Goal: Task Accomplishment & Management: Complete application form

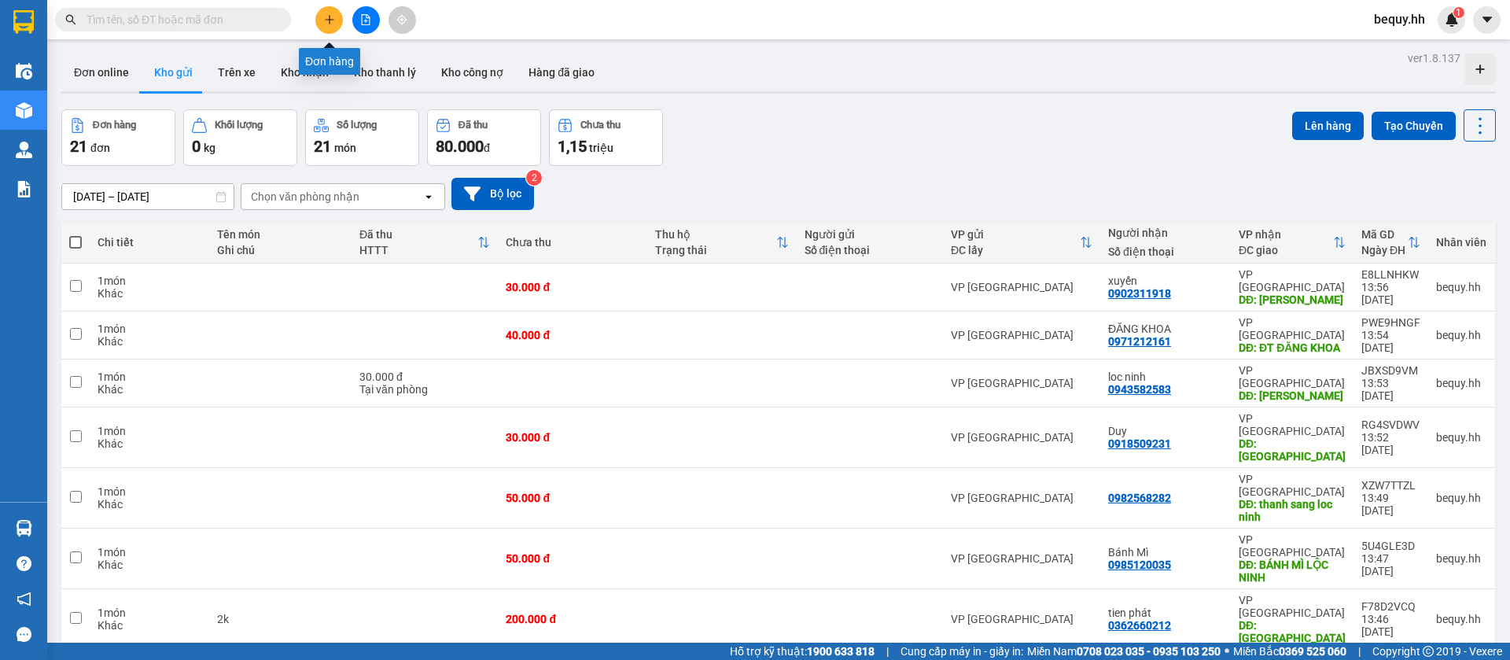
click at [332, 21] on icon "plus" at bounding box center [329, 19] width 11 height 11
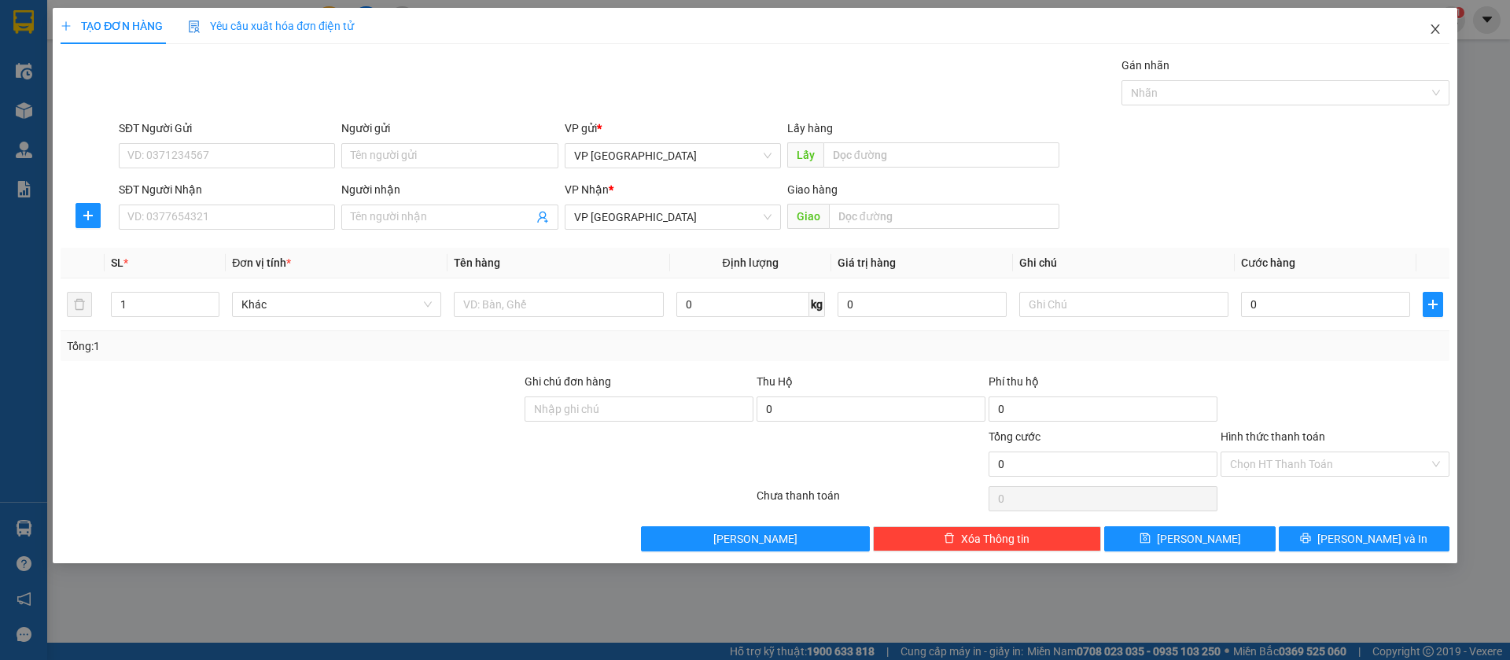
click at [1435, 28] on icon "close" at bounding box center [1435, 28] width 9 height 9
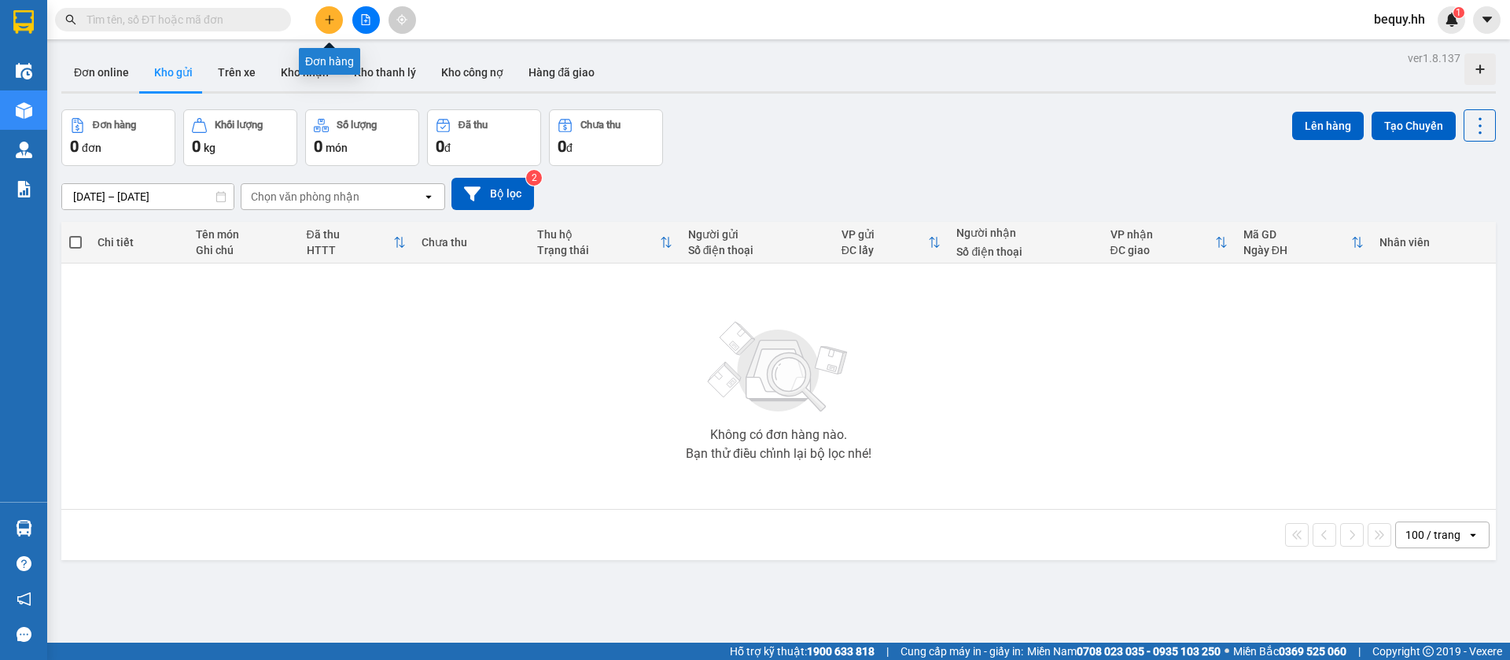
click at [328, 14] on icon "plus" at bounding box center [329, 19] width 11 height 11
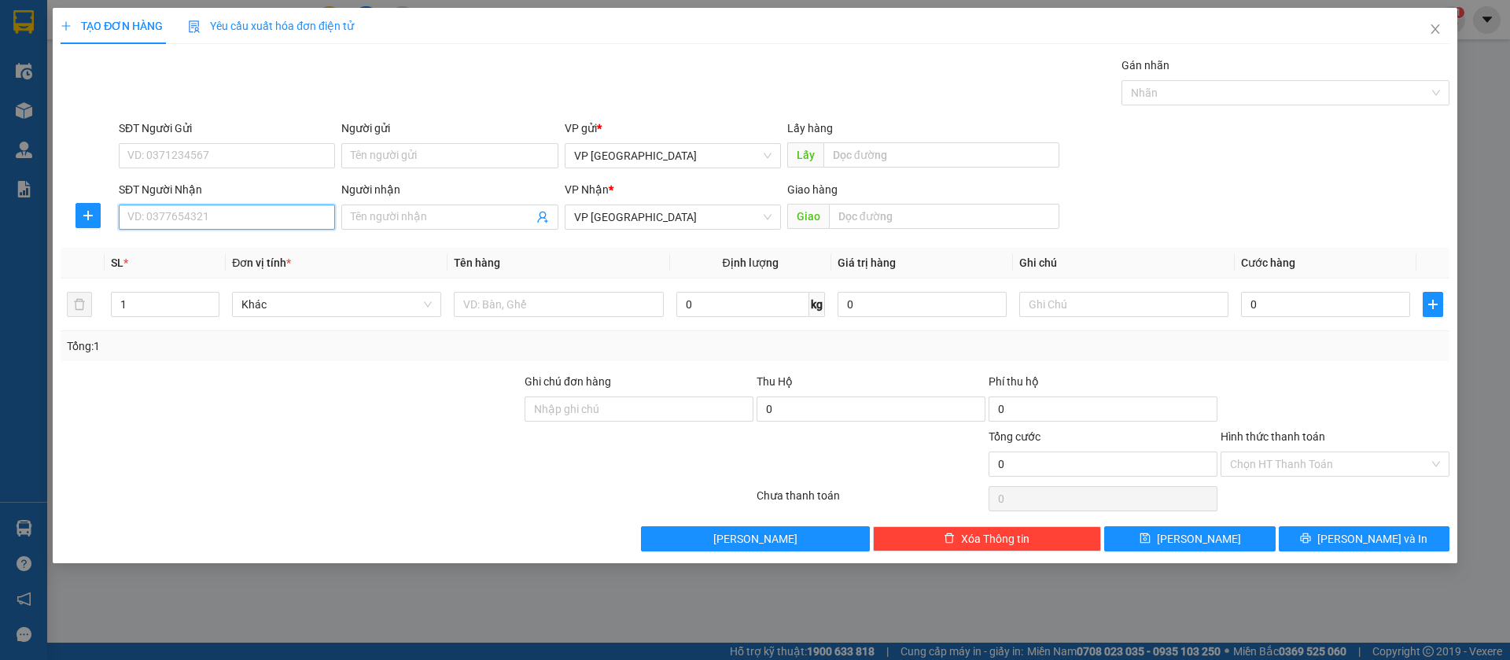
click at [321, 218] on input "SĐT Người Nhận" at bounding box center [227, 217] width 216 height 25
click at [1443, 29] on span "Close" at bounding box center [1436, 30] width 44 height 44
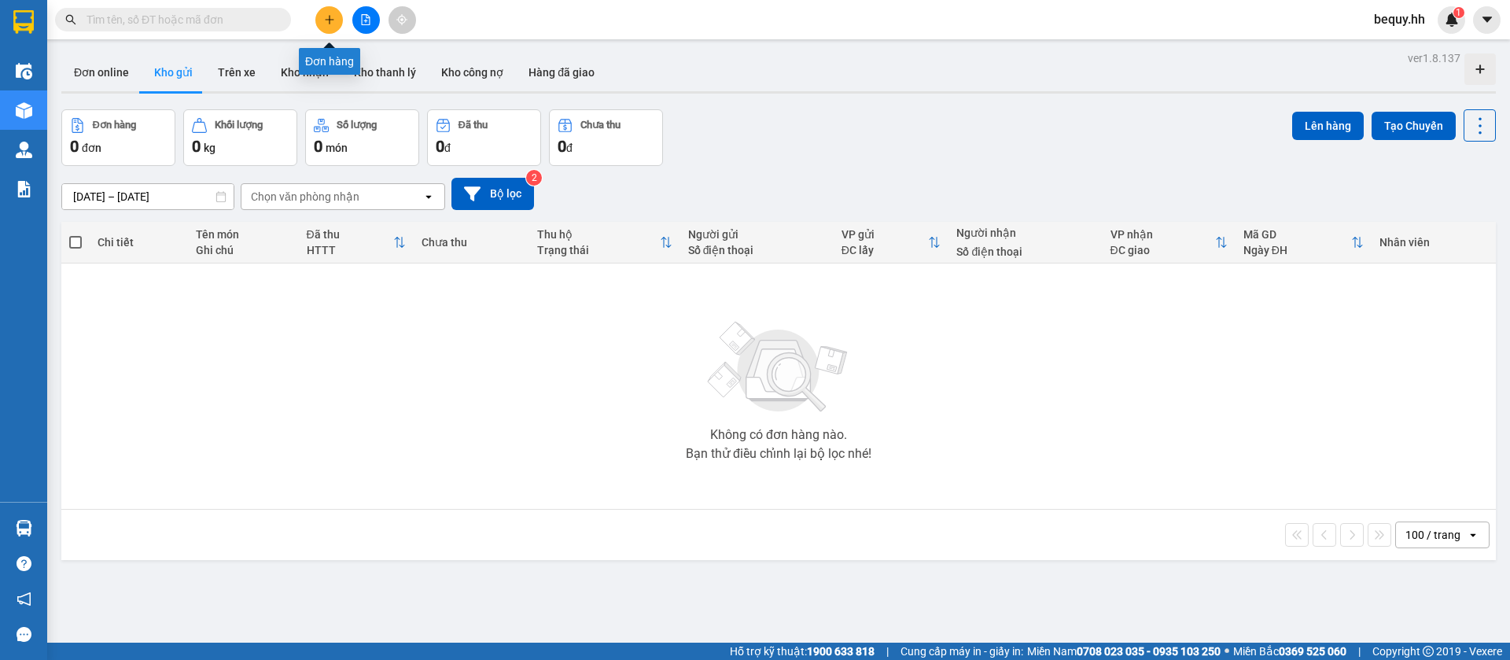
click at [327, 17] on icon "plus" at bounding box center [329, 19] width 11 height 11
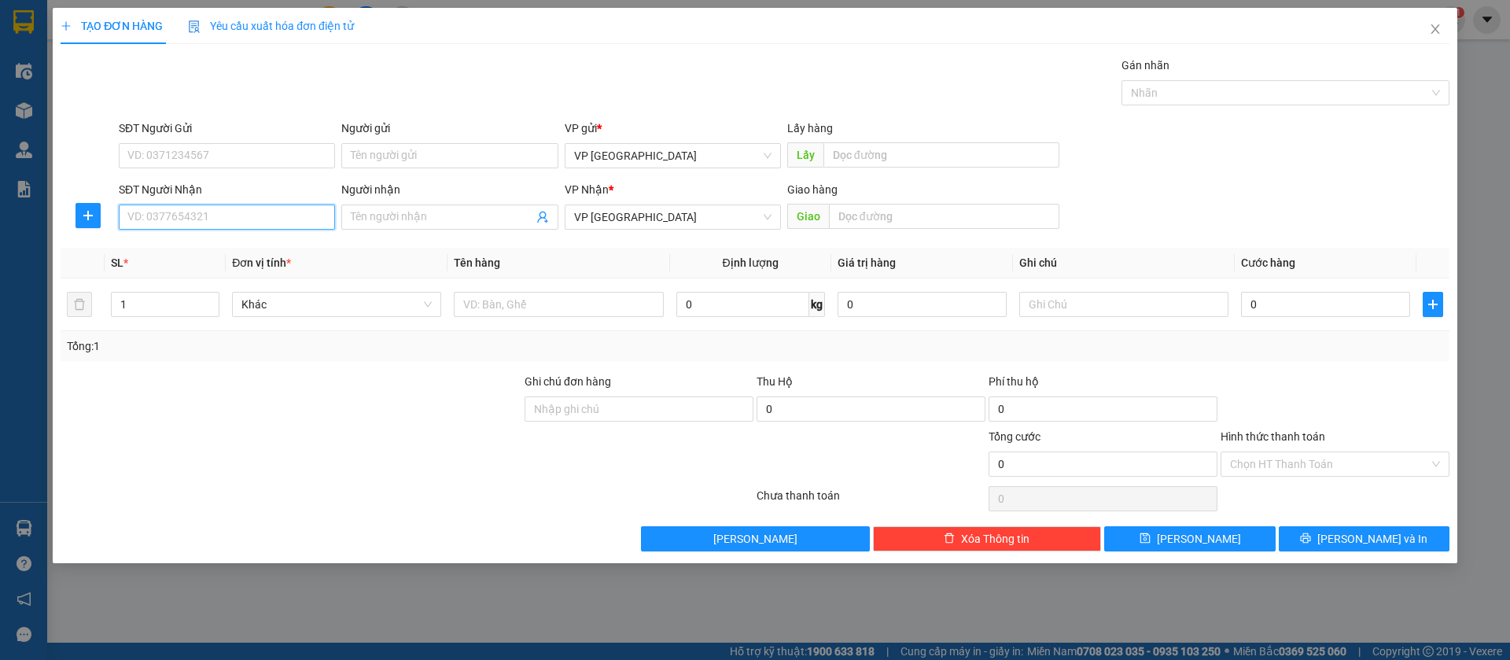
click at [182, 215] on input "SĐT Người Nhận" at bounding box center [227, 217] width 216 height 25
click at [234, 219] on input "SĐT Người Nhận" at bounding box center [227, 217] width 216 height 25
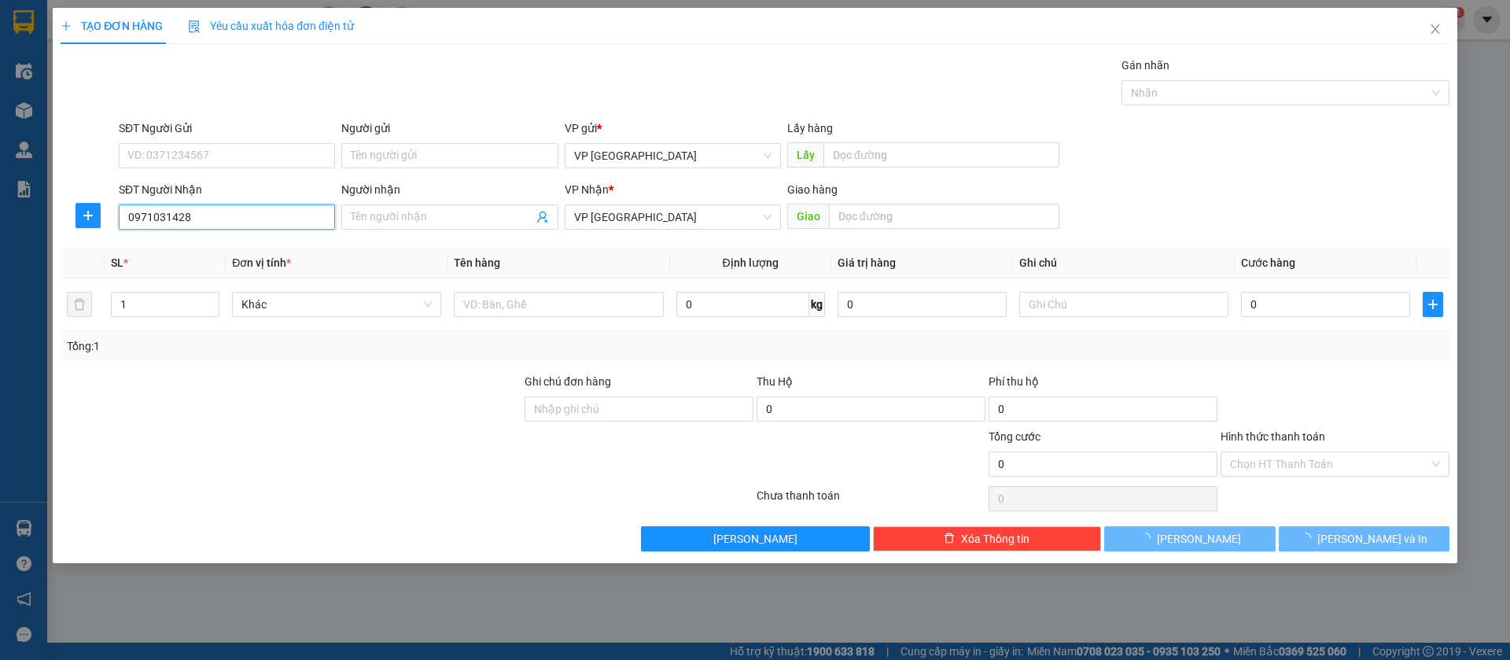
click at [224, 221] on input "0971031428" at bounding box center [227, 217] width 216 height 25
type input "0971031428"
click at [912, 215] on input "text" at bounding box center [944, 216] width 230 height 25
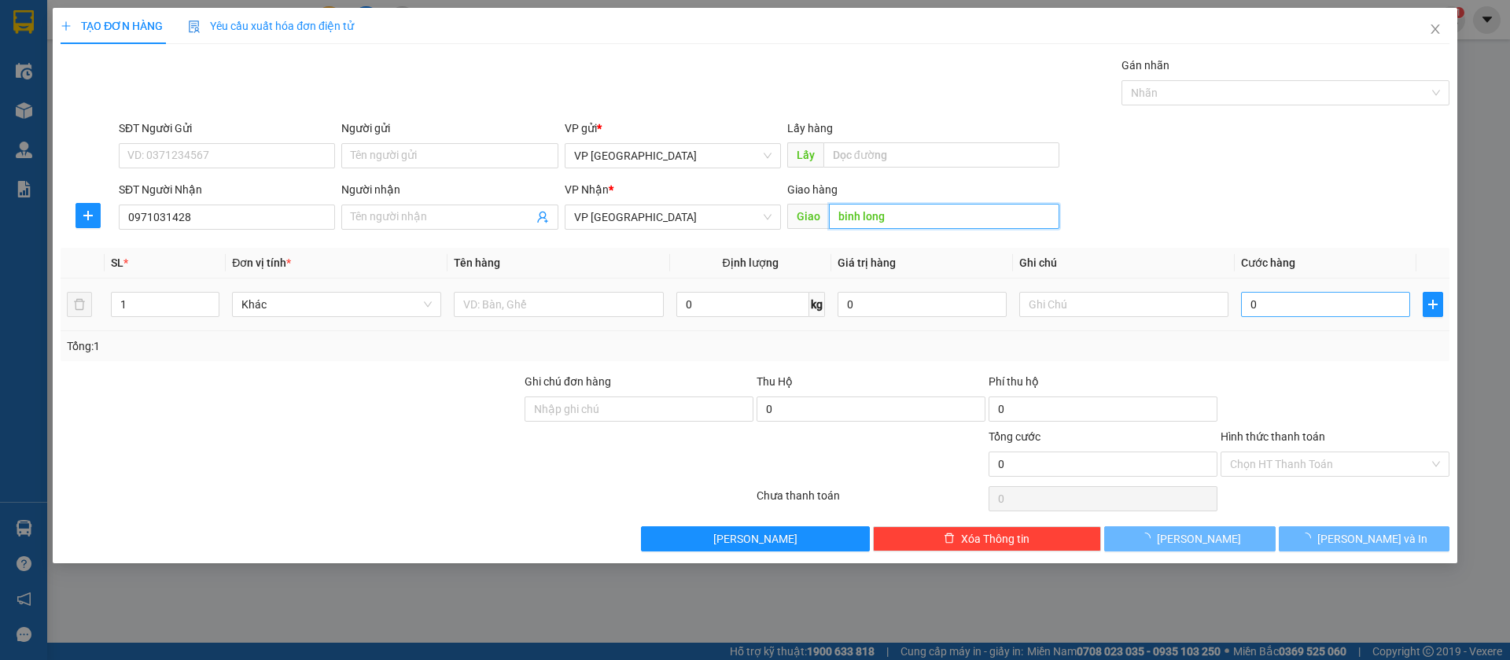
type input "binh long"
click at [1339, 300] on input "0" at bounding box center [1325, 304] width 169 height 25
type input "32"
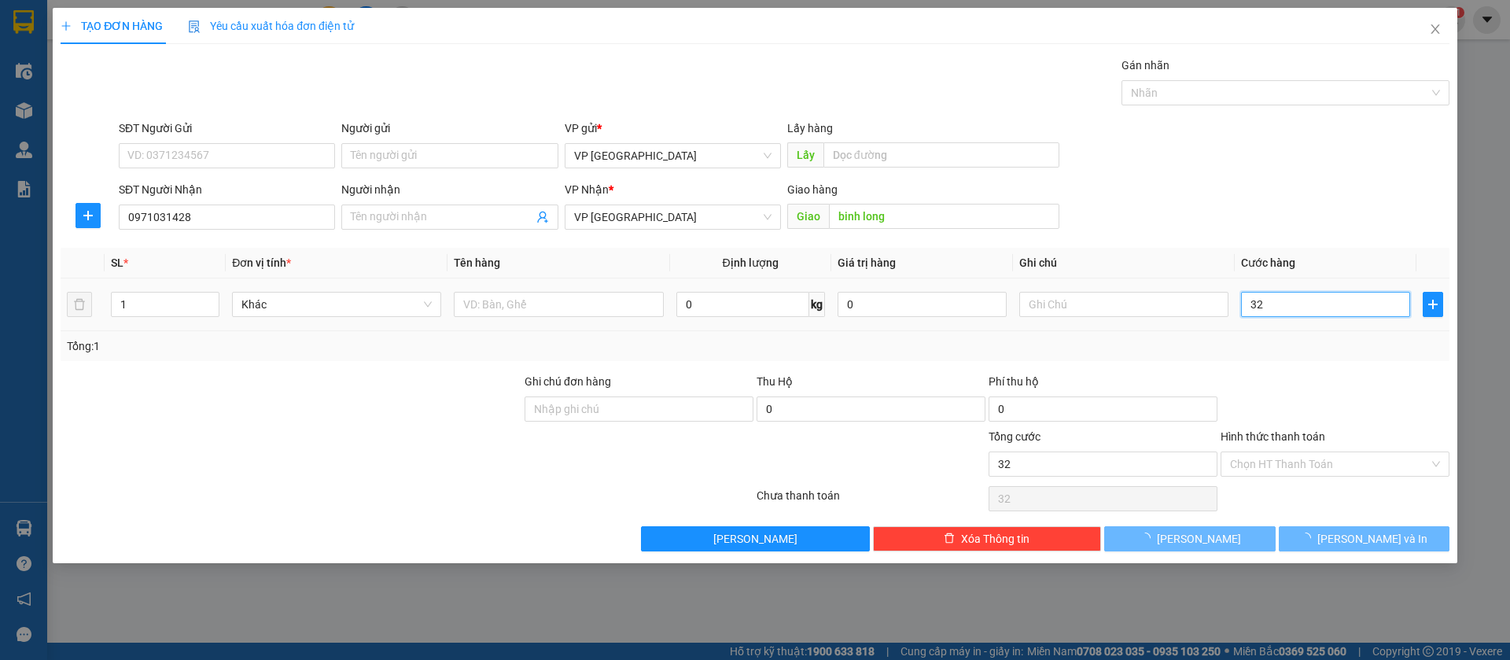
type input "320"
type input "3.200"
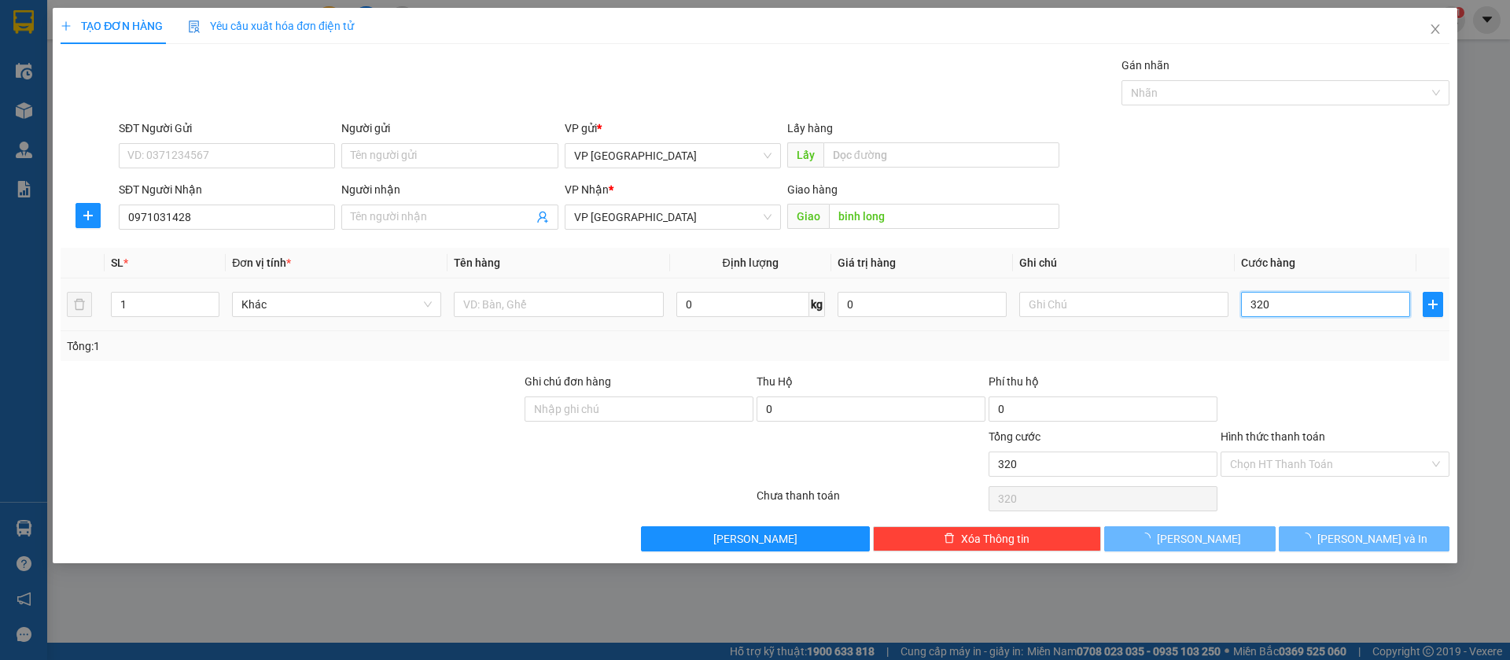
type input "3.200"
type input "32.000"
type input "3.200"
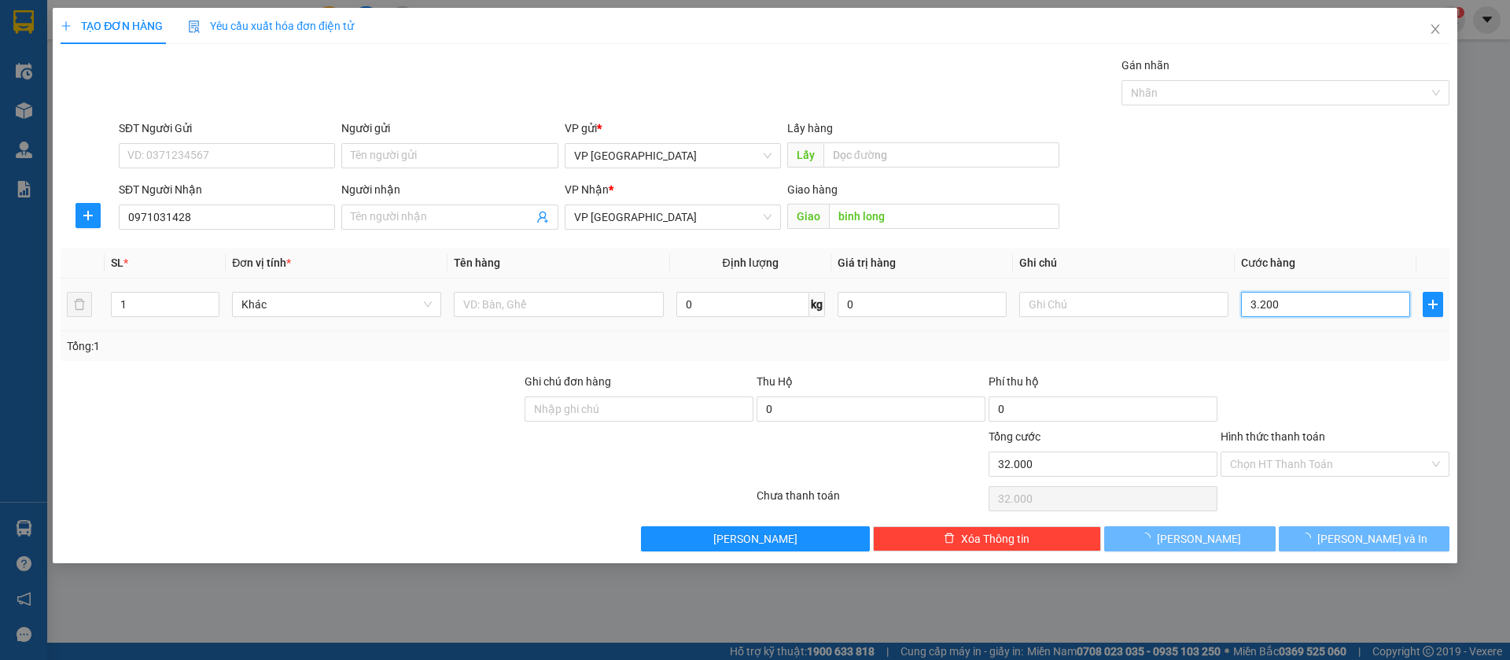
type input "3.200"
type input "320"
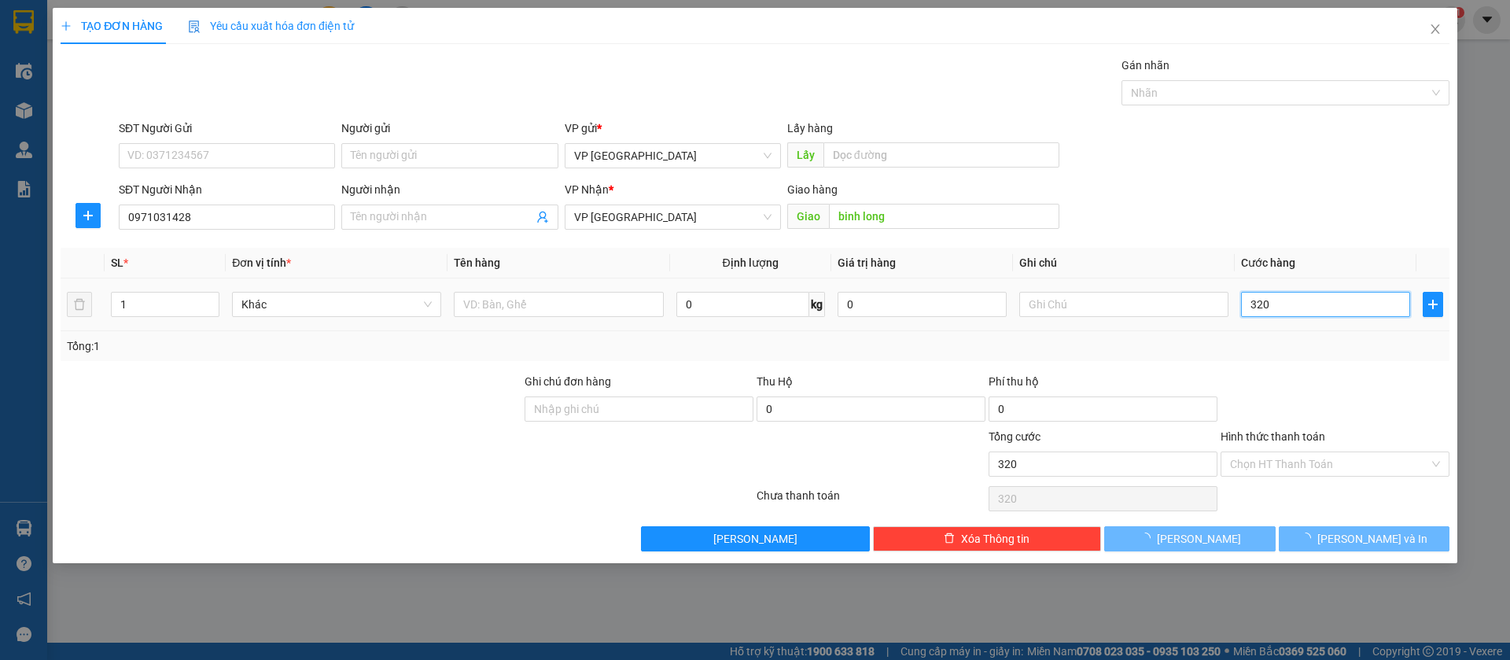
type input "32"
type input "3"
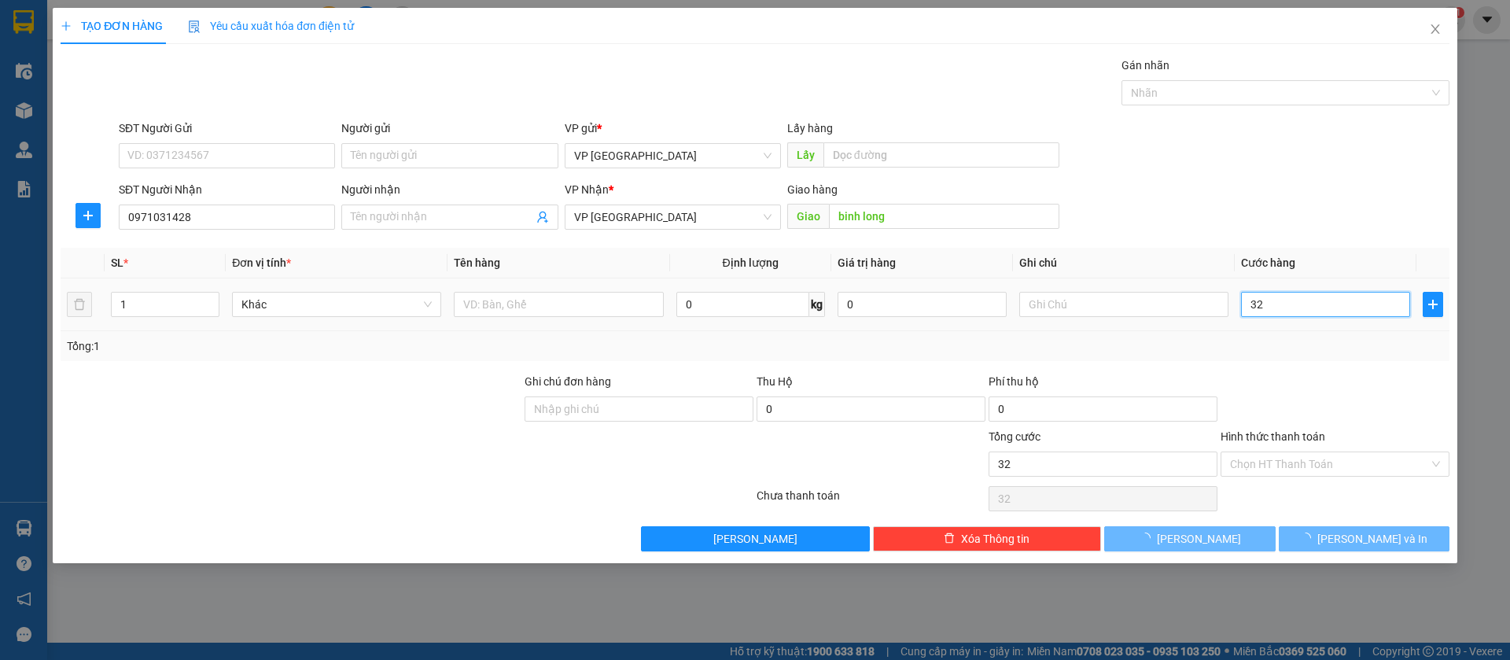
type input "3"
type input "0"
type input "03"
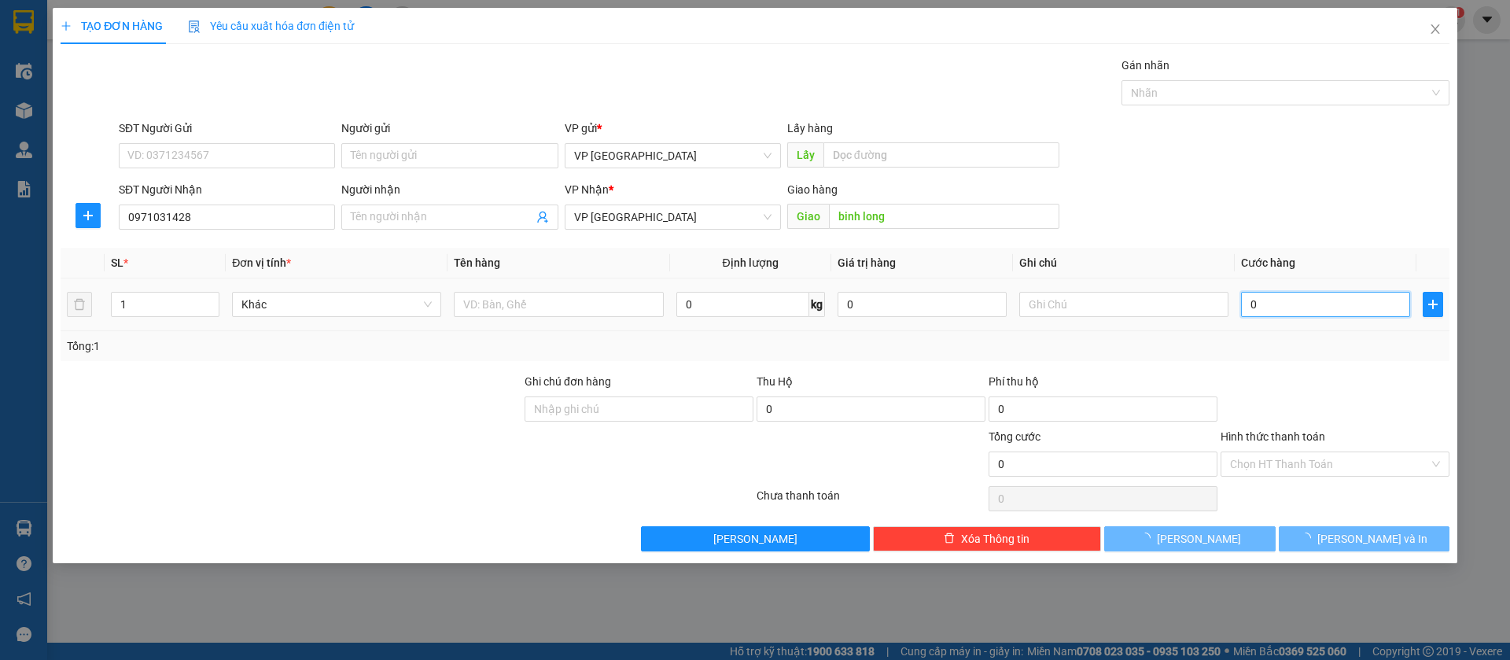
type input "3"
type input "030"
type input "30"
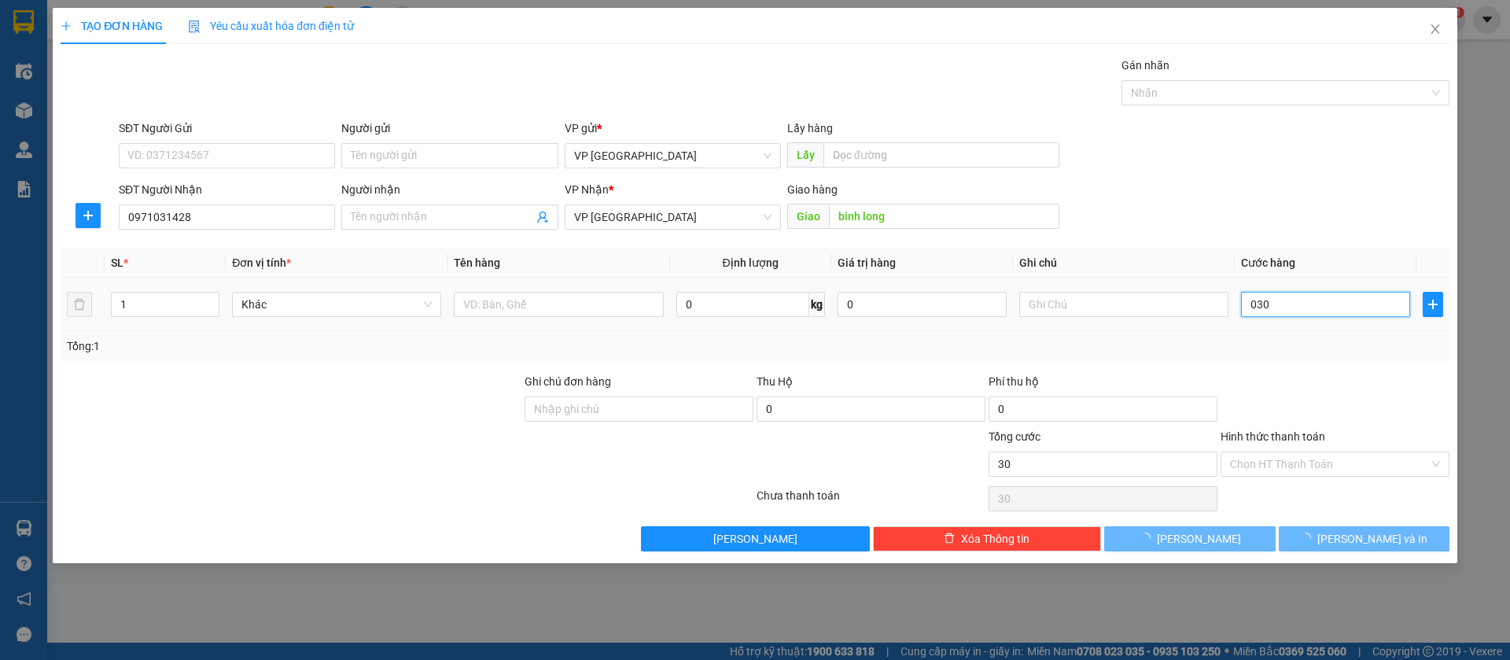
type input "0.300"
type input "300"
type input "03.000"
type input "3.000"
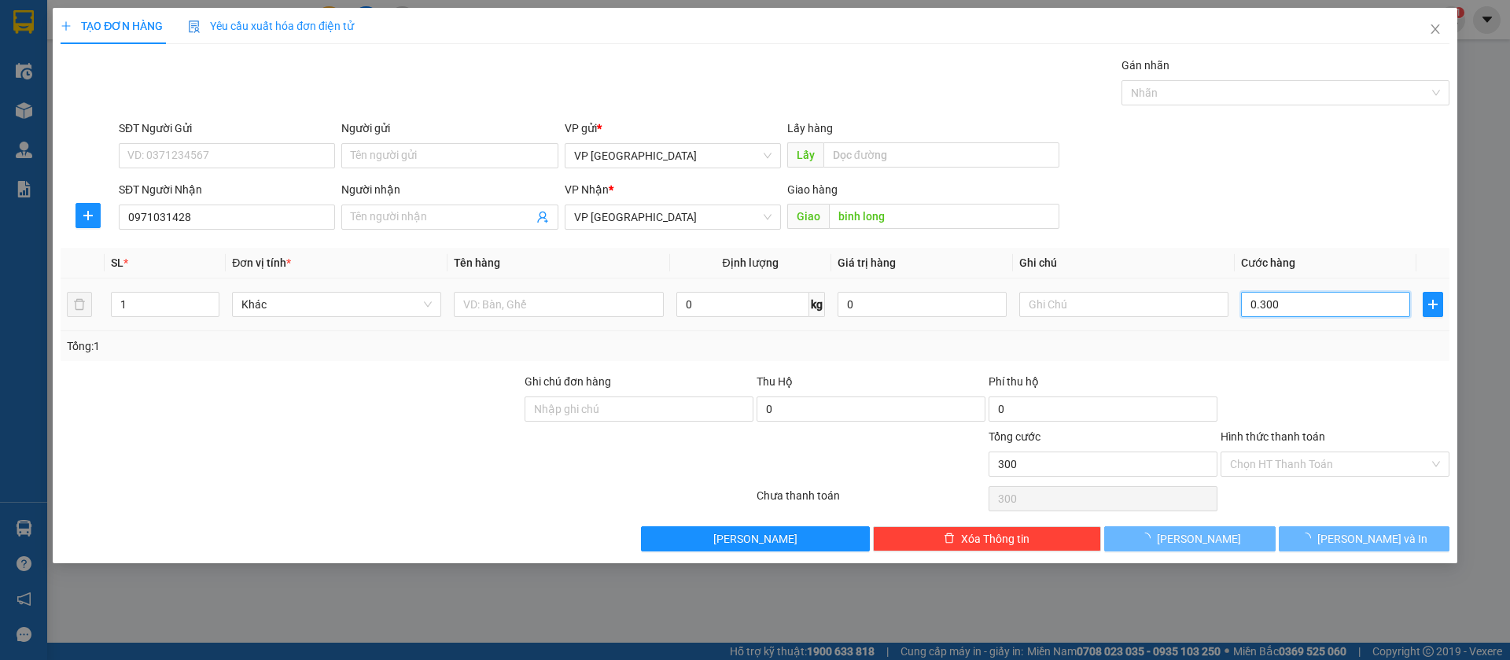
type input "3.000"
type input "0.300"
type input "300"
type input "030"
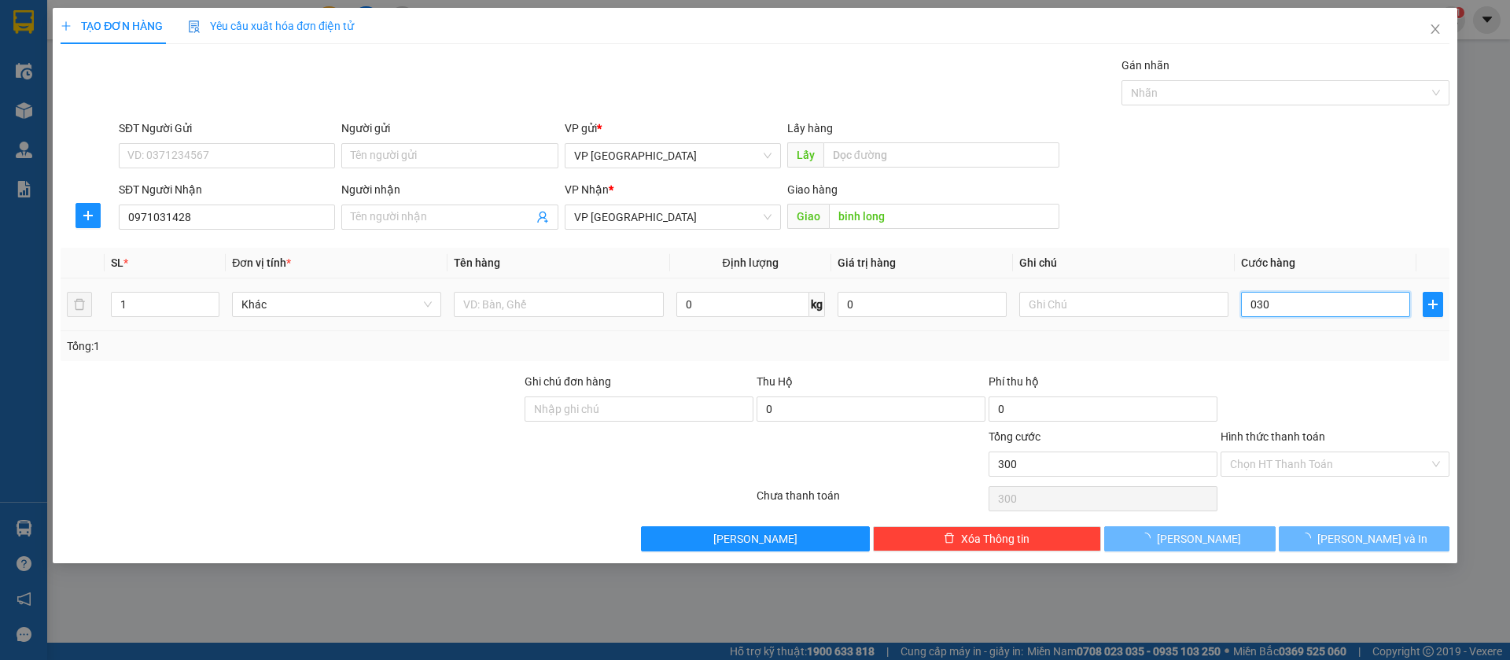
type input "30"
type input "03"
type input "3"
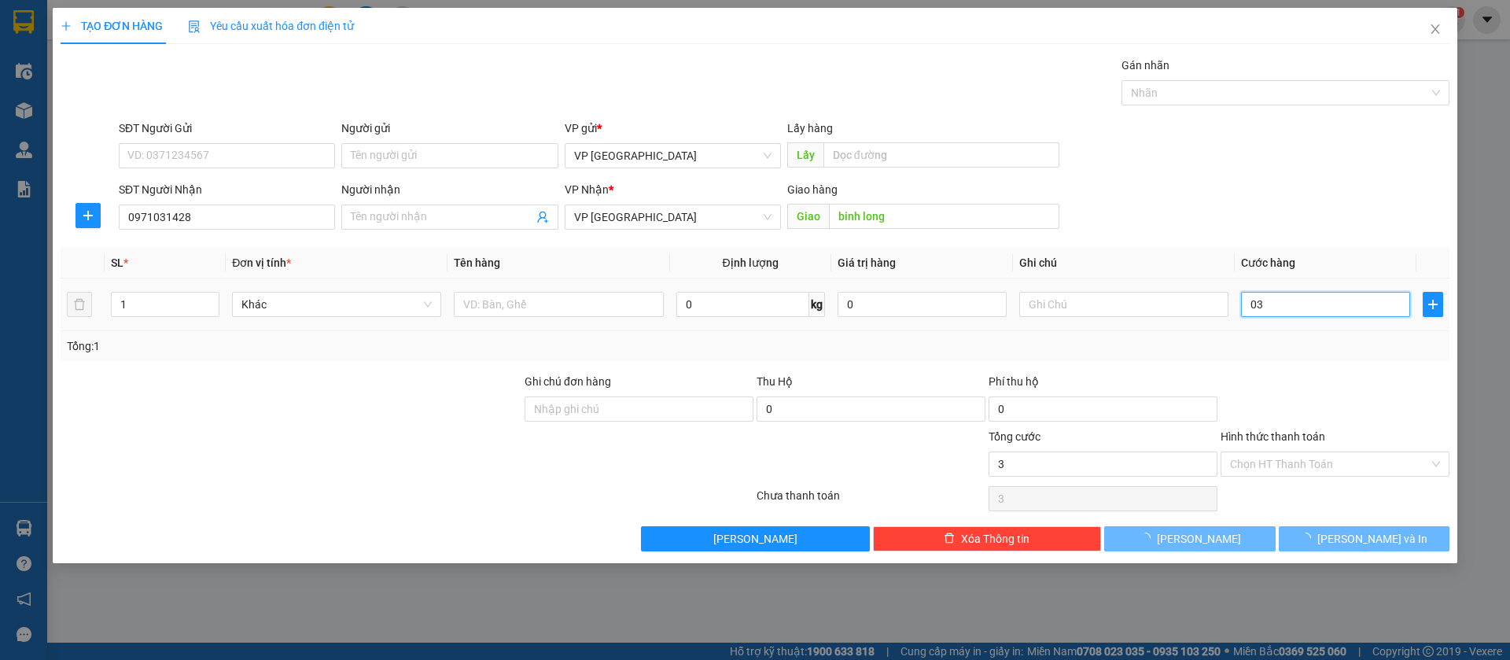
type input "0"
type input "20"
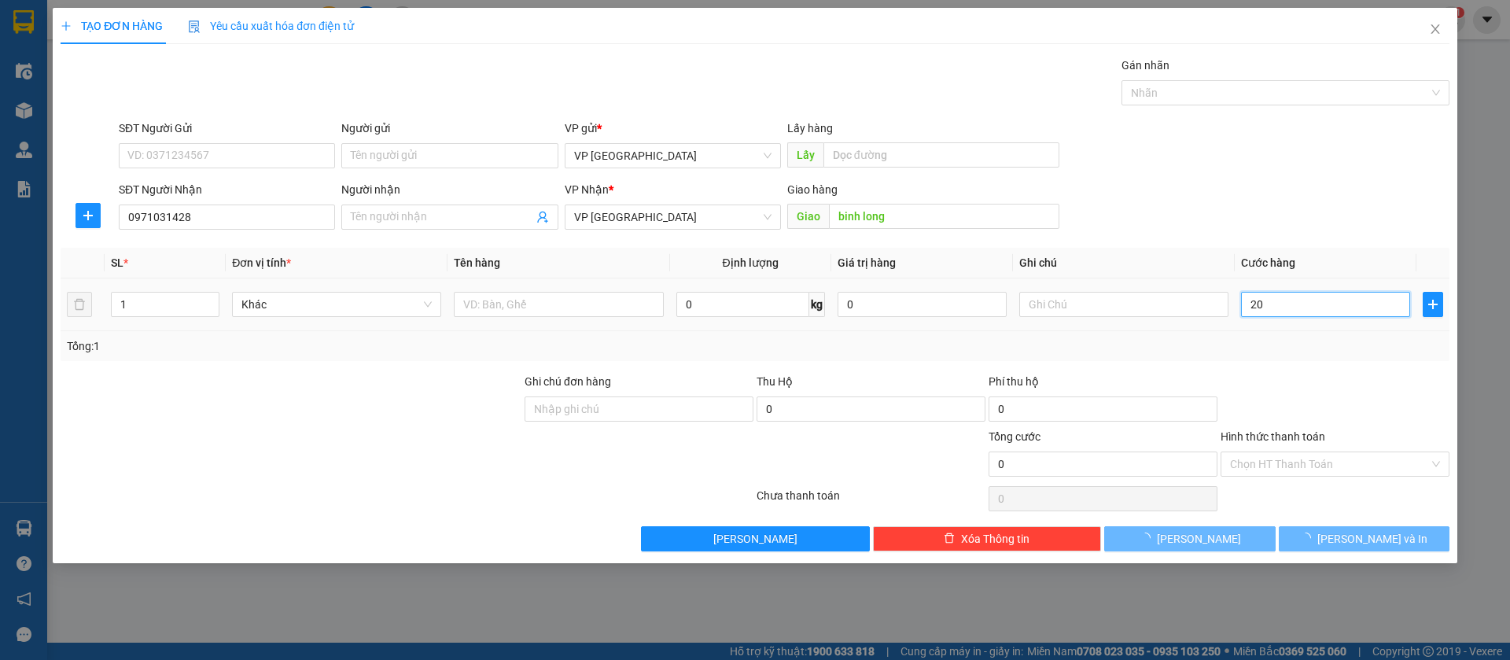
type input "20"
type input "0"
type input "30"
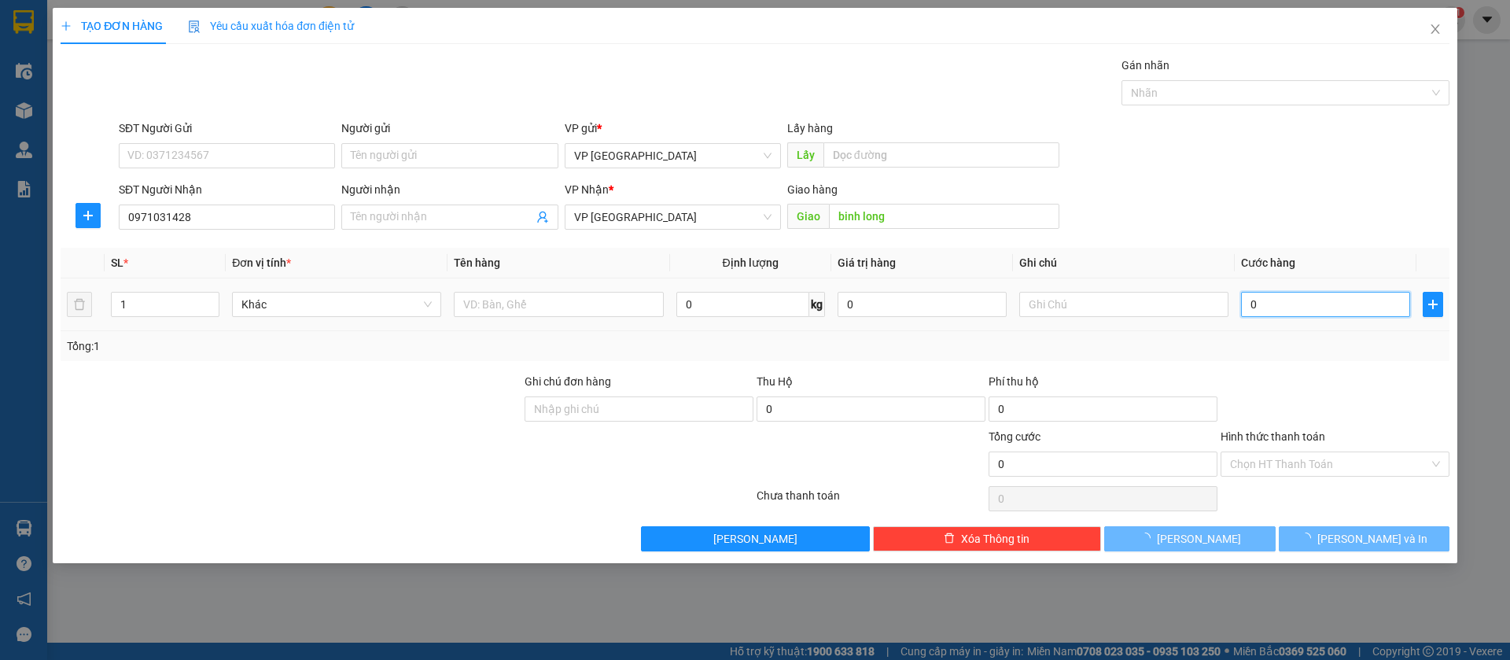
type input "30"
type input "300"
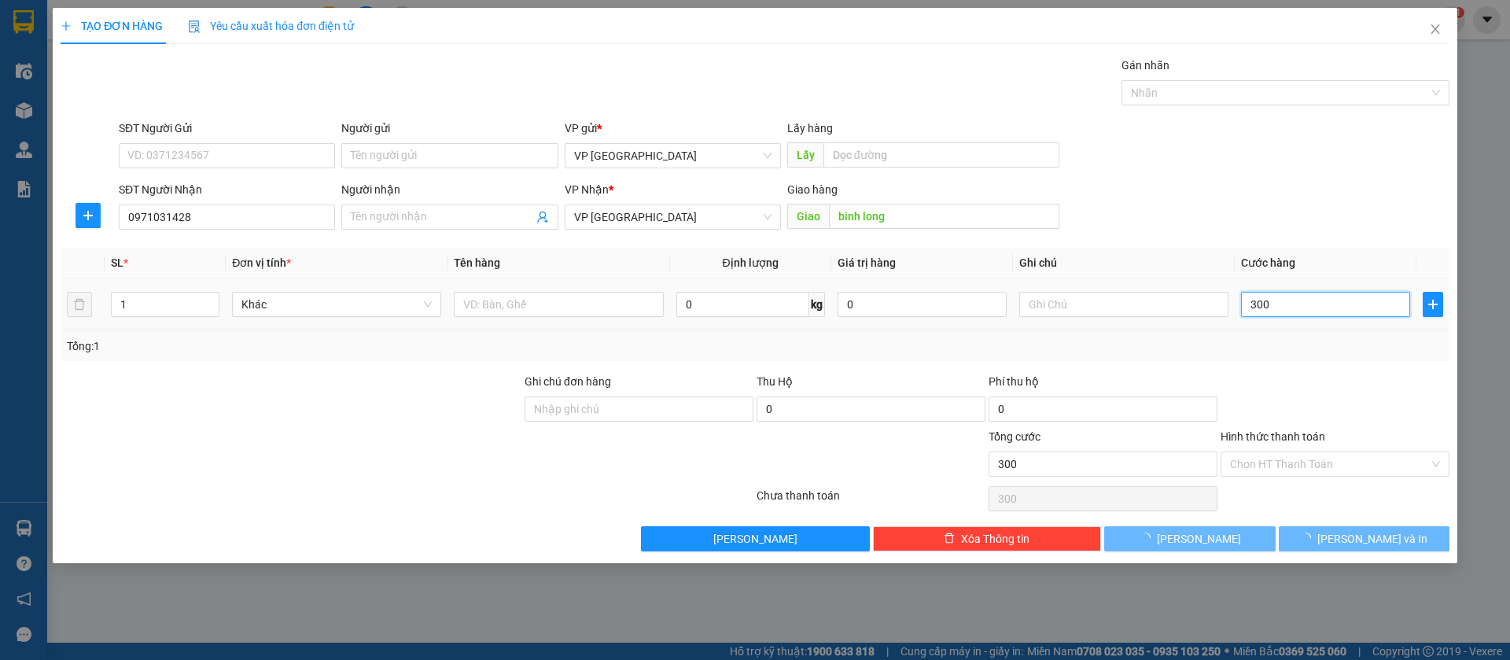
type input "3.000"
type input "30.000"
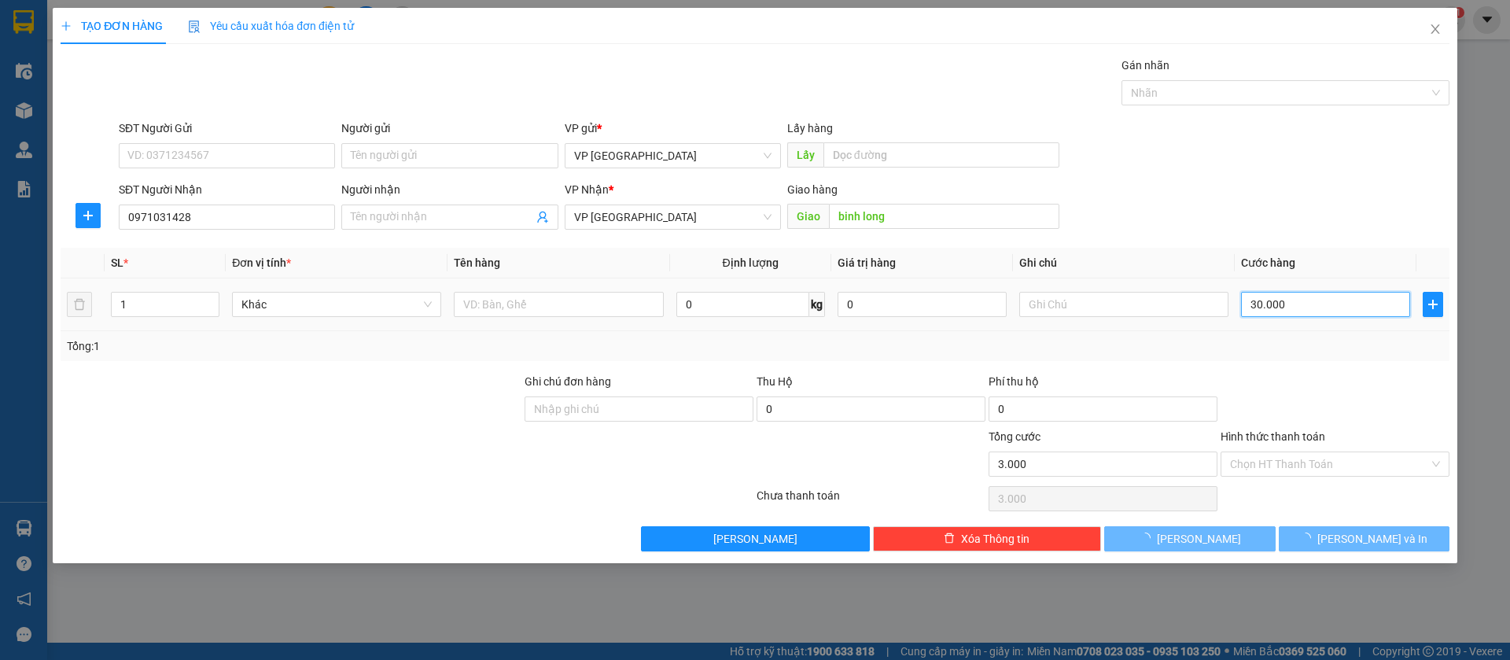
type input "30.000"
click at [1238, 540] on button "[PERSON_NAME]" at bounding box center [1189, 538] width 171 height 25
drag, startPoint x: 1185, startPoint y: 543, endPoint x: 1368, endPoint y: 154, distance: 429.6
click at [1368, 154] on div "SĐT Người Gửi VD: 0371234567 Người gửi Tên người gửi VP gửi * VP [GEOGRAPHIC_DA…" at bounding box center [784, 147] width 1337 height 55
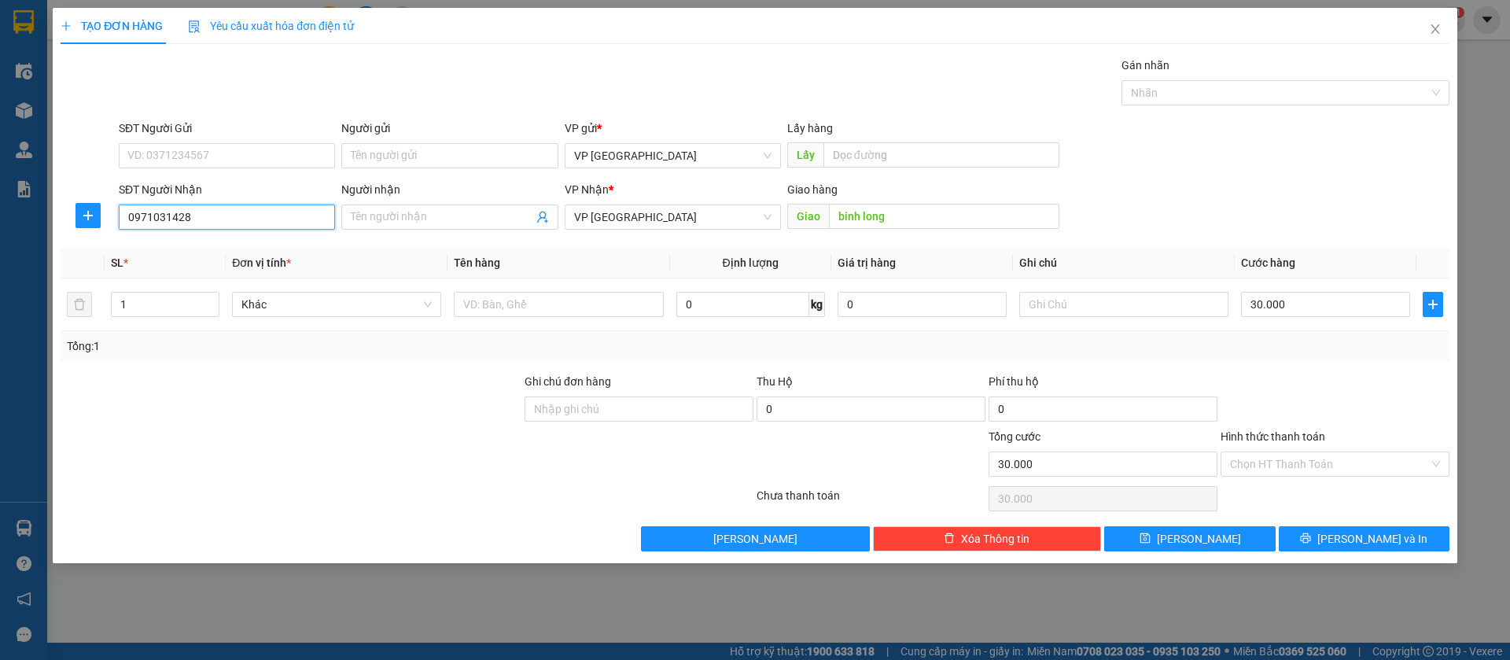
click at [249, 213] on input "0971031428" at bounding box center [227, 217] width 216 height 25
click at [278, 243] on div "0971031428" at bounding box center [226, 248] width 197 height 17
type input "Binh long"
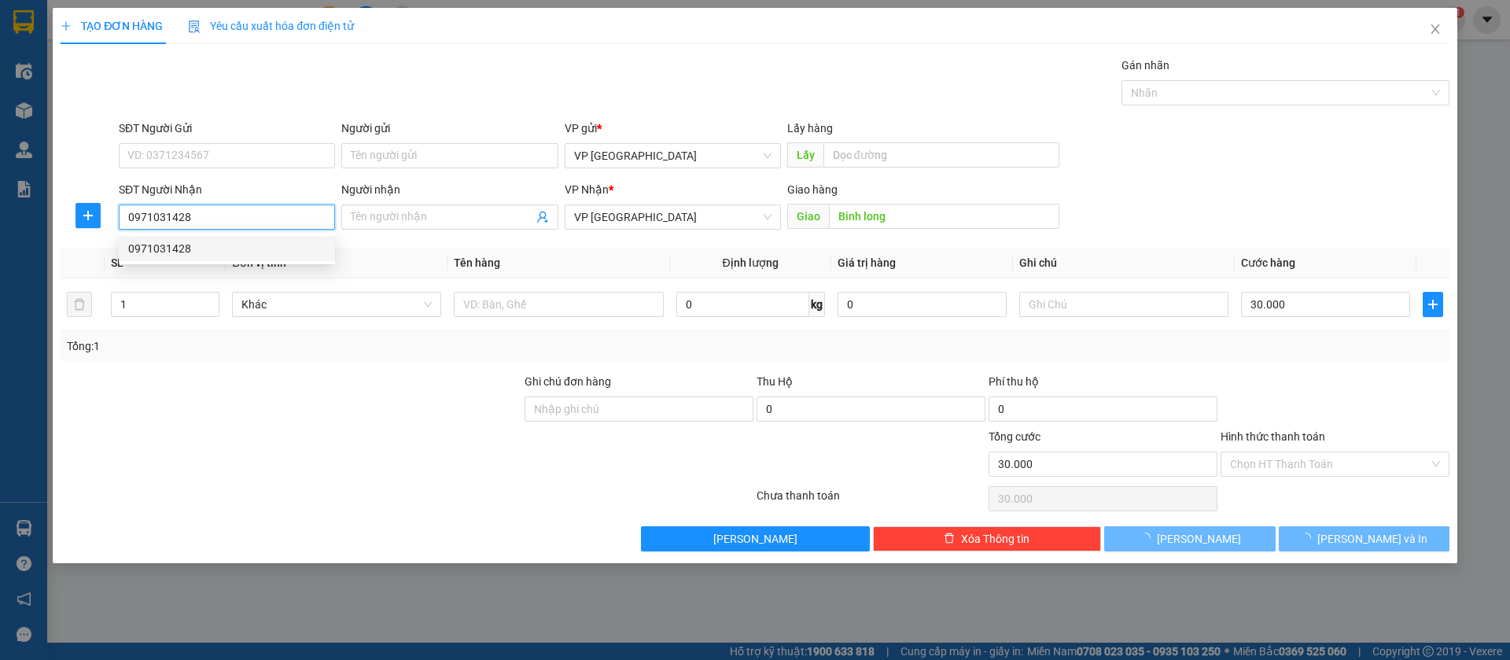
type input "50.000"
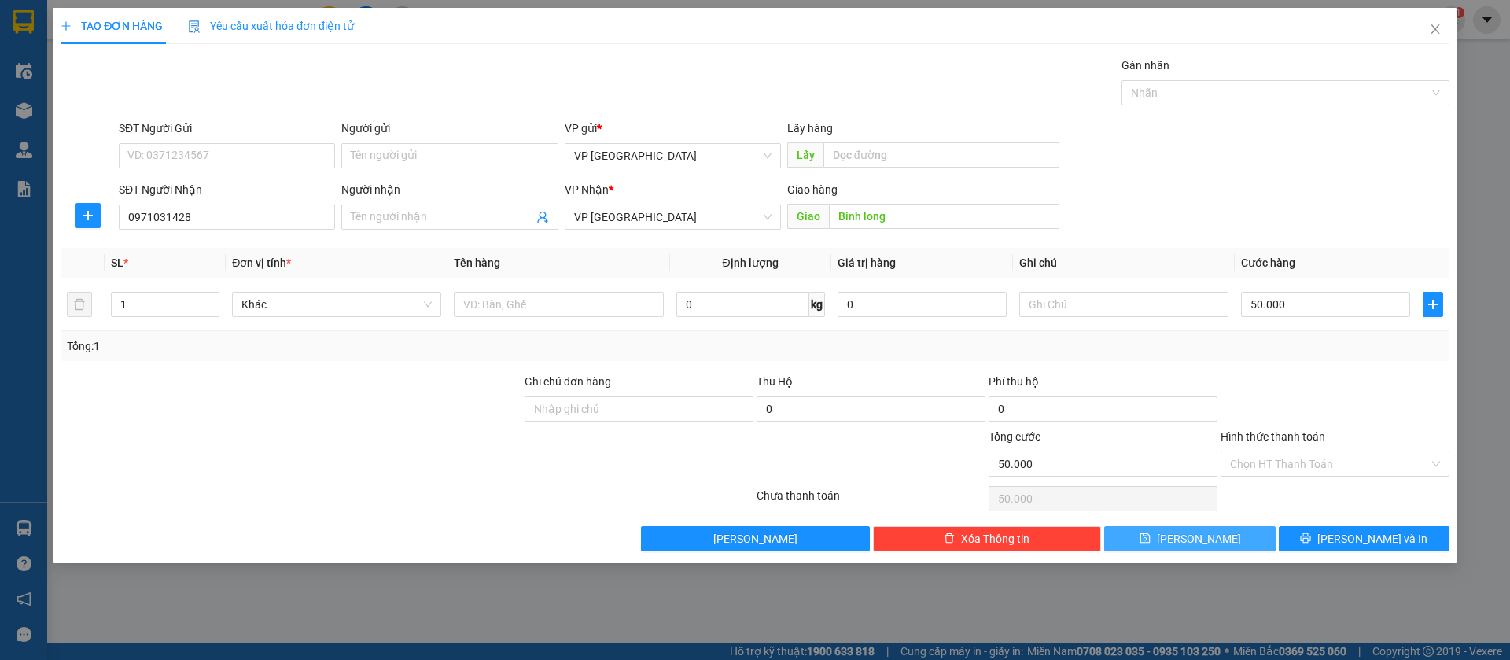
click at [1252, 531] on button "[PERSON_NAME]" at bounding box center [1189, 538] width 171 height 25
type input "0"
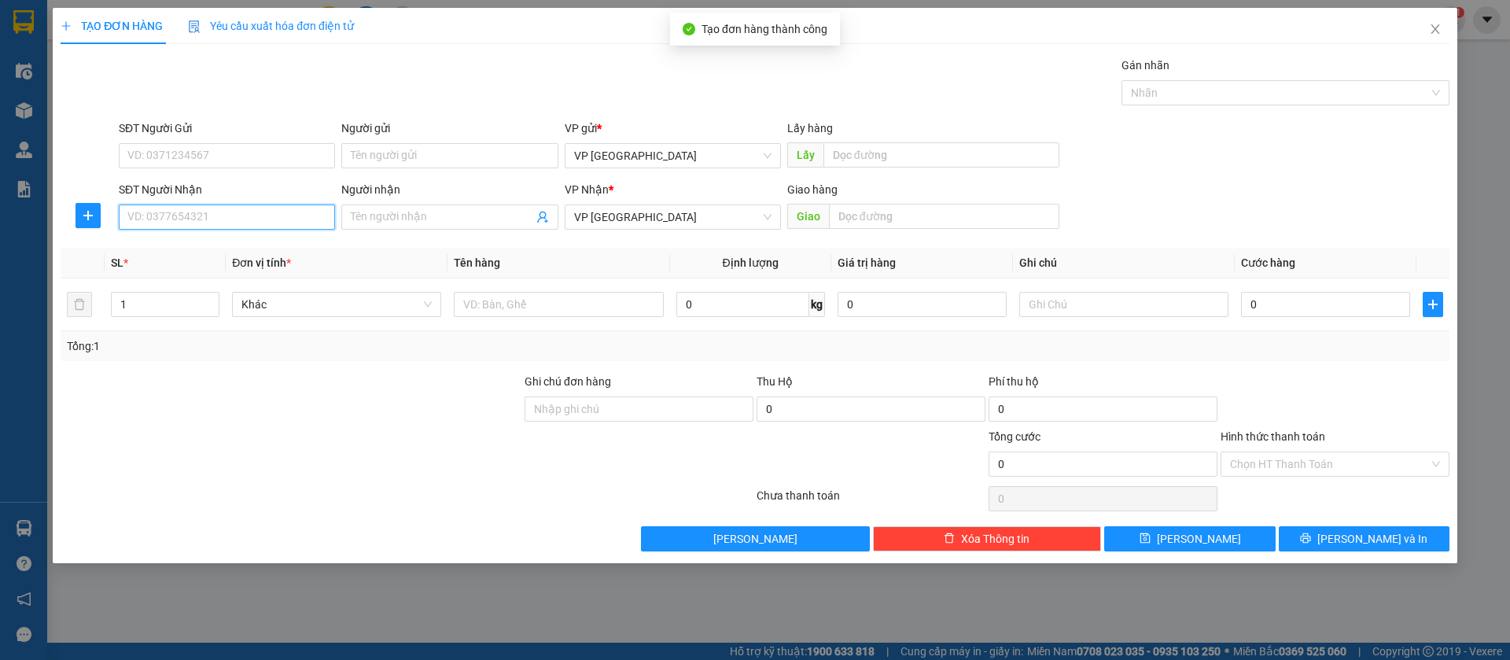
click at [304, 213] on input "SĐT Người Nhận" at bounding box center [227, 217] width 216 height 25
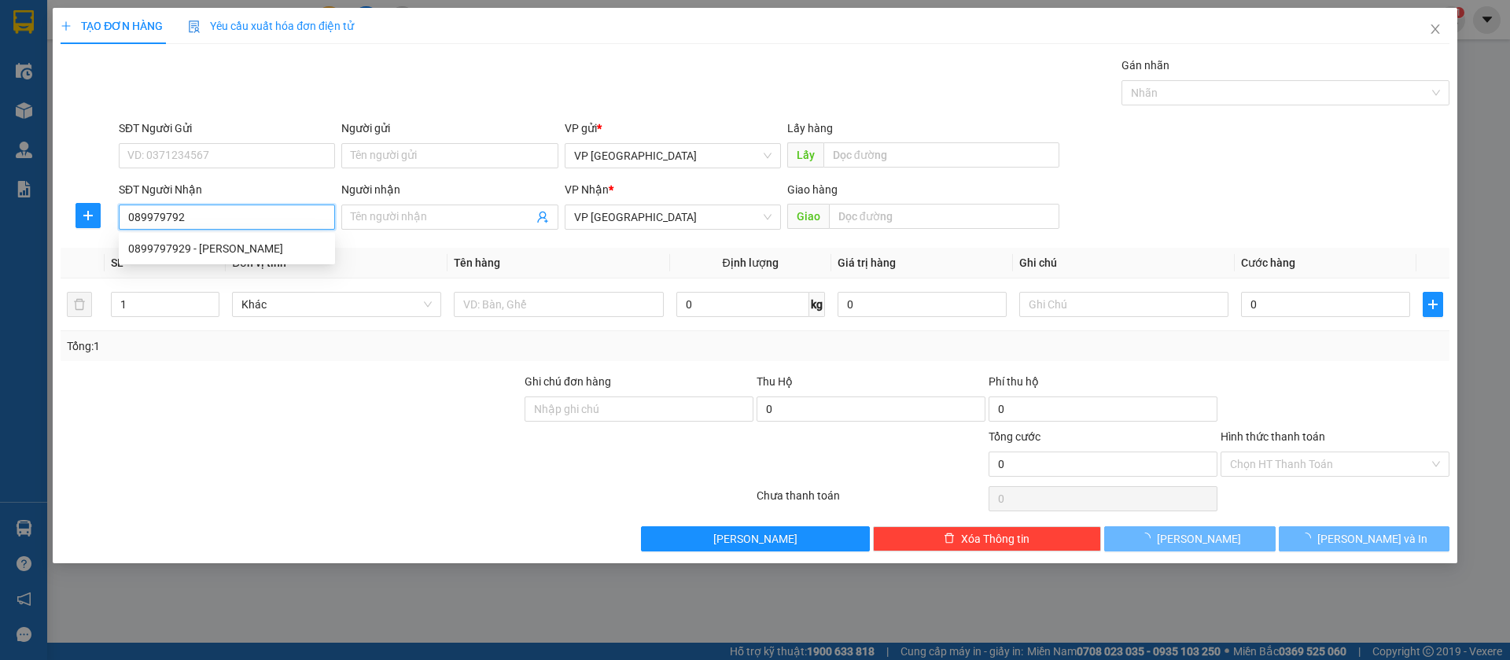
type input "0899797929"
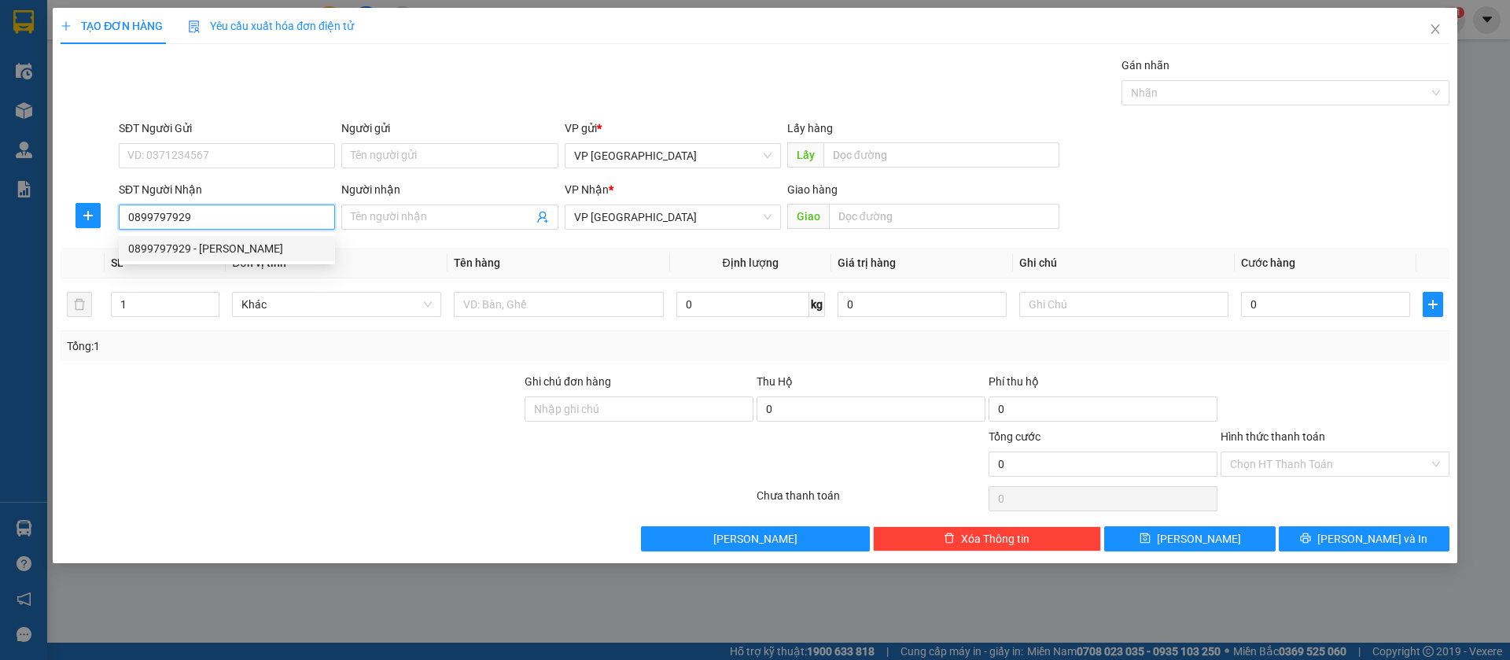
click at [271, 250] on div "0899797929 - [PERSON_NAME]" at bounding box center [226, 248] width 197 height 17
type input "[PERSON_NAME]"
type input "duy anh minh hưng3"
type input "50.000"
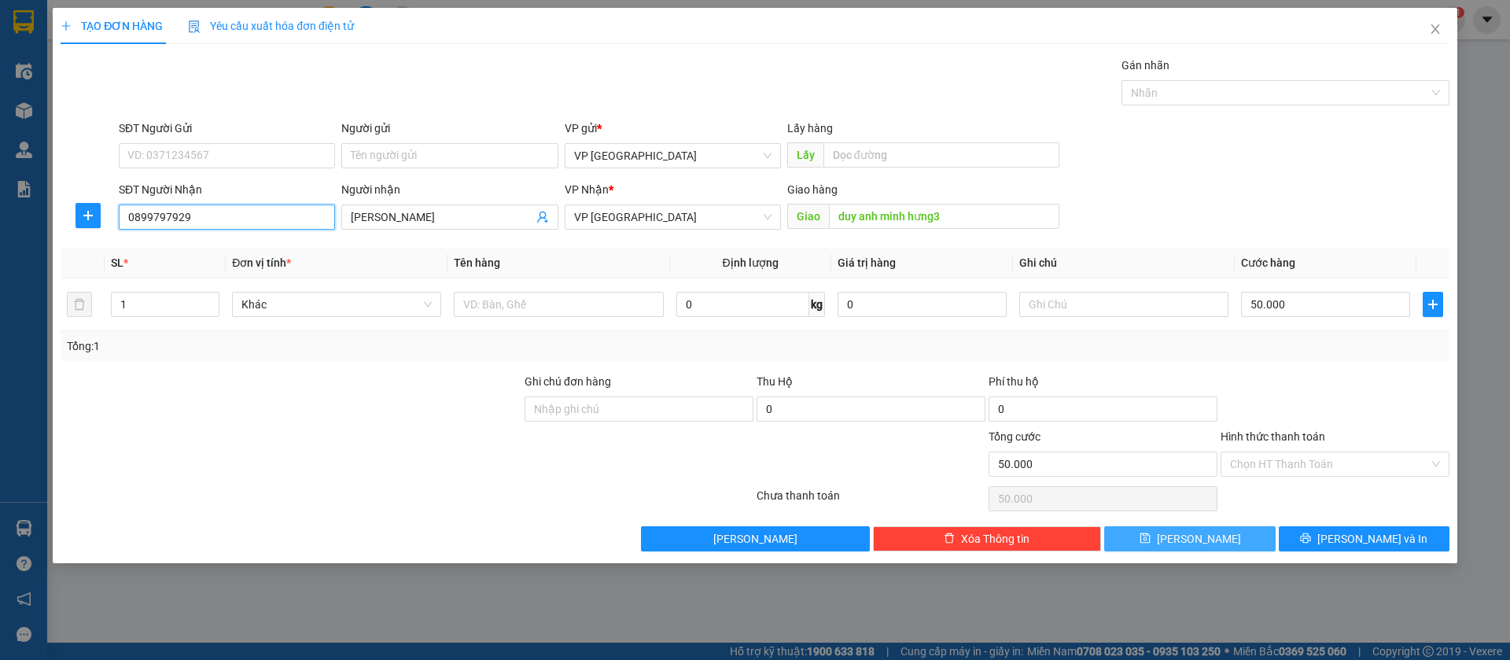
type input "0899797929"
click at [1238, 536] on button "[PERSON_NAME]" at bounding box center [1189, 538] width 171 height 25
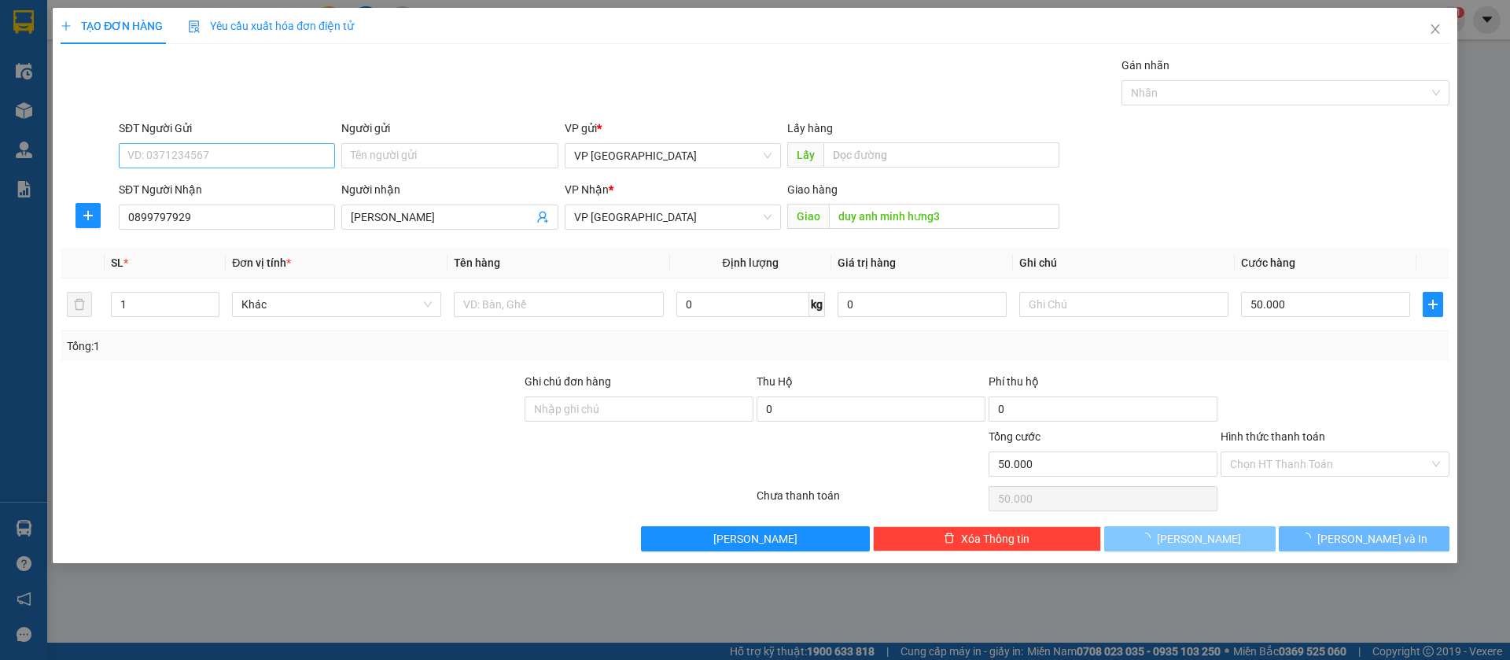
type input "0"
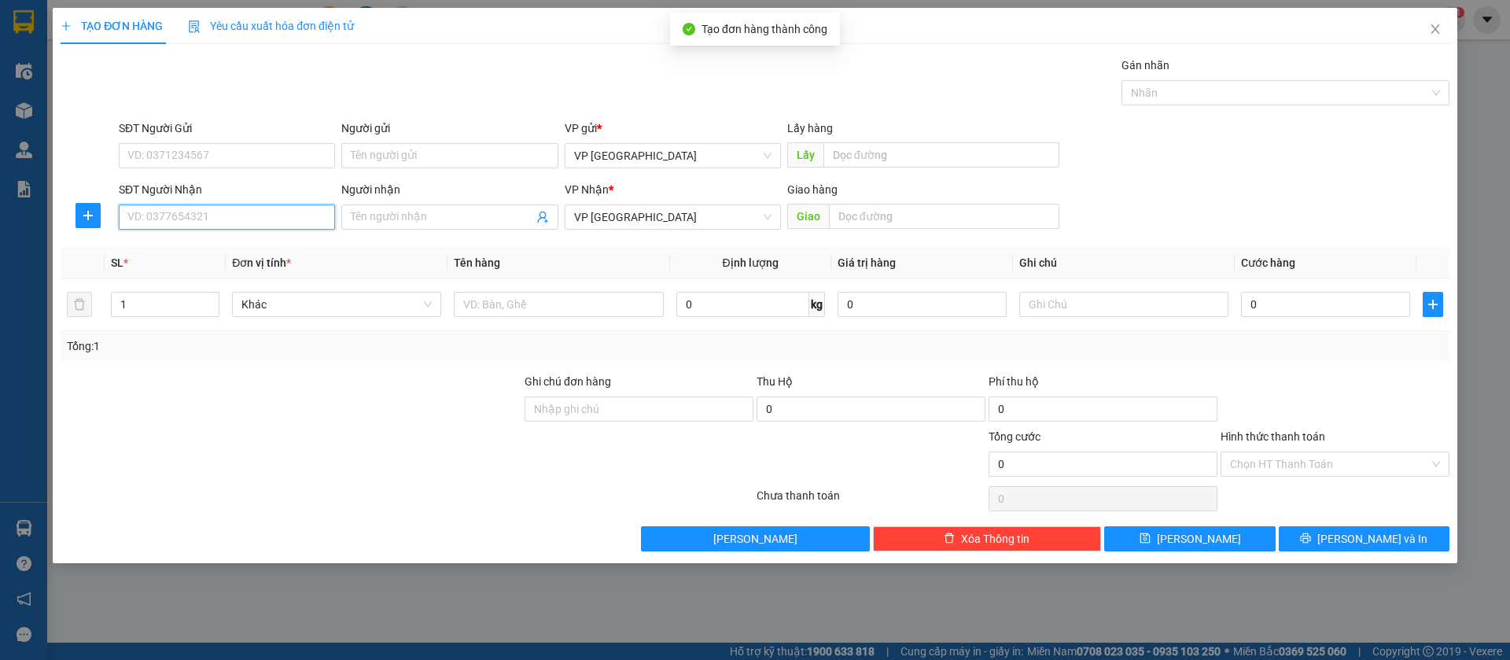
click at [266, 208] on input "SĐT Người Nhận" at bounding box center [227, 217] width 216 height 25
type input "0982975446"
click at [261, 246] on div "0982975446" at bounding box center [226, 248] width 197 height 17
type input "Lộc Ninh bánh bao"
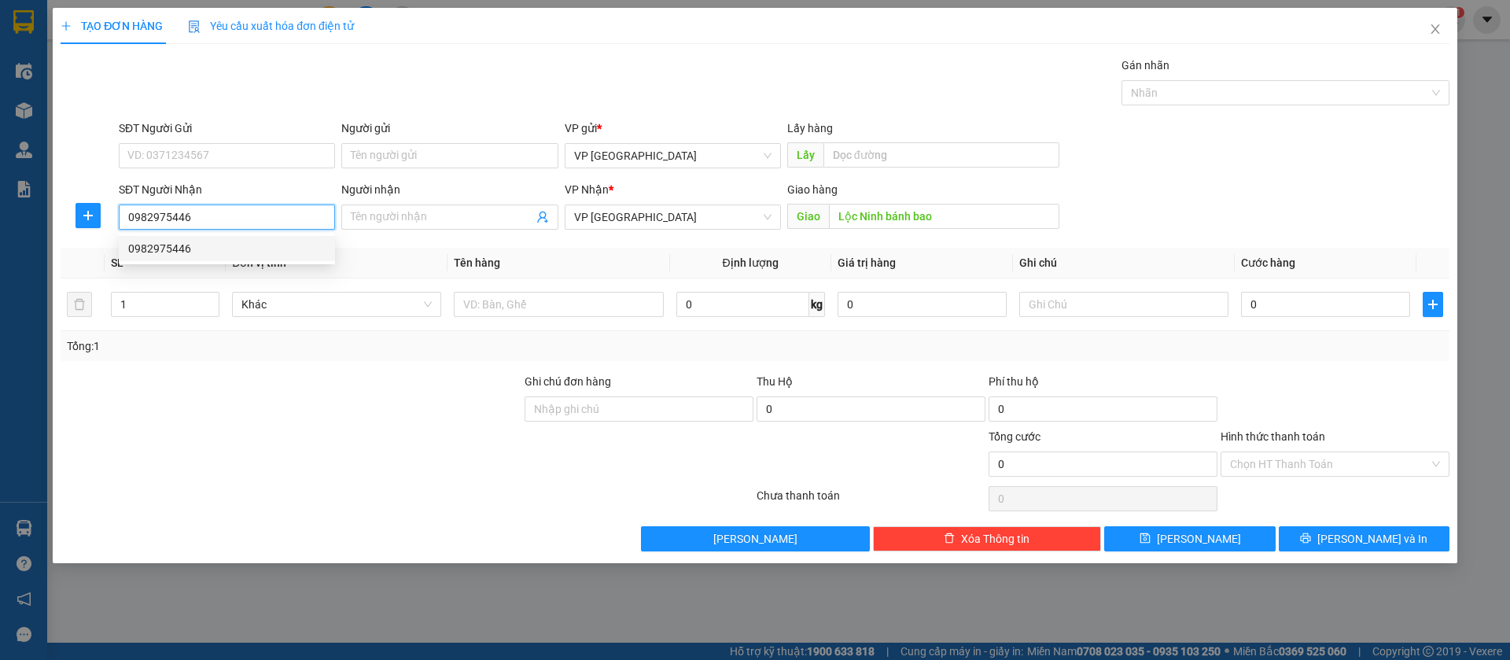
type input "100.000"
type input "0982975446"
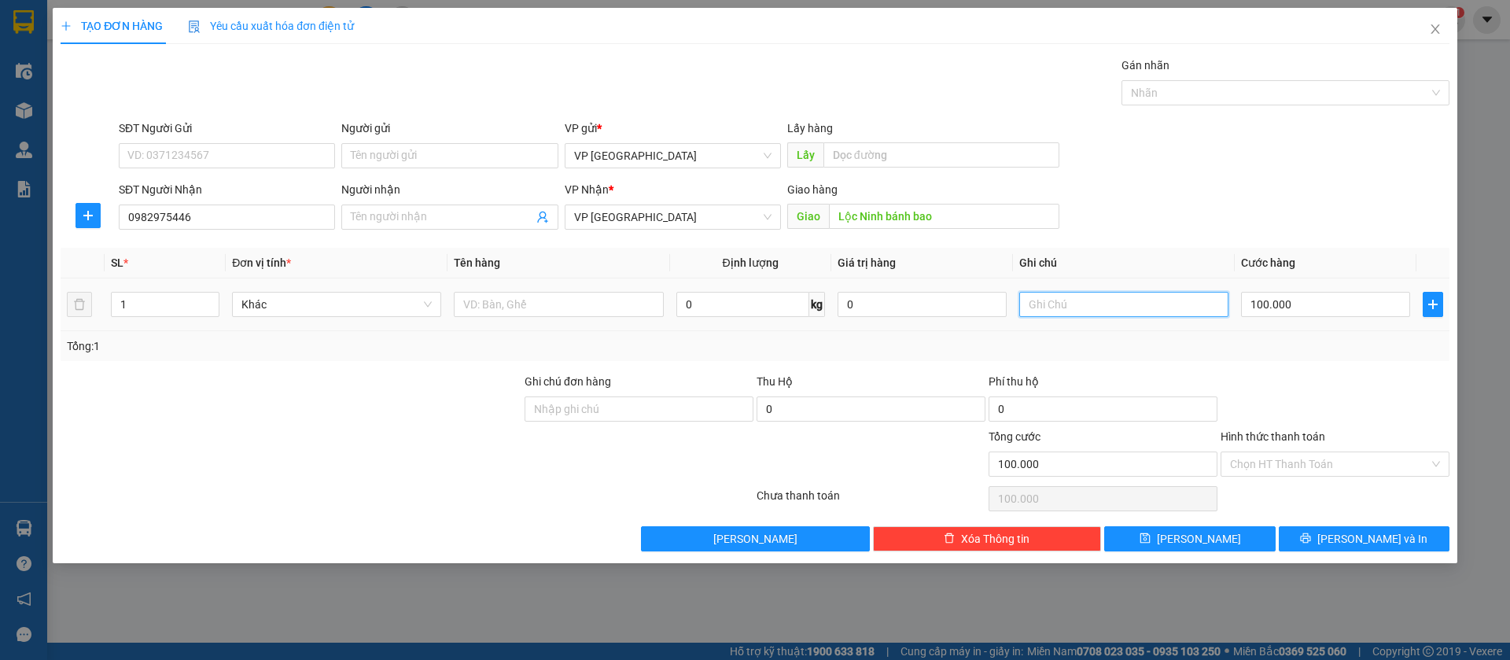
click at [1093, 297] on input "text" at bounding box center [1123, 304] width 209 height 25
type input "2k"
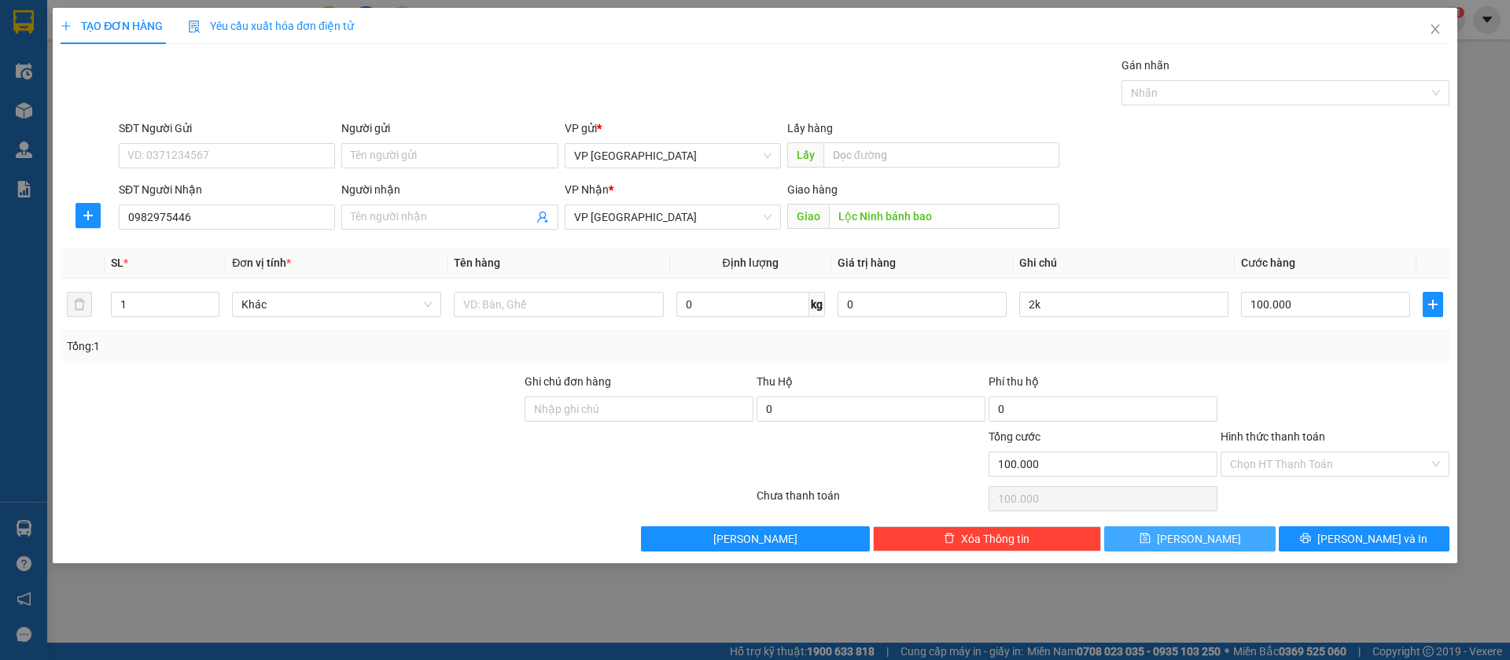
click at [1221, 538] on button "[PERSON_NAME]" at bounding box center [1189, 538] width 171 height 25
type input "0"
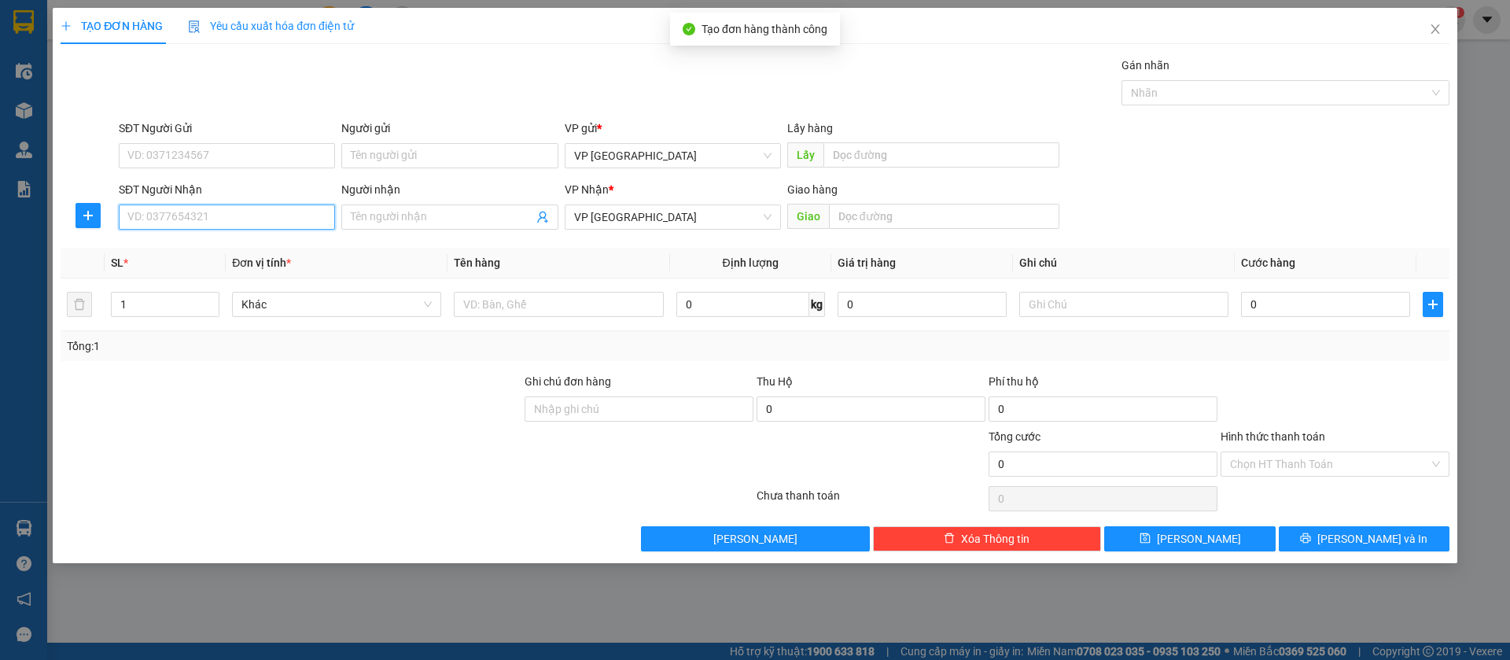
click at [251, 211] on input "SĐT Người Nhận" at bounding box center [227, 217] width 216 height 25
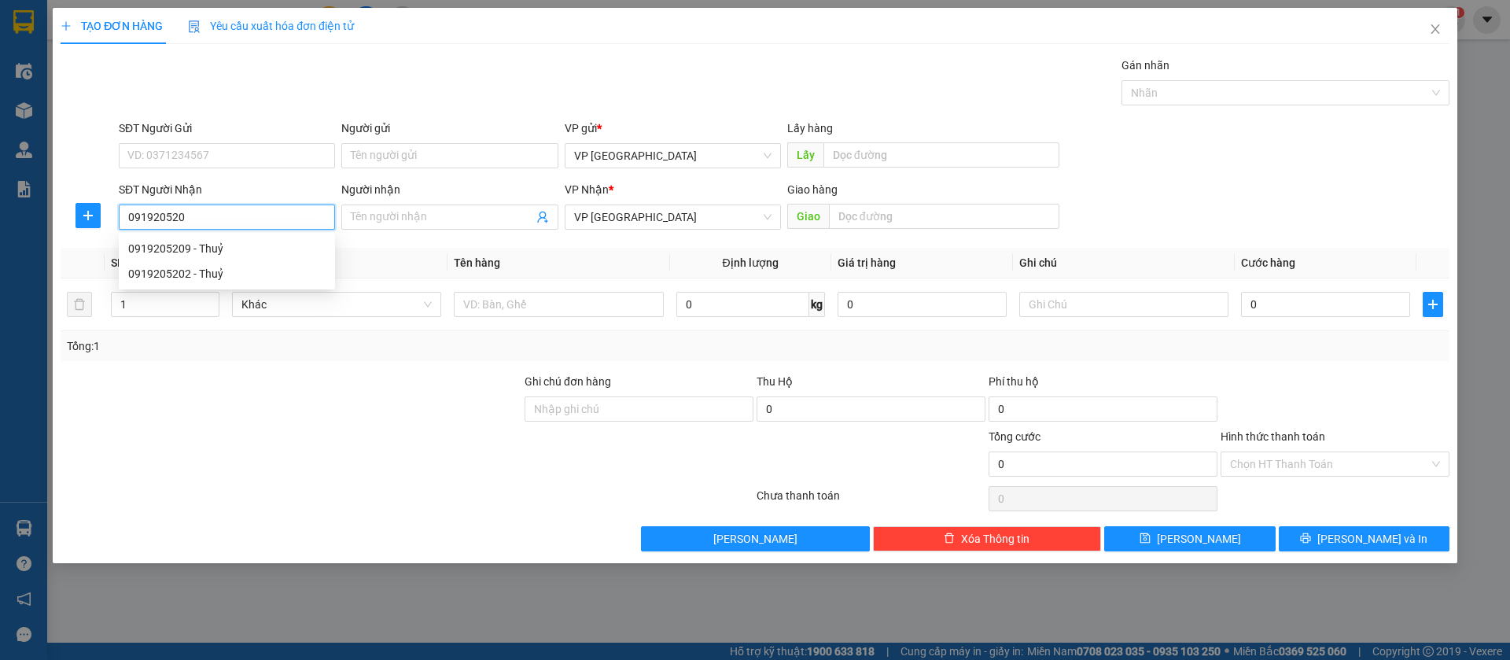
type input "0919205202"
click at [286, 250] on div "0919205202 - Thuỷ" at bounding box center [226, 248] width 197 height 17
type input "Thuỷ"
type input "loc hung"
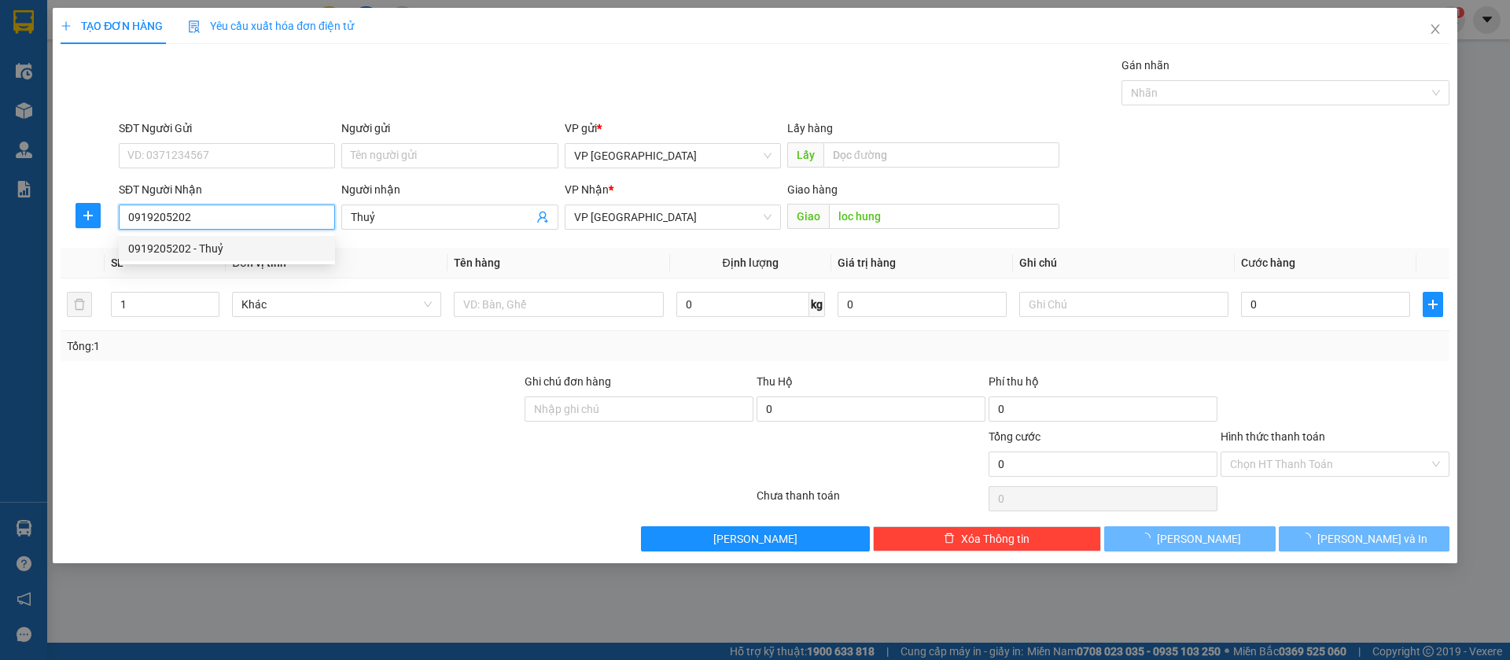
type input "50.000"
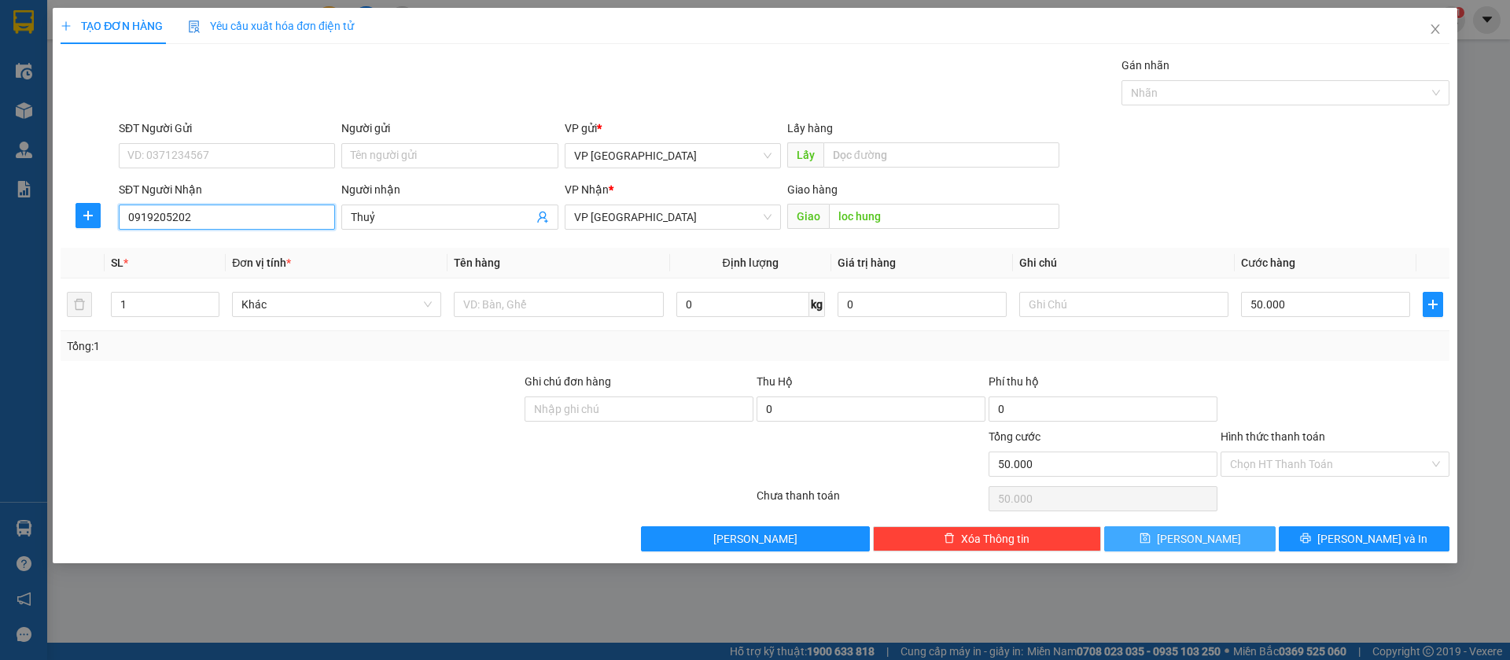
type input "0919205202"
click at [1241, 536] on button "[PERSON_NAME]" at bounding box center [1189, 538] width 171 height 25
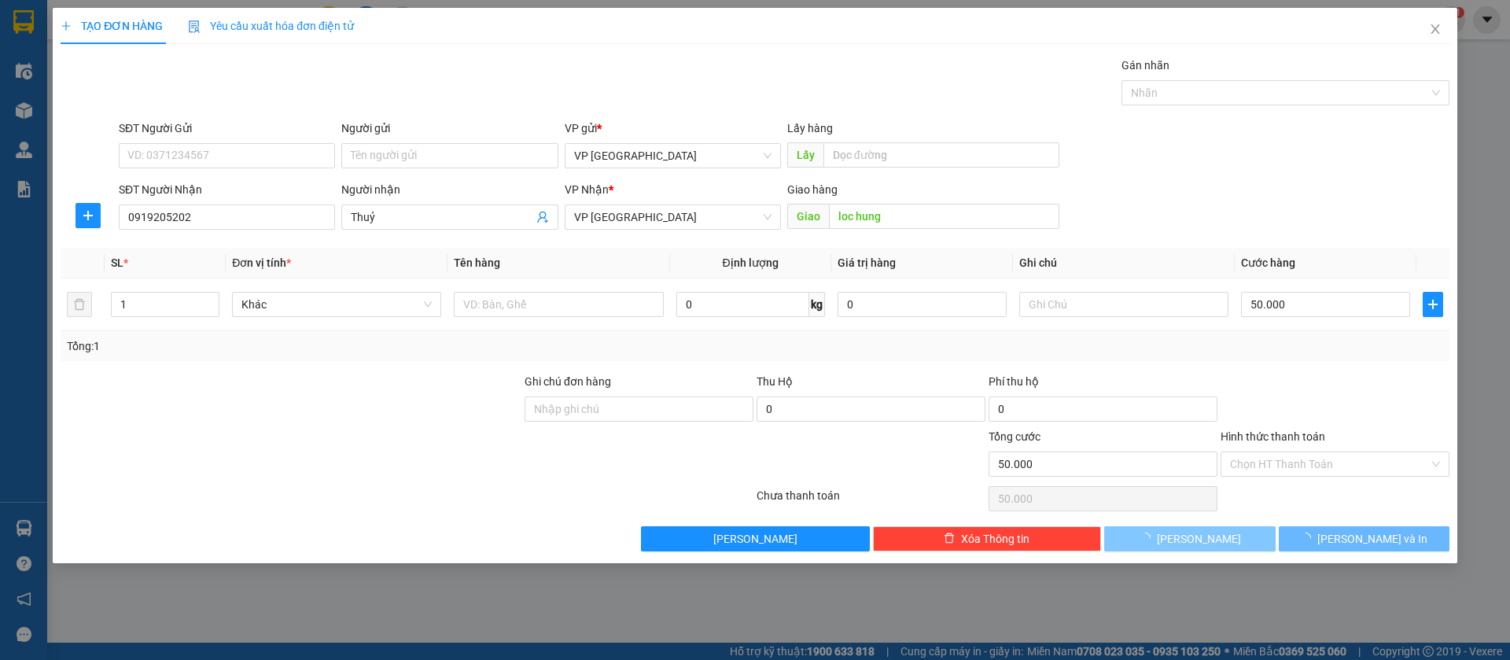
type input "0"
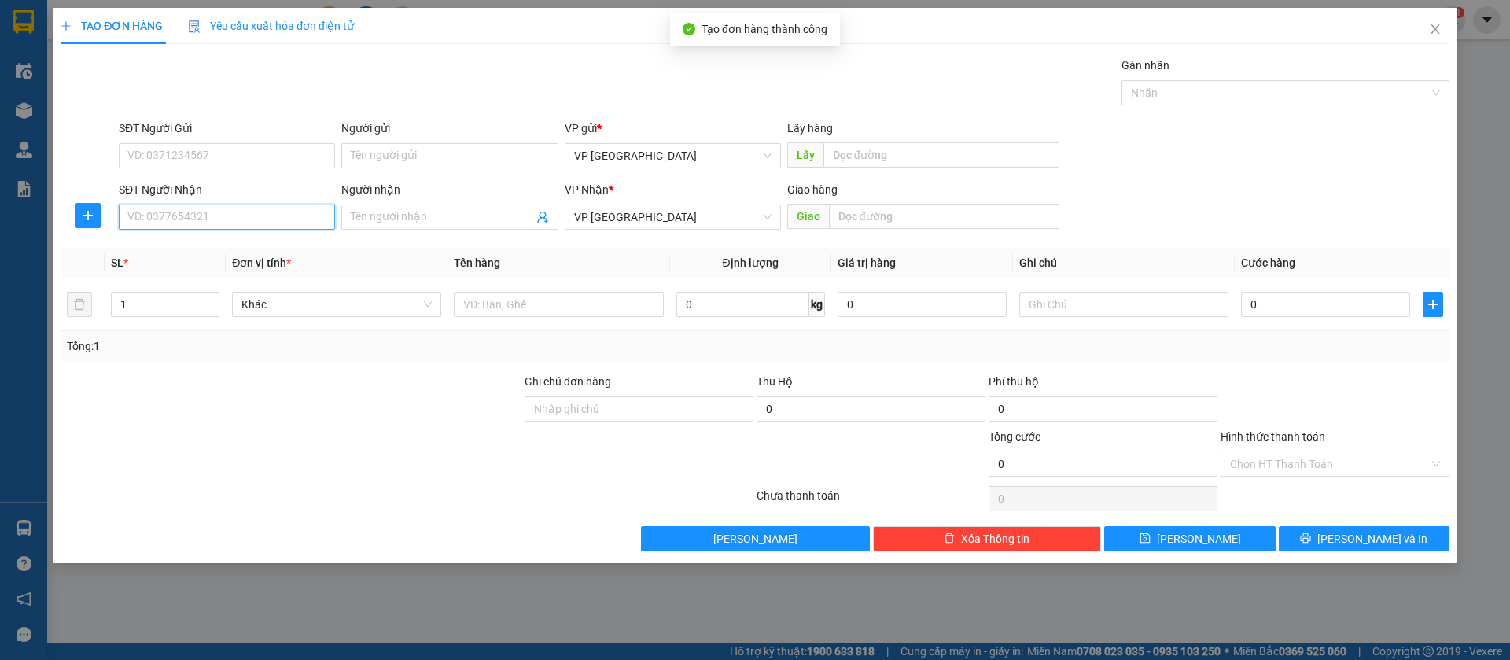
click at [164, 213] on input "SĐT Người Nhận" at bounding box center [227, 217] width 216 height 25
click at [385, 216] on input "Người nhận" at bounding box center [442, 216] width 182 height 17
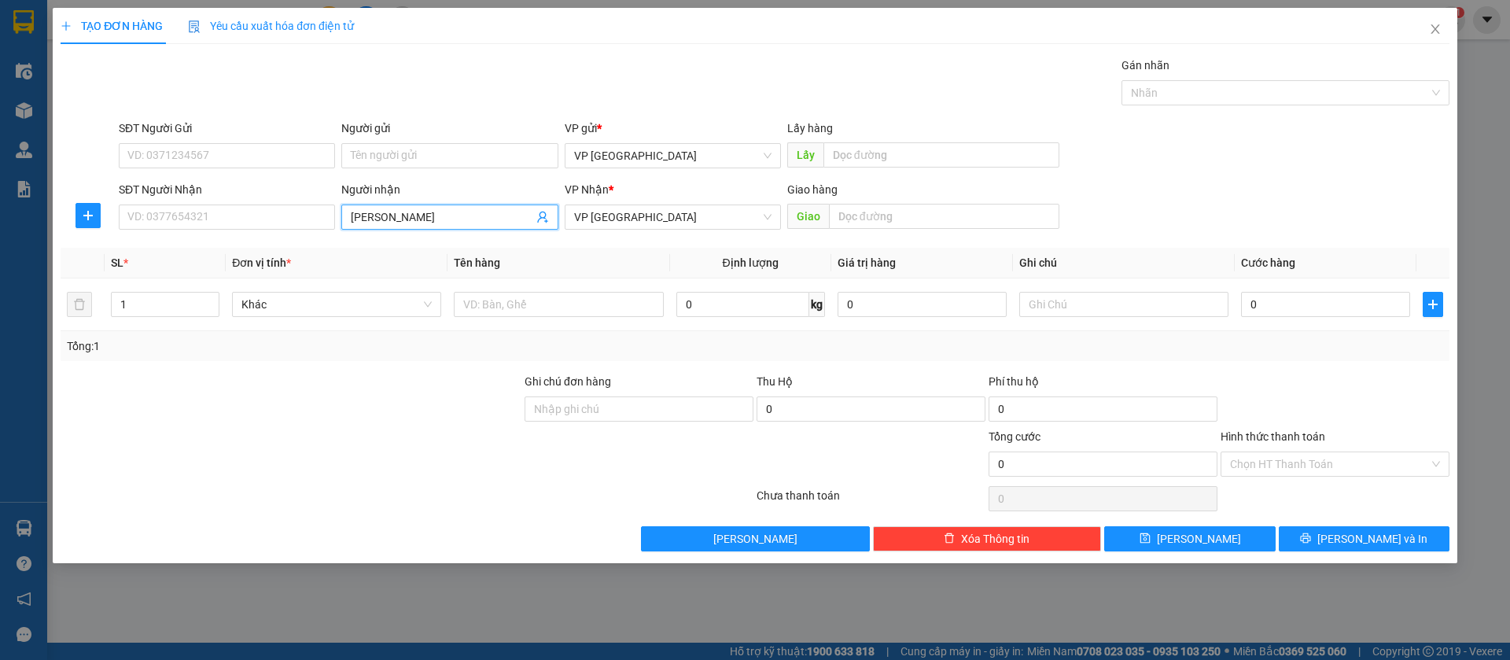
type input "[PERSON_NAME]"
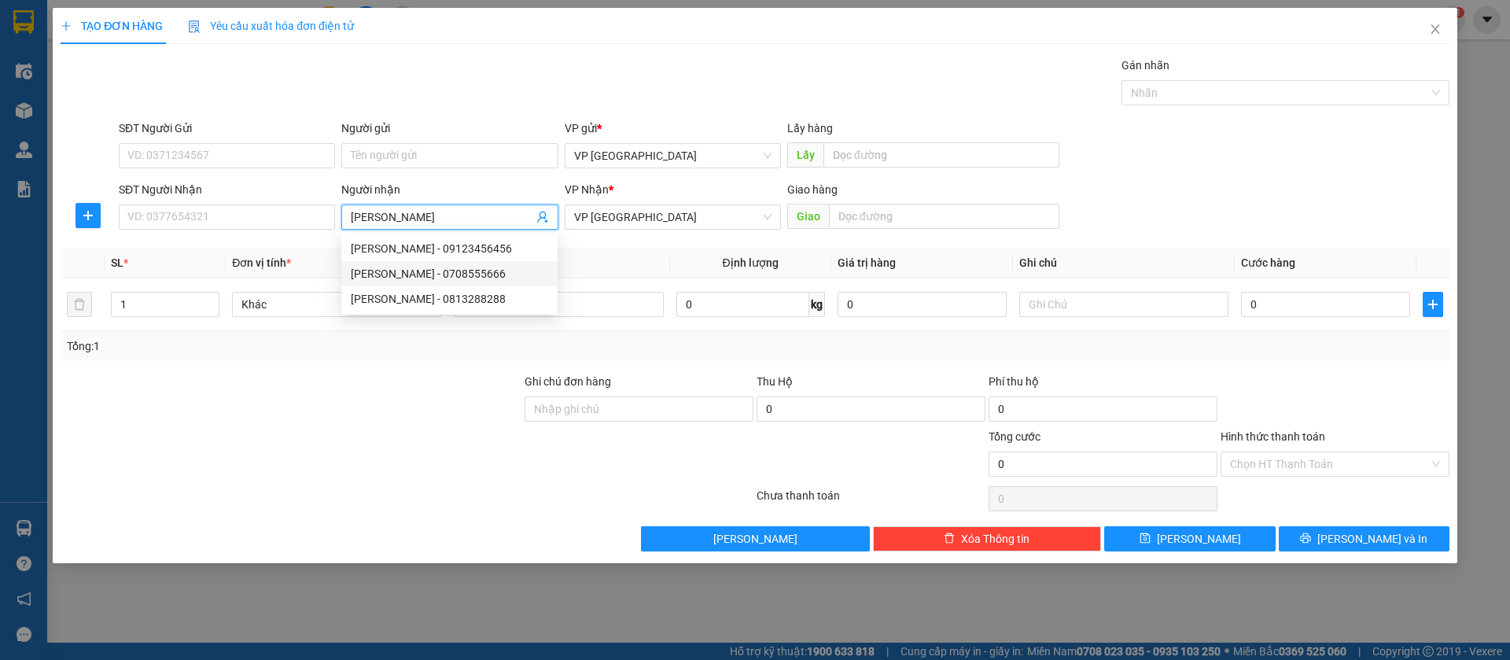
click at [443, 268] on div "[PERSON_NAME] - 0708555666" at bounding box center [449, 273] width 197 height 17
type input "0708555666"
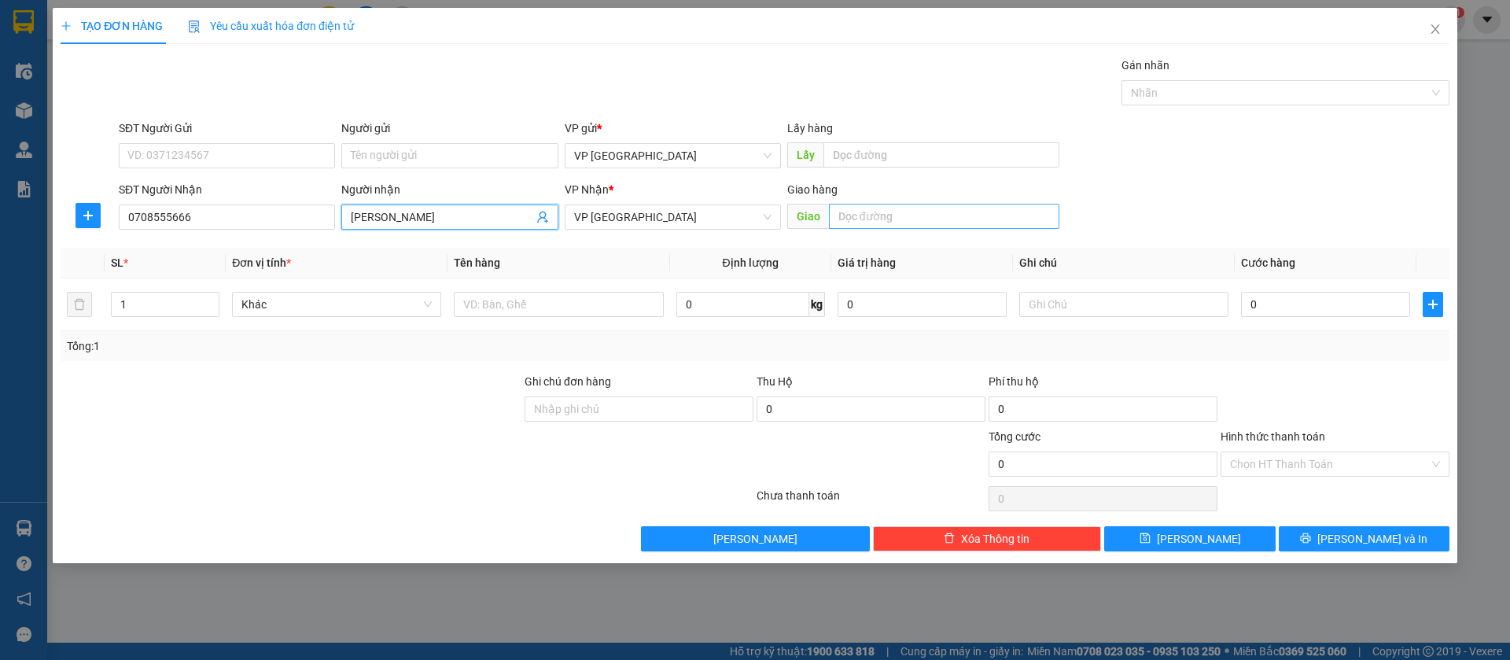
type input "[PERSON_NAME]"
click at [999, 211] on input "text" at bounding box center [944, 216] width 230 height 25
type input "[PERSON_NAME] binh long"
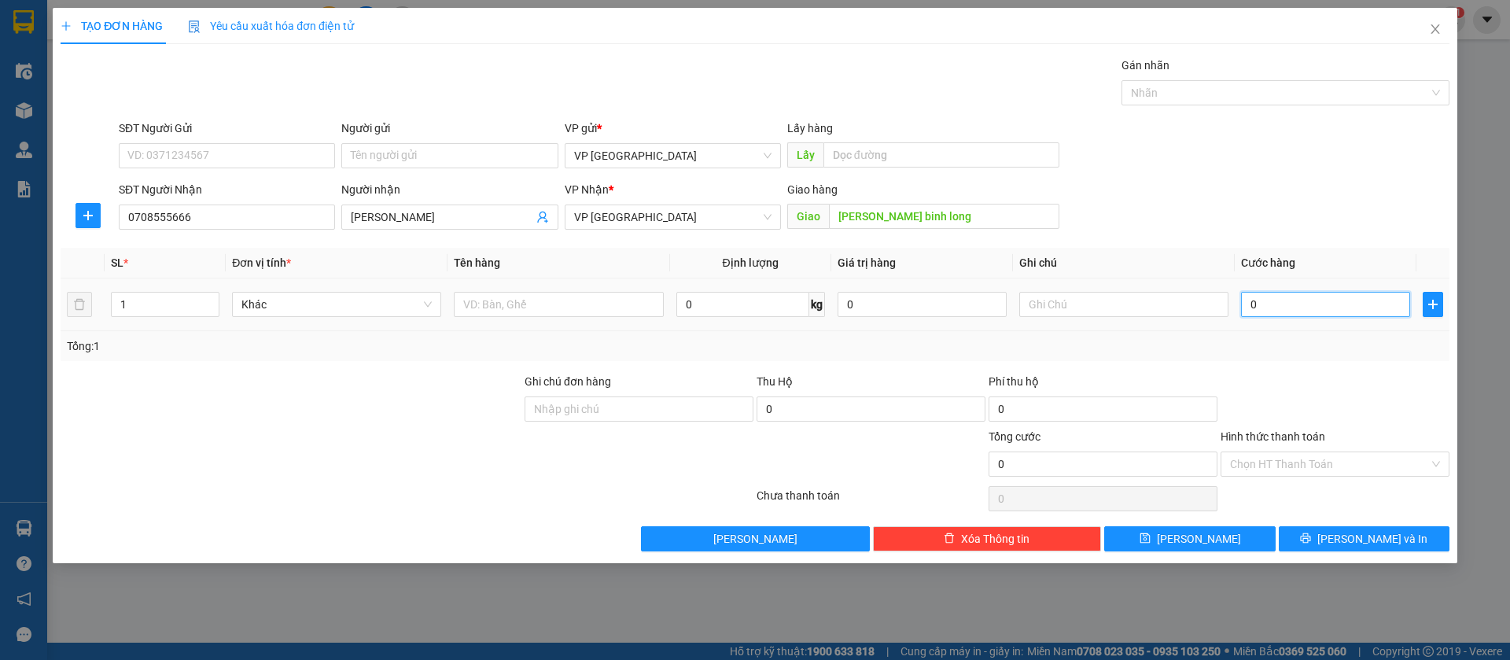
click at [1315, 298] on input "0" at bounding box center [1325, 304] width 169 height 25
type input "1"
type input "10"
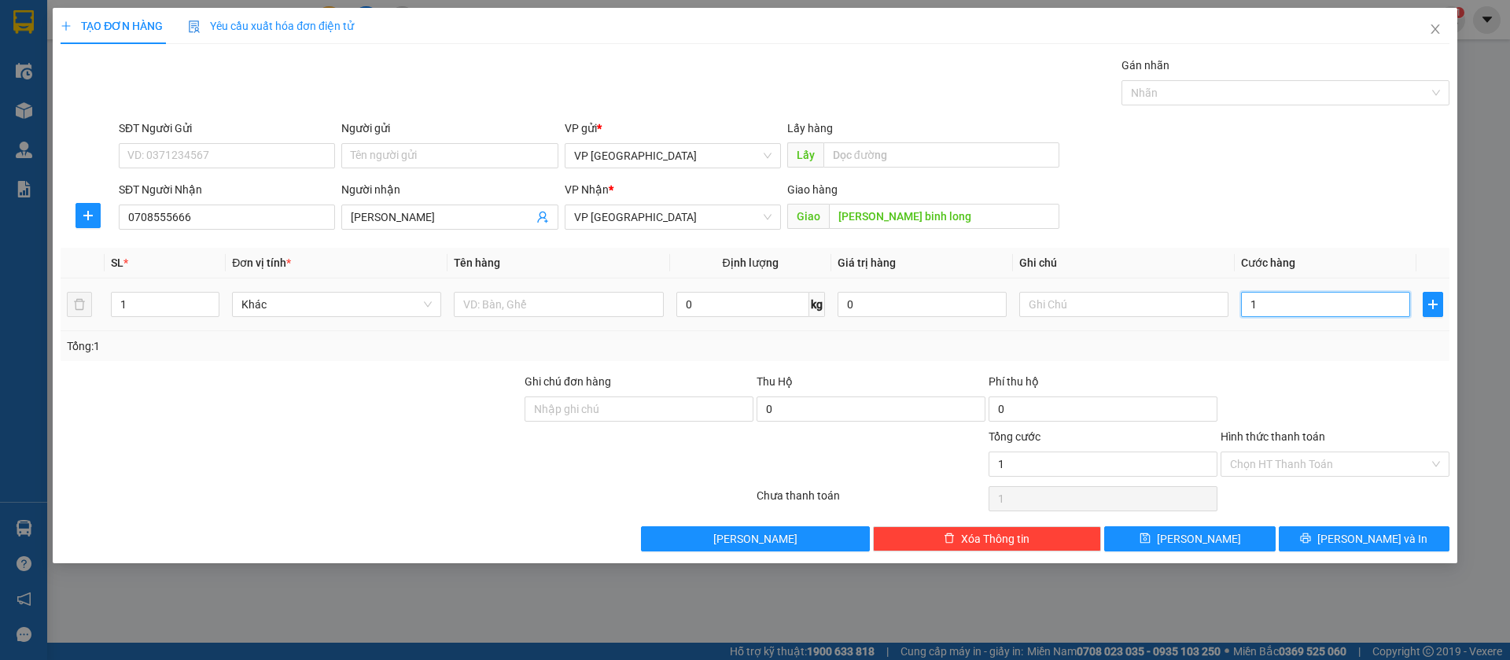
type input "10"
type input "100"
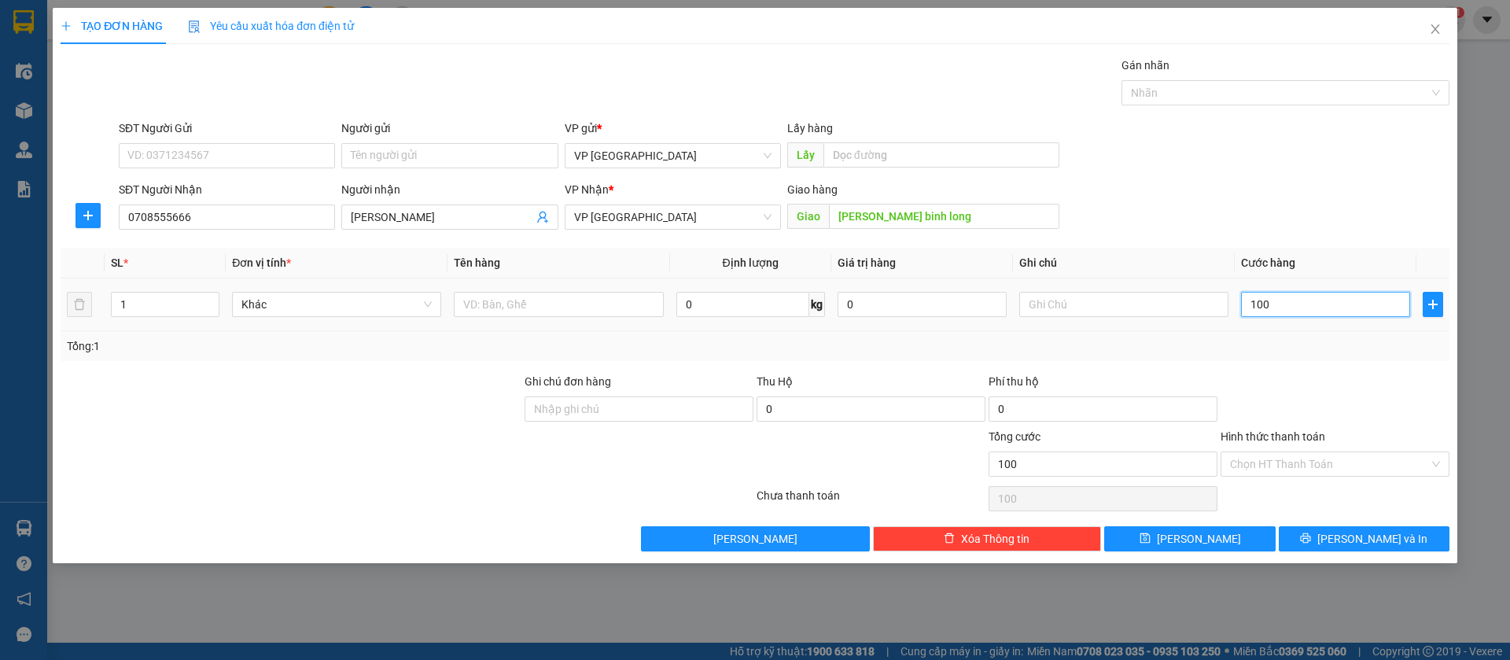
type input "1.000"
type input "10.000"
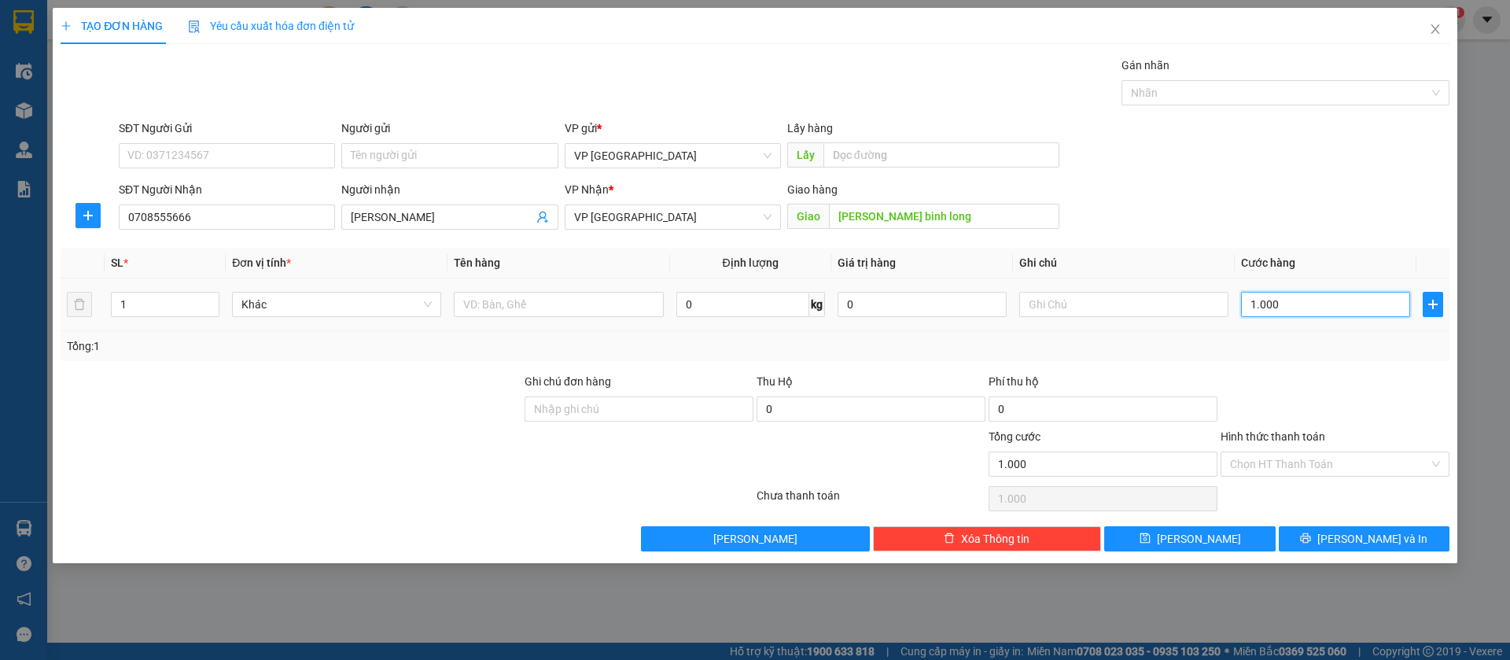
type input "10.000"
type input "100.000"
click at [1261, 536] on button "[PERSON_NAME]" at bounding box center [1189, 538] width 171 height 25
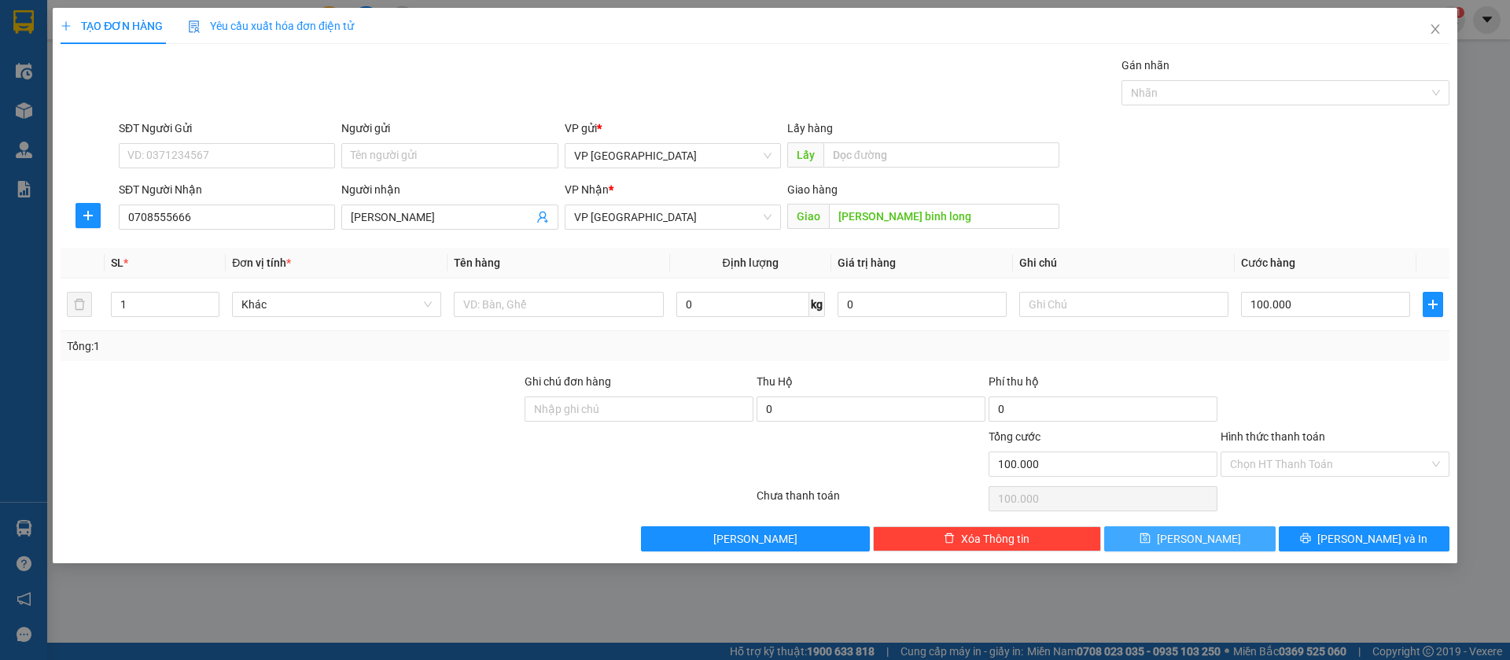
type input "0"
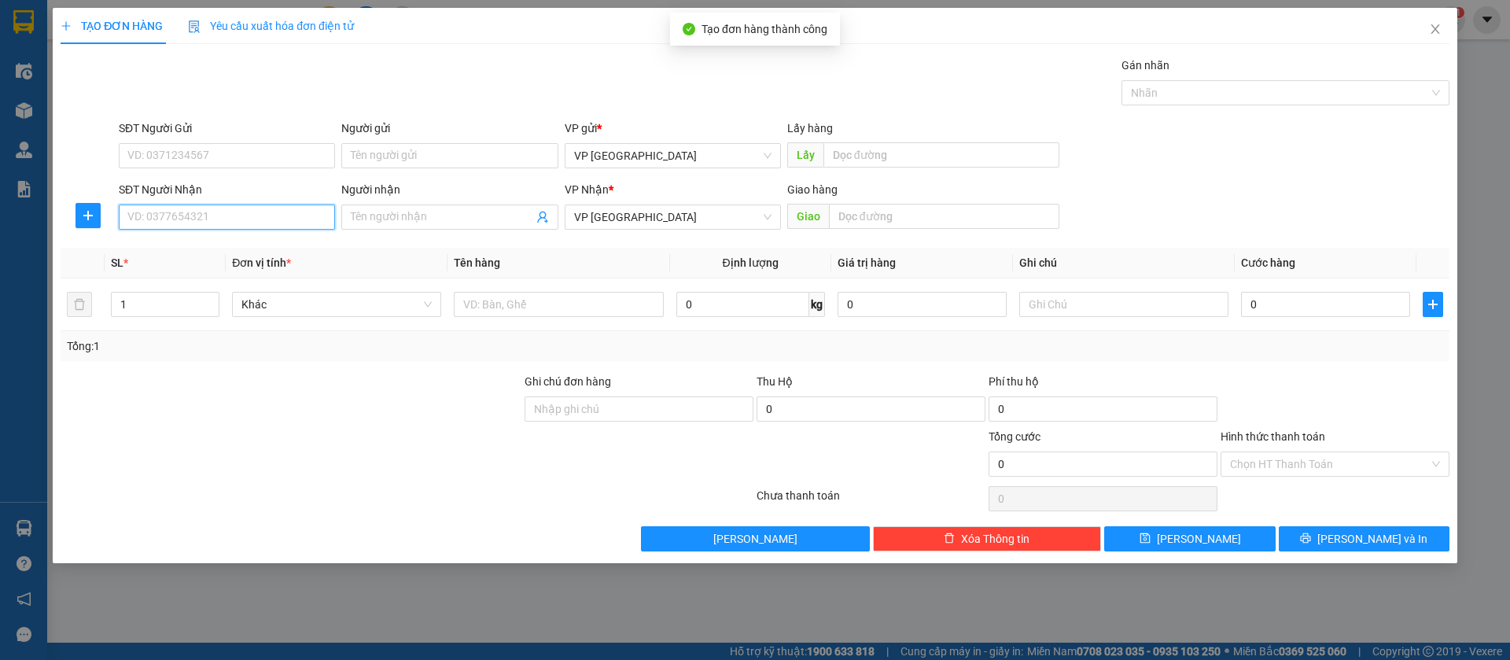
click at [290, 214] on input "SĐT Người Nhận" at bounding box center [227, 217] width 216 height 25
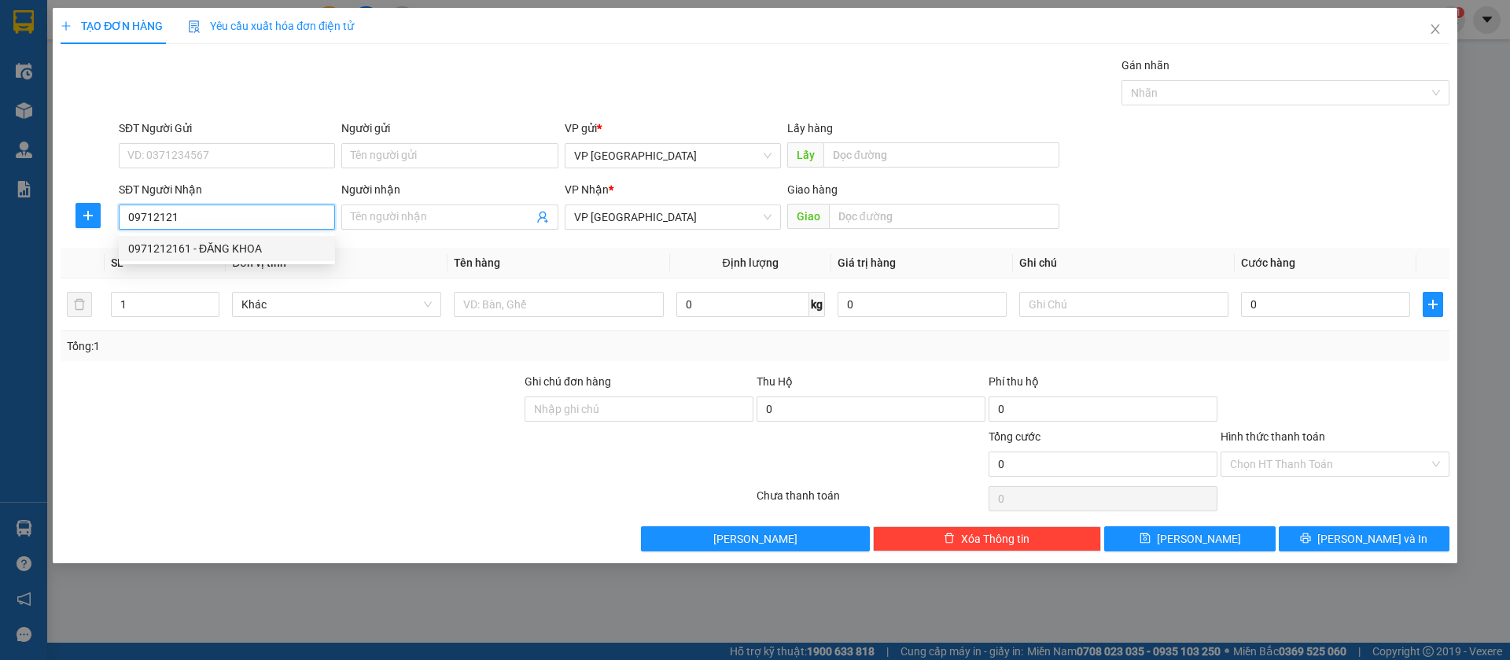
click at [281, 240] on div "0971212161 - ĐĂNG KHOA" at bounding box center [226, 248] width 197 height 17
type input "0971212161"
type input "ĐĂNG KHOA"
type input "ĐT ĐĂNG KHOA"
type input "40.000"
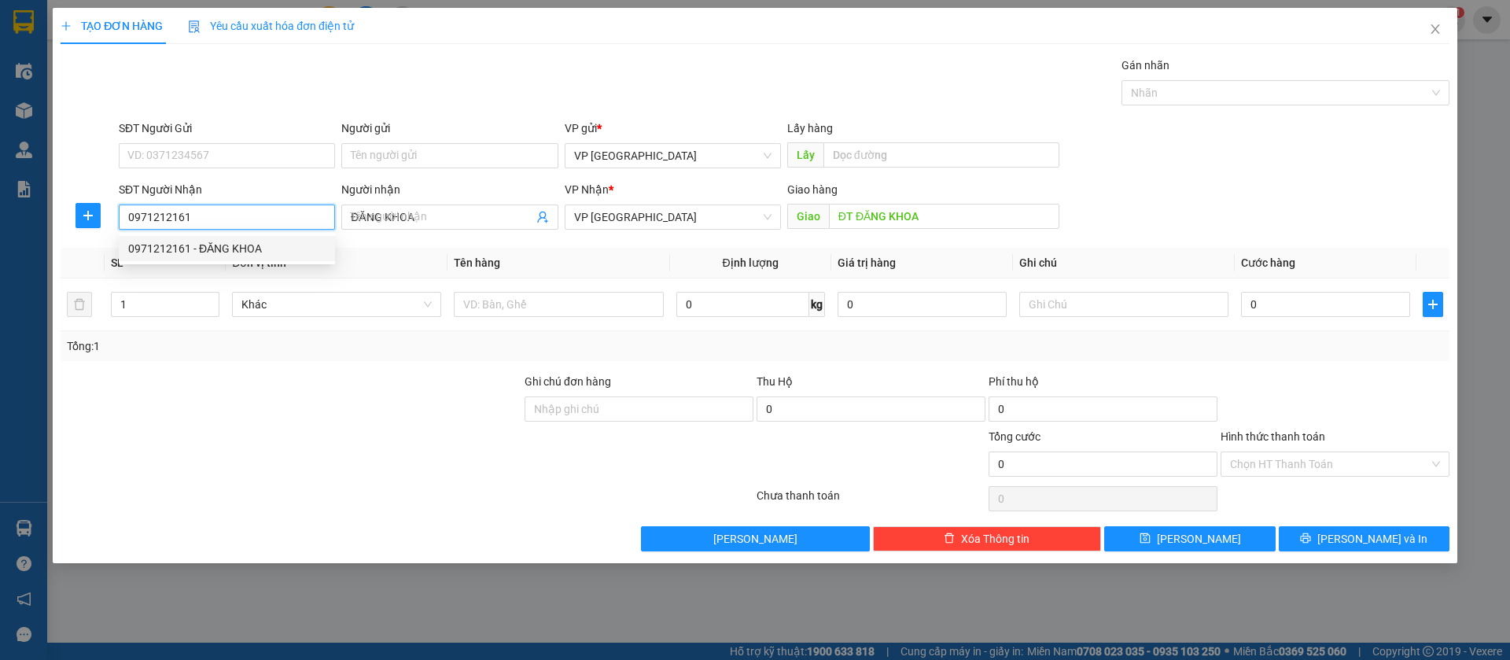
type input "40.000"
type input "0971212161"
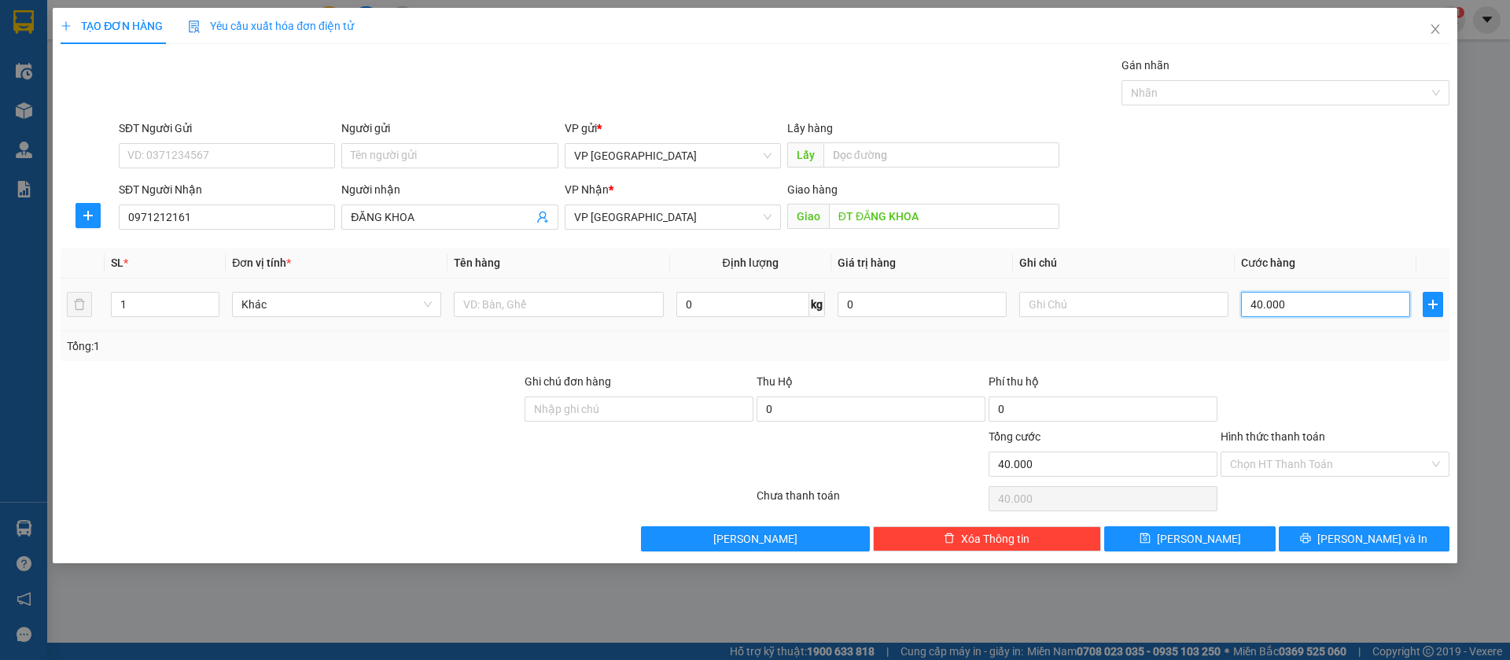
click at [1278, 303] on input "40.000" at bounding box center [1325, 304] width 169 height 25
type input "5"
type input "50"
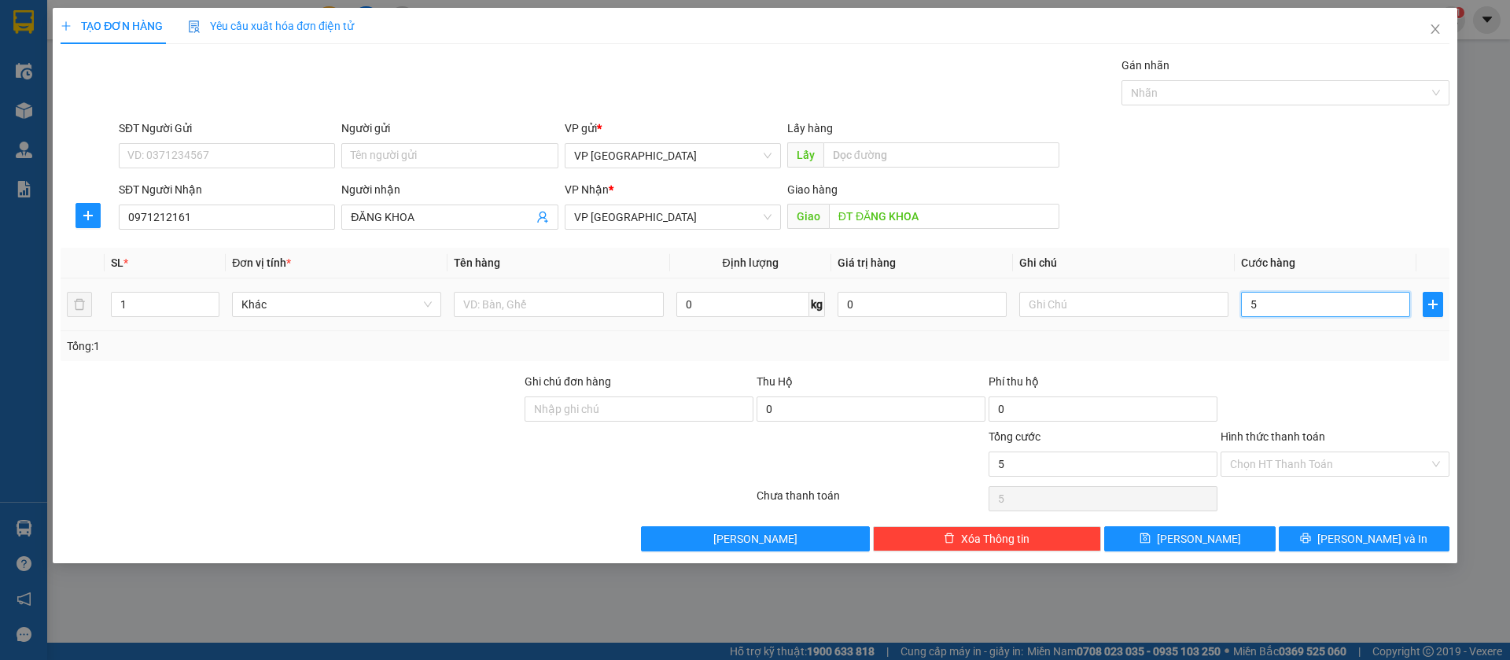
type input "50"
type input "500"
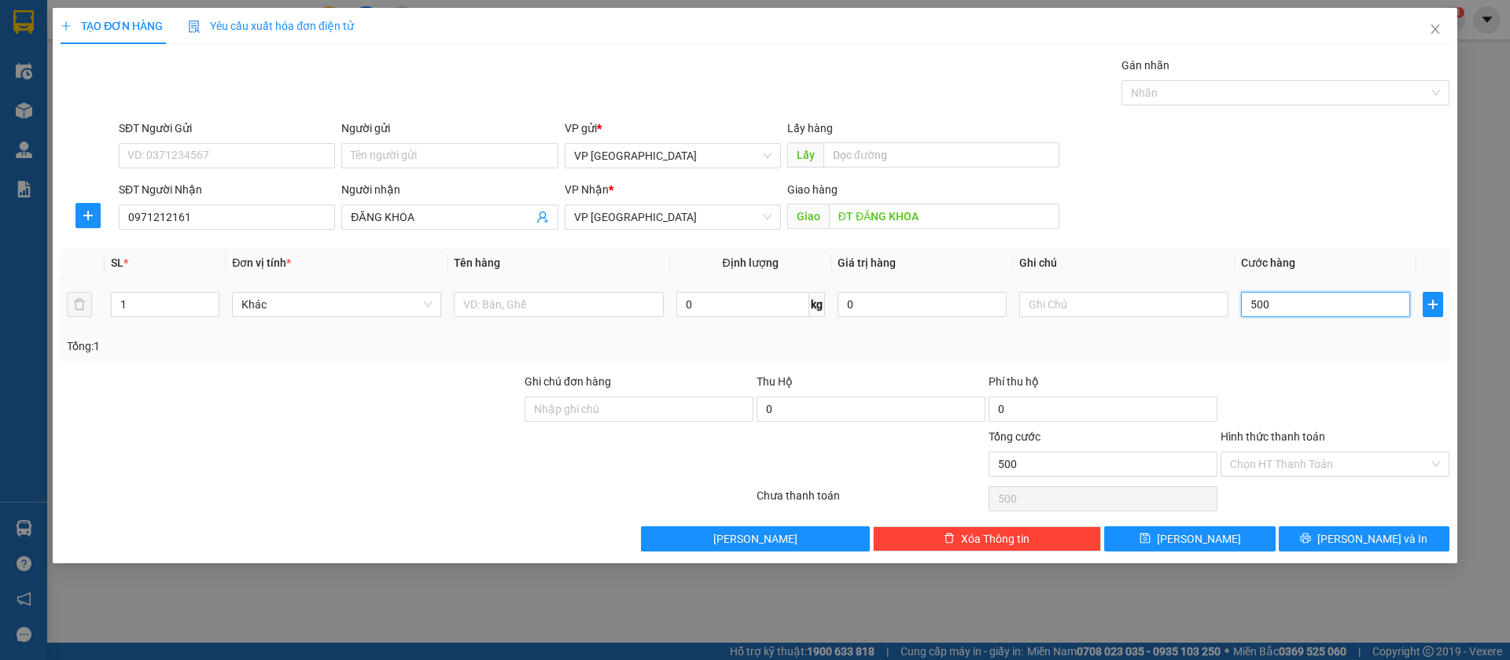
type input "5.000"
type input "50.000"
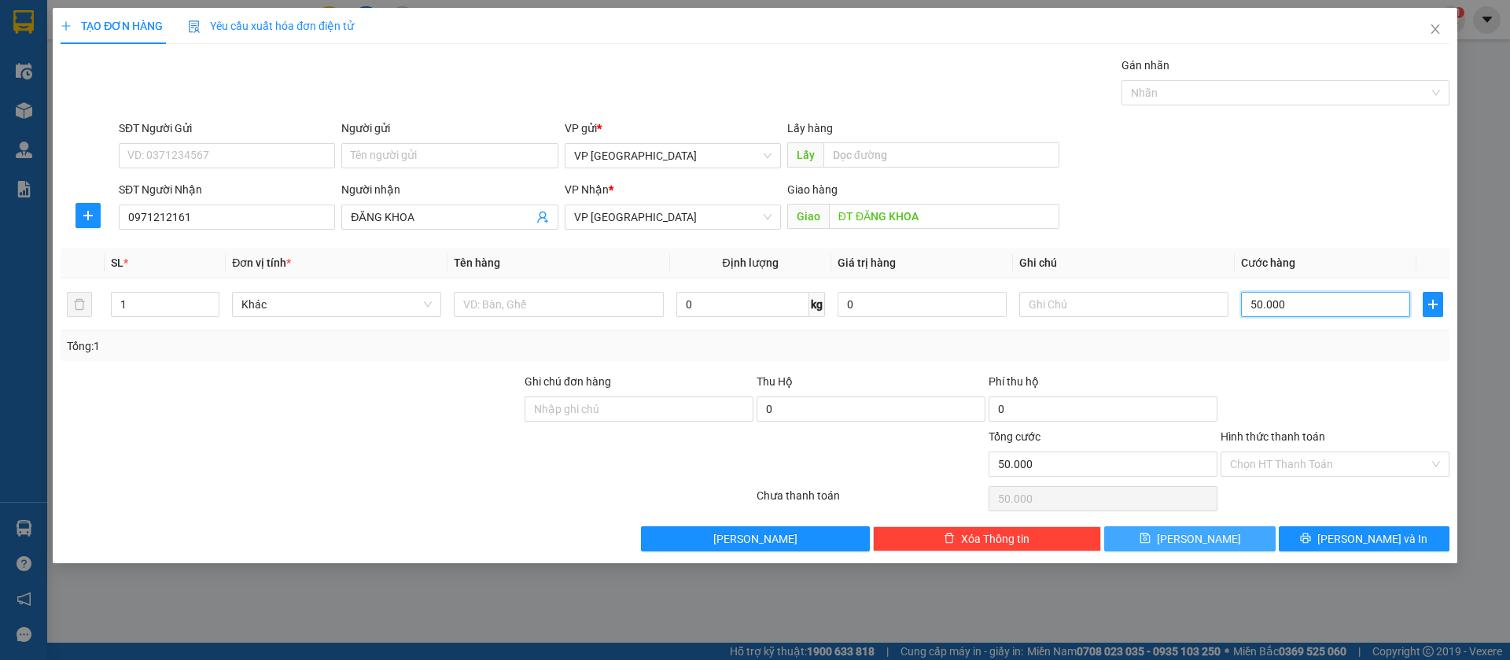
type input "50.000"
click at [1255, 531] on button "[PERSON_NAME]" at bounding box center [1189, 538] width 171 height 25
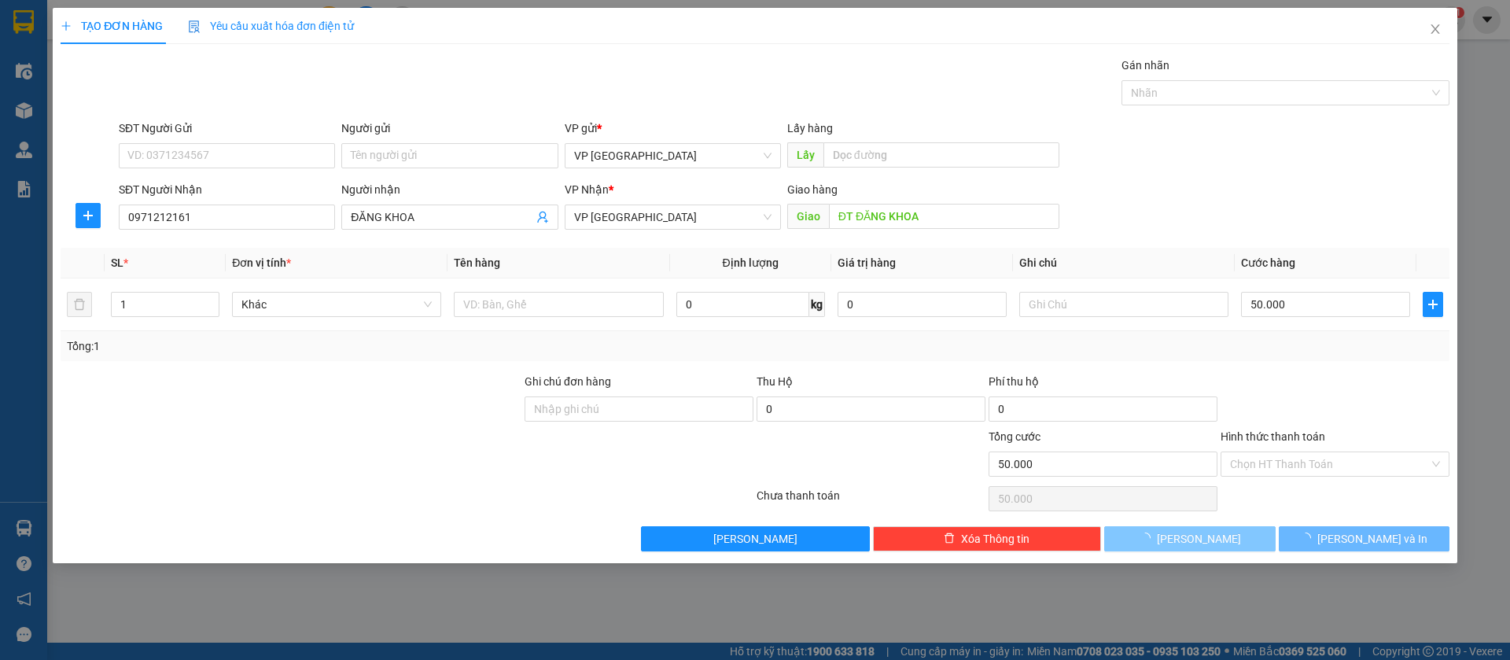
type input "0"
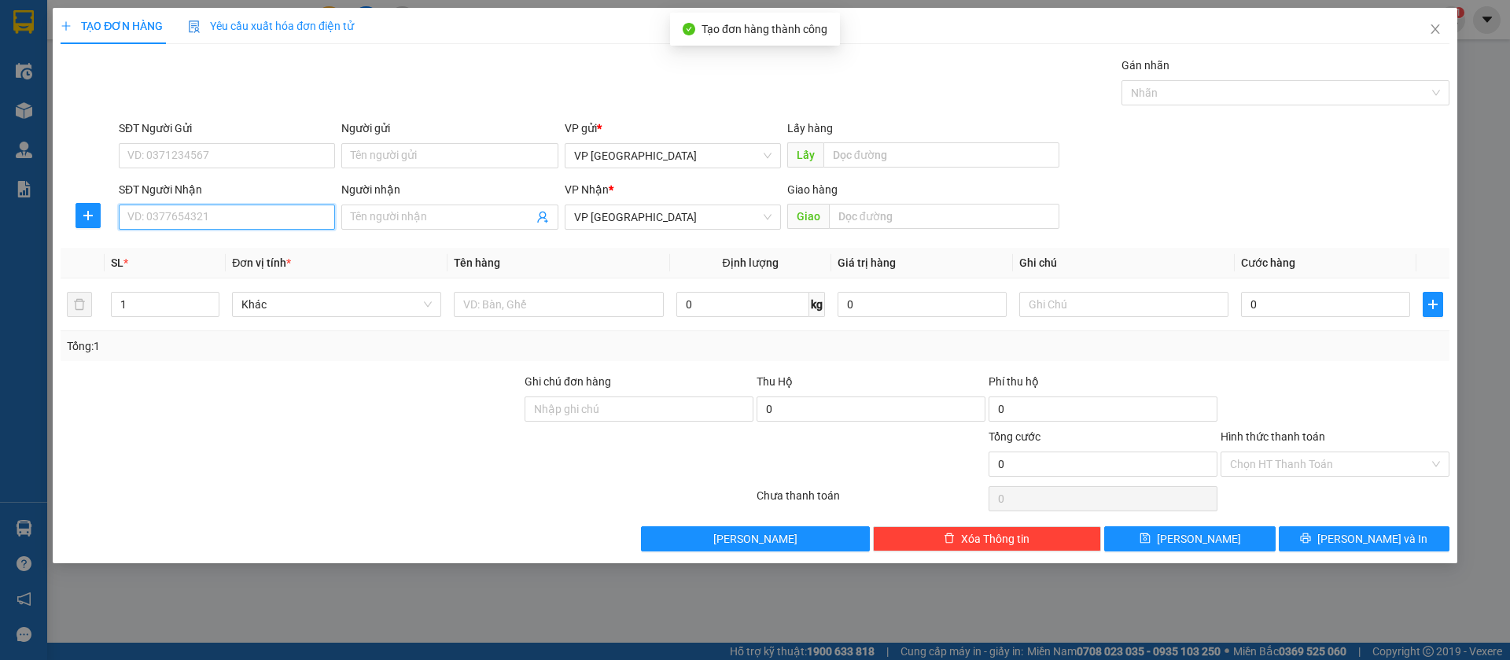
click at [286, 214] on input "SĐT Người Nhận" at bounding box center [227, 217] width 216 height 25
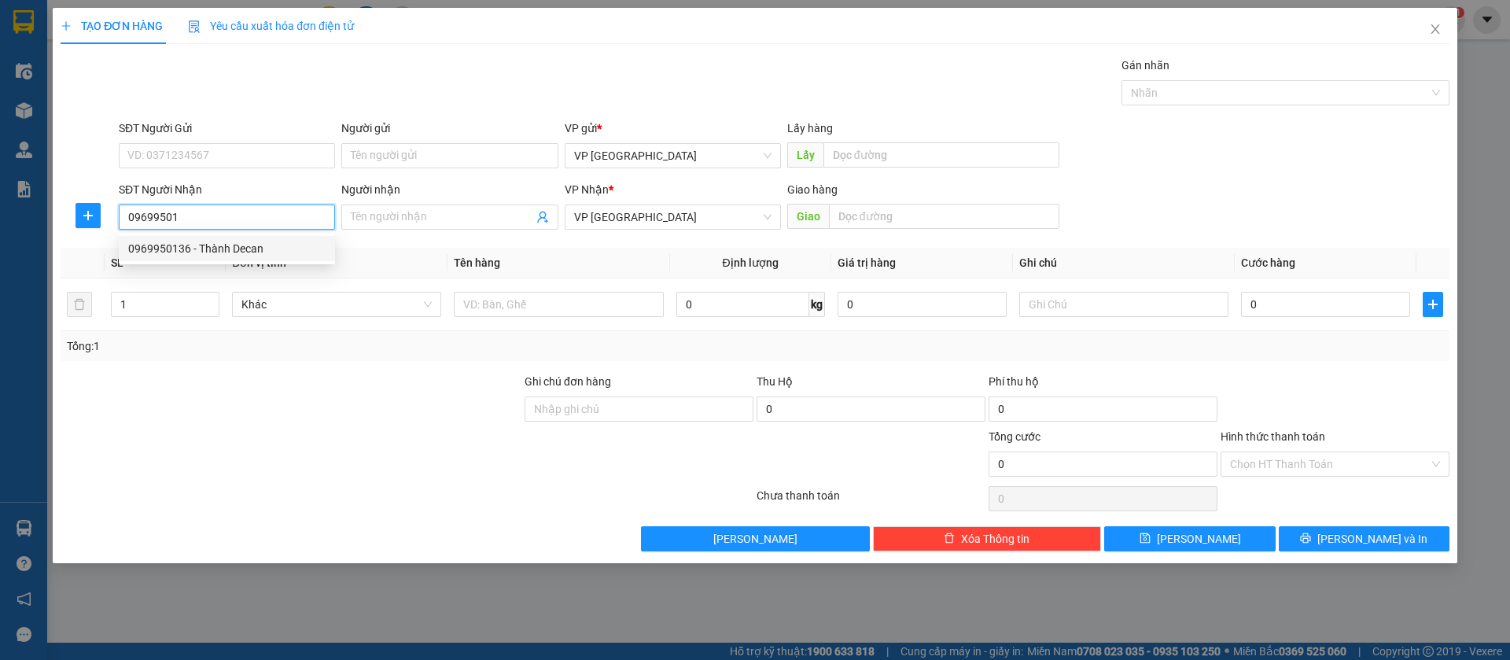
click at [286, 240] on div "0969950136 - Thành Decan" at bounding box center [226, 248] width 197 height 17
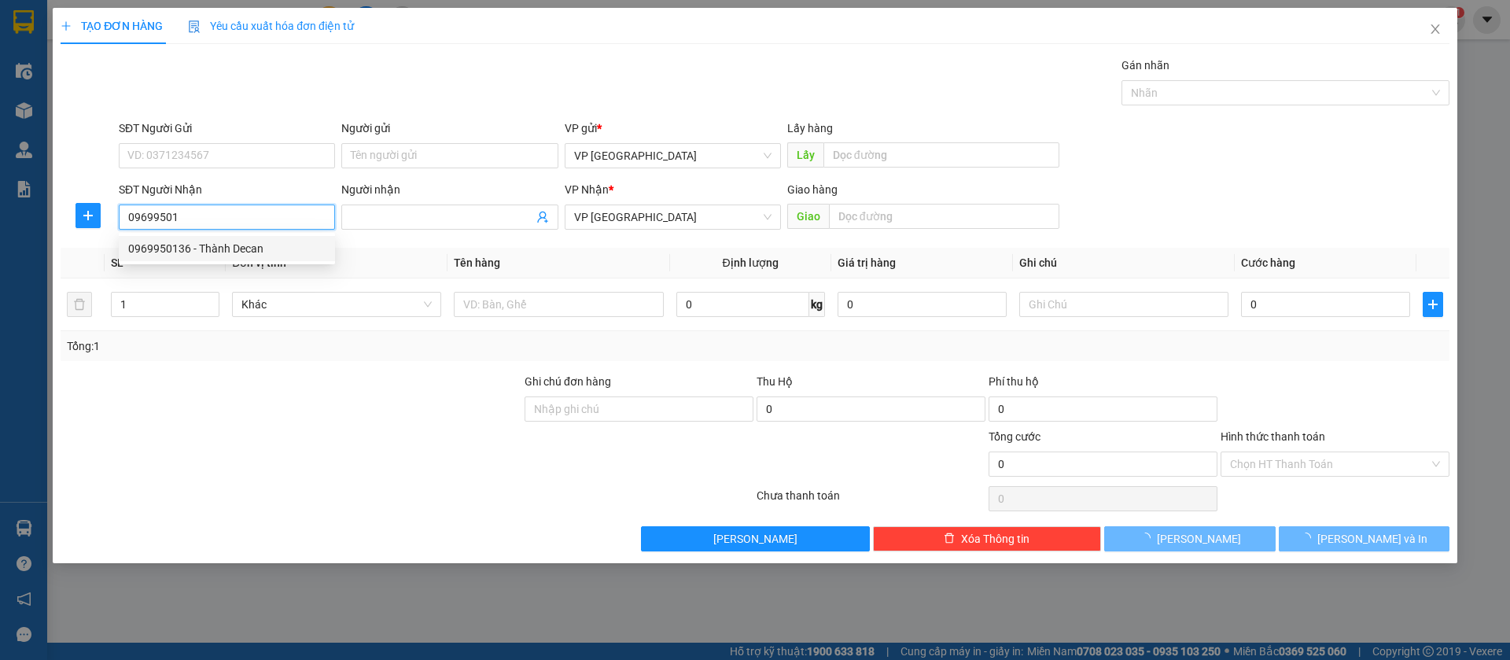
type input "0969950136"
type input "Thành Decan"
type input "thành decal [PERSON_NAME]"
type input "30.000"
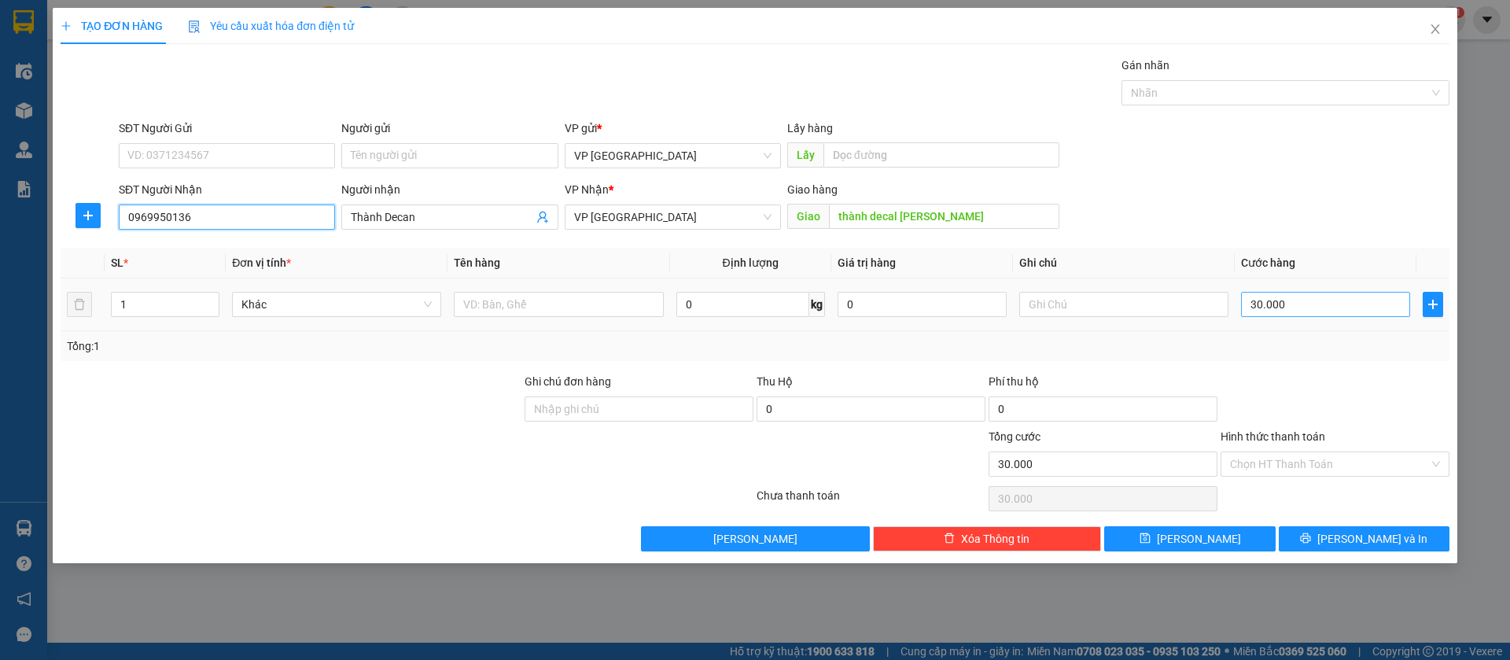
type input "0969950136"
click at [1272, 296] on input "30.000" at bounding box center [1325, 304] width 169 height 25
type input "5"
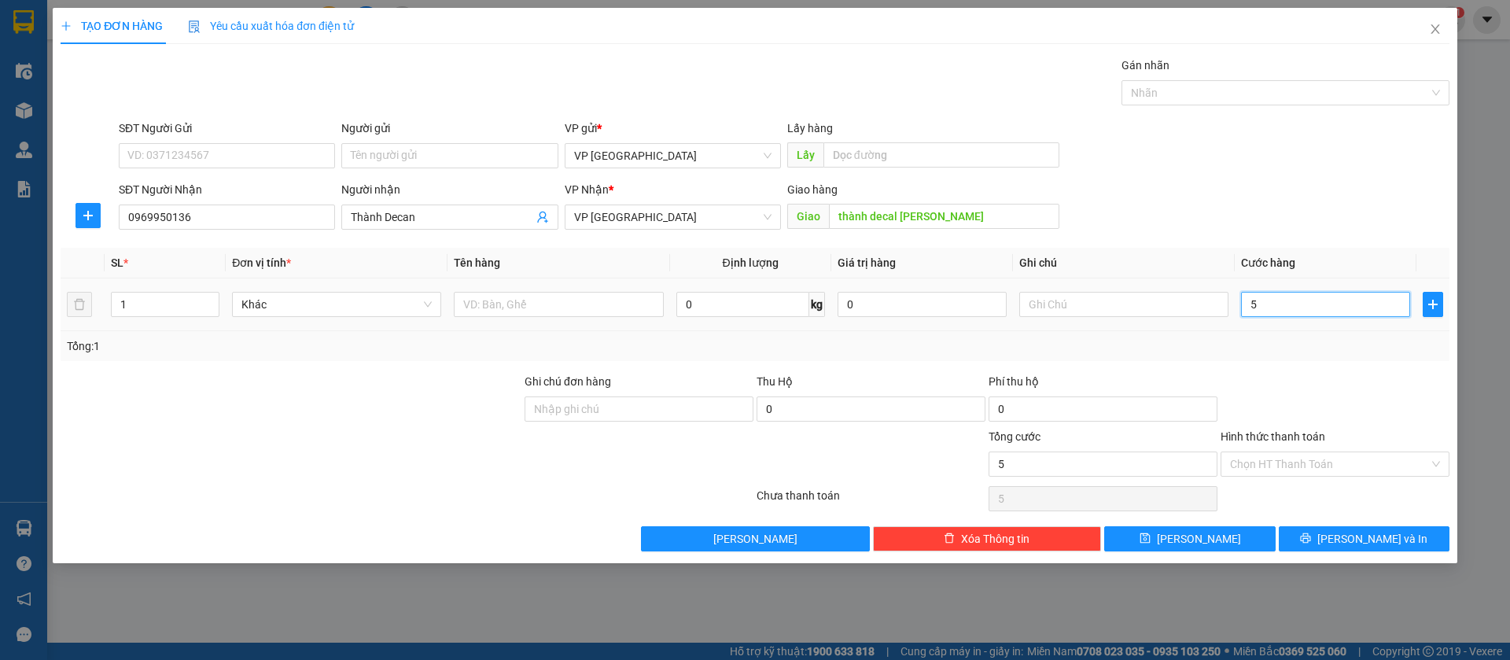
type input "50"
type input "500"
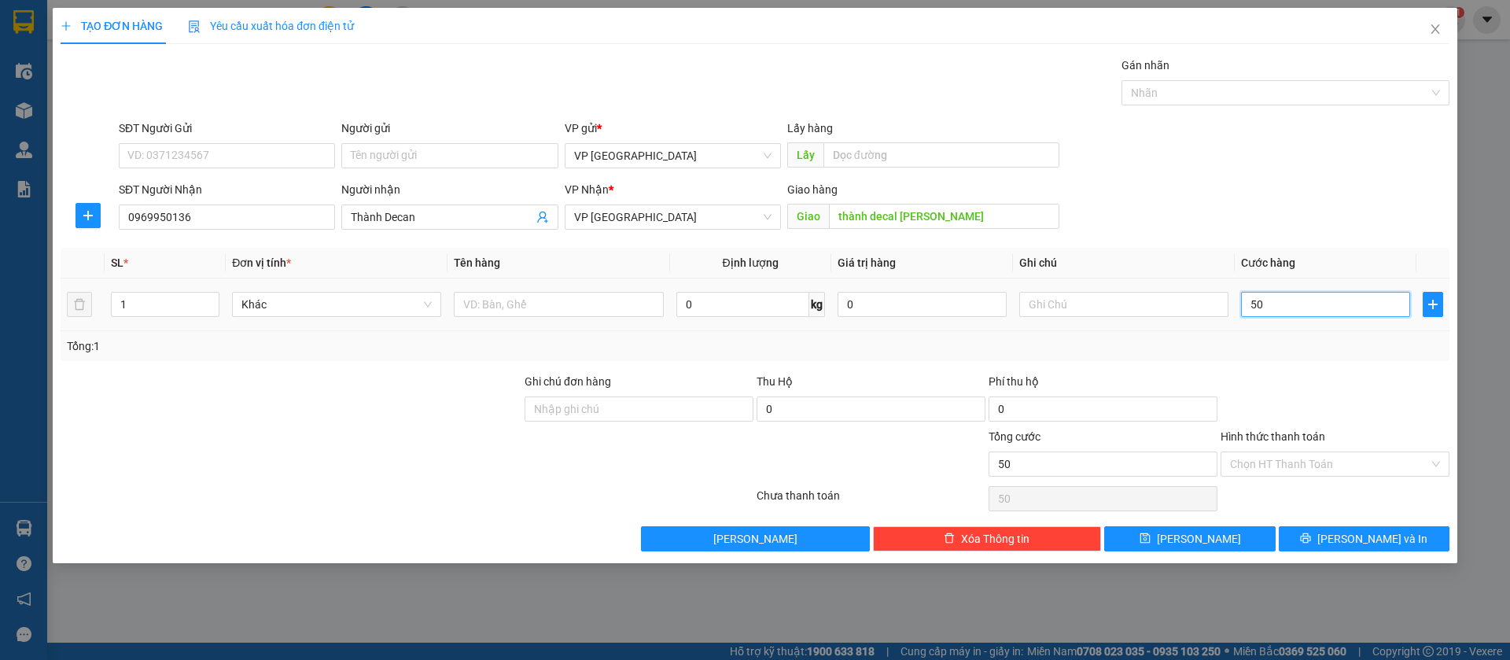
type input "500"
type input "5.000"
type input "50.000"
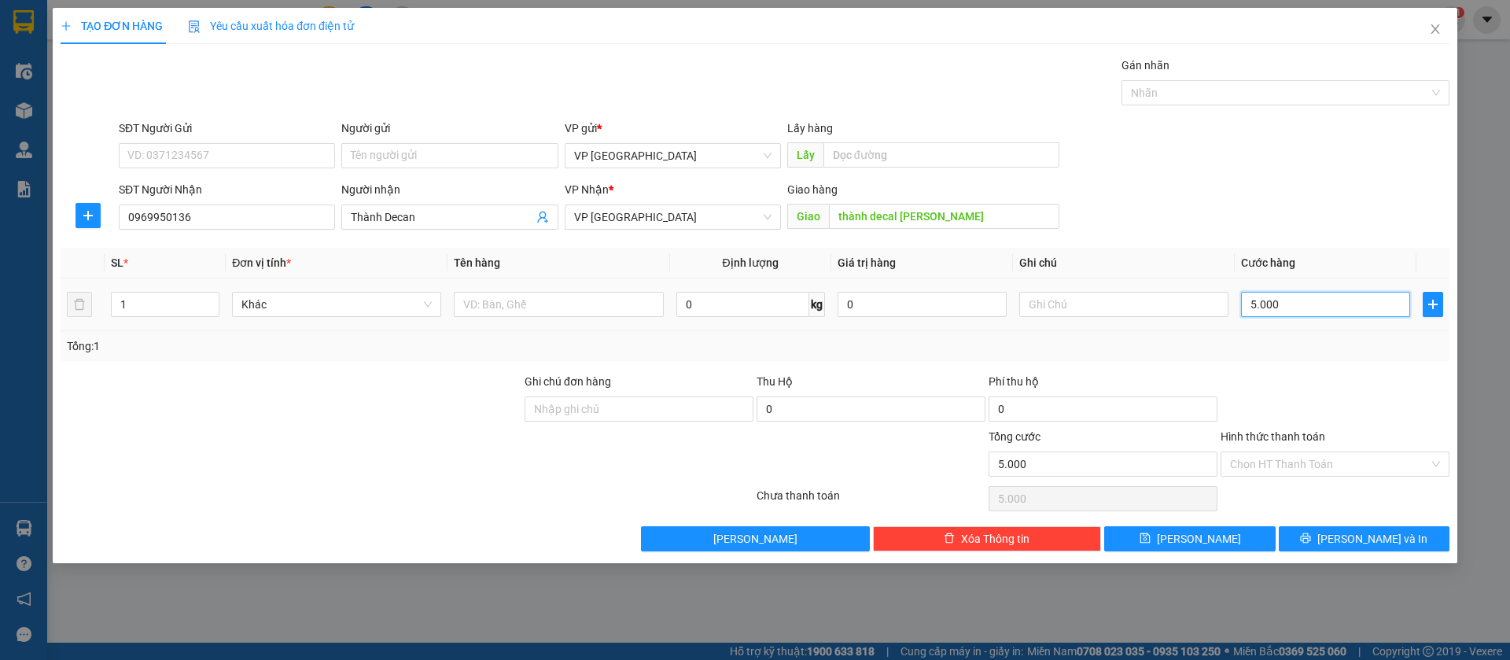
type input "50.000"
click at [1207, 541] on span "[PERSON_NAME]" at bounding box center [1199, 538] width 84 height 17
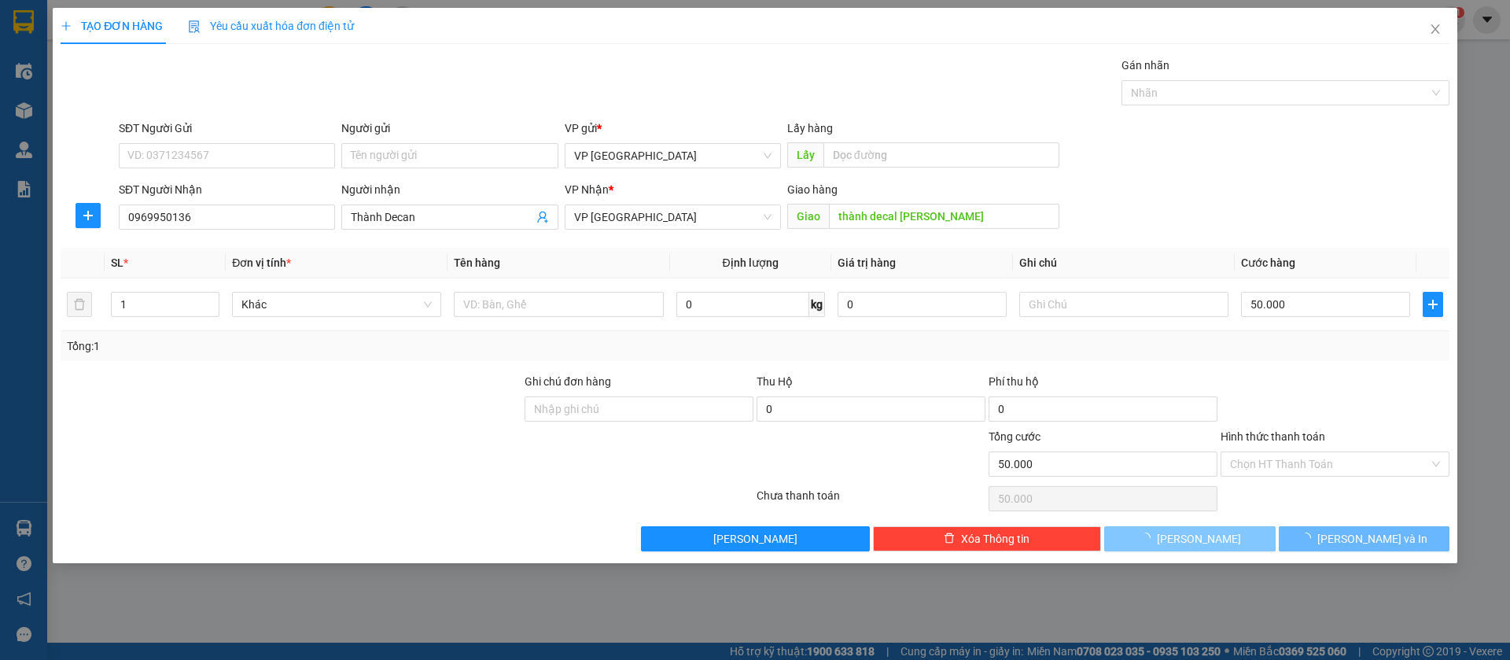
type input "0"
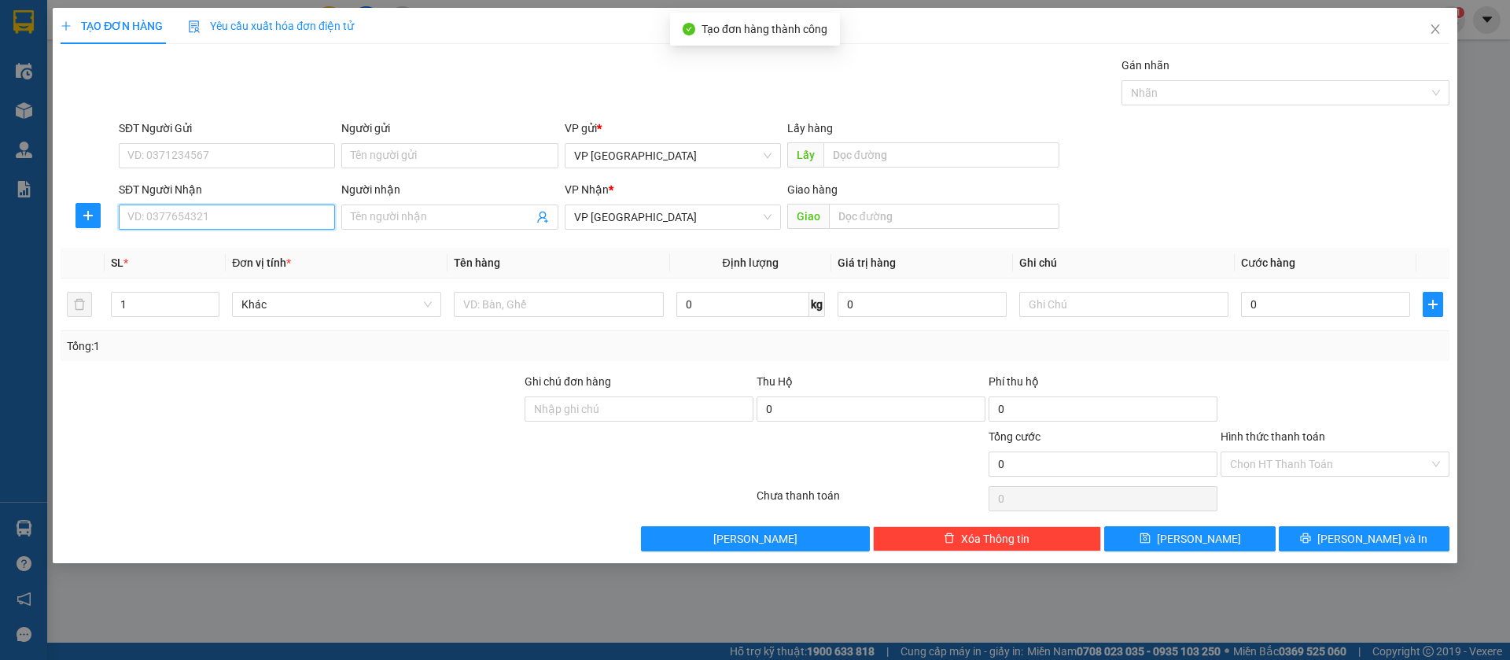
click at [278, 212] on input "SĐT Người Nhận" at bounding box center [227, 217] width 216 height 25
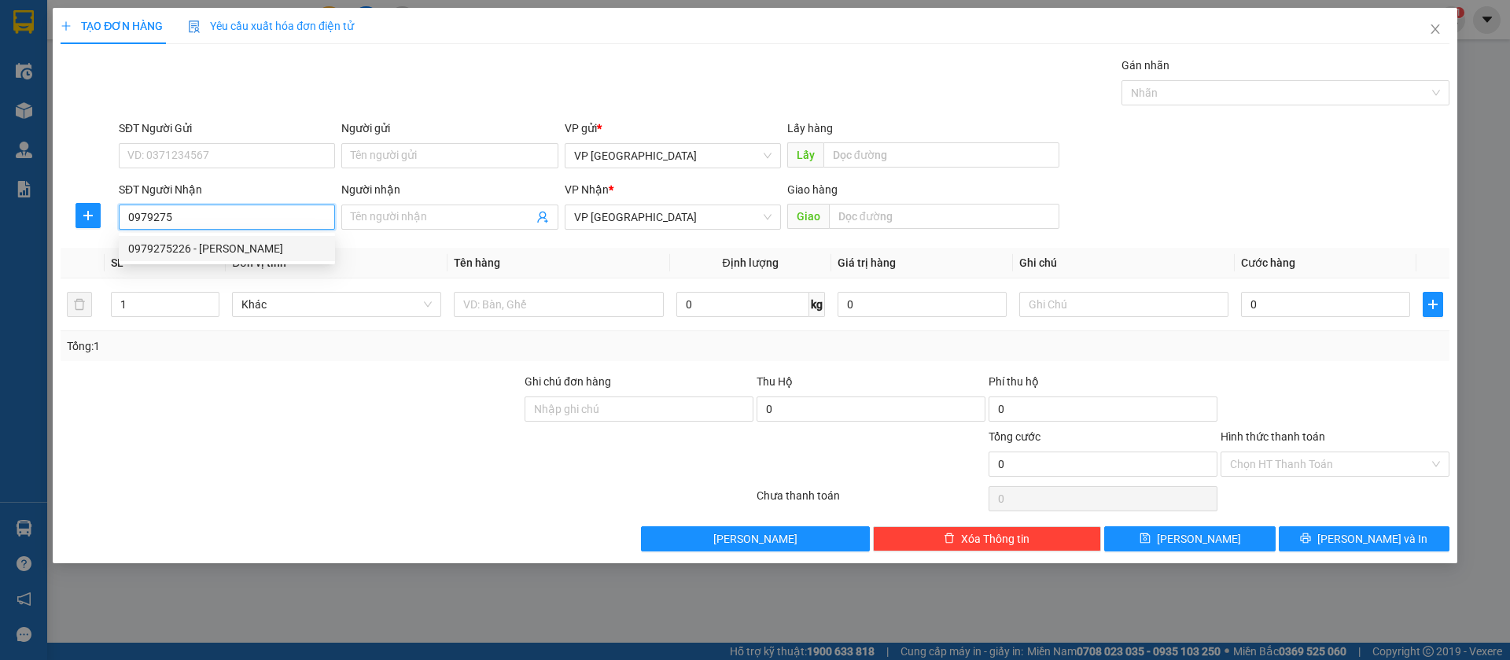
click at [279, 249] on div "0979275226 - [PERSON_NAME]" at bounding box center [226, 248] width 197 height 17
type input "0979275226"
type input "[PERSON_NAME]"
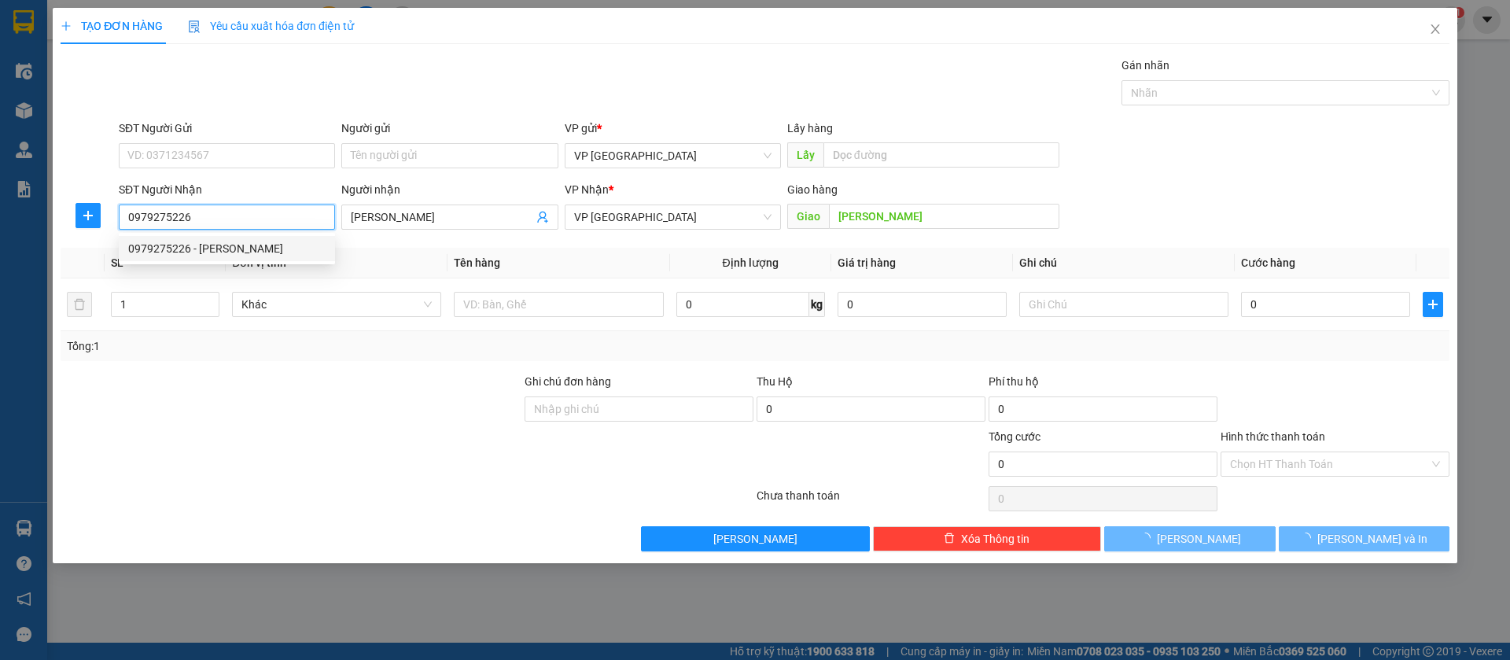
type input "60.000"
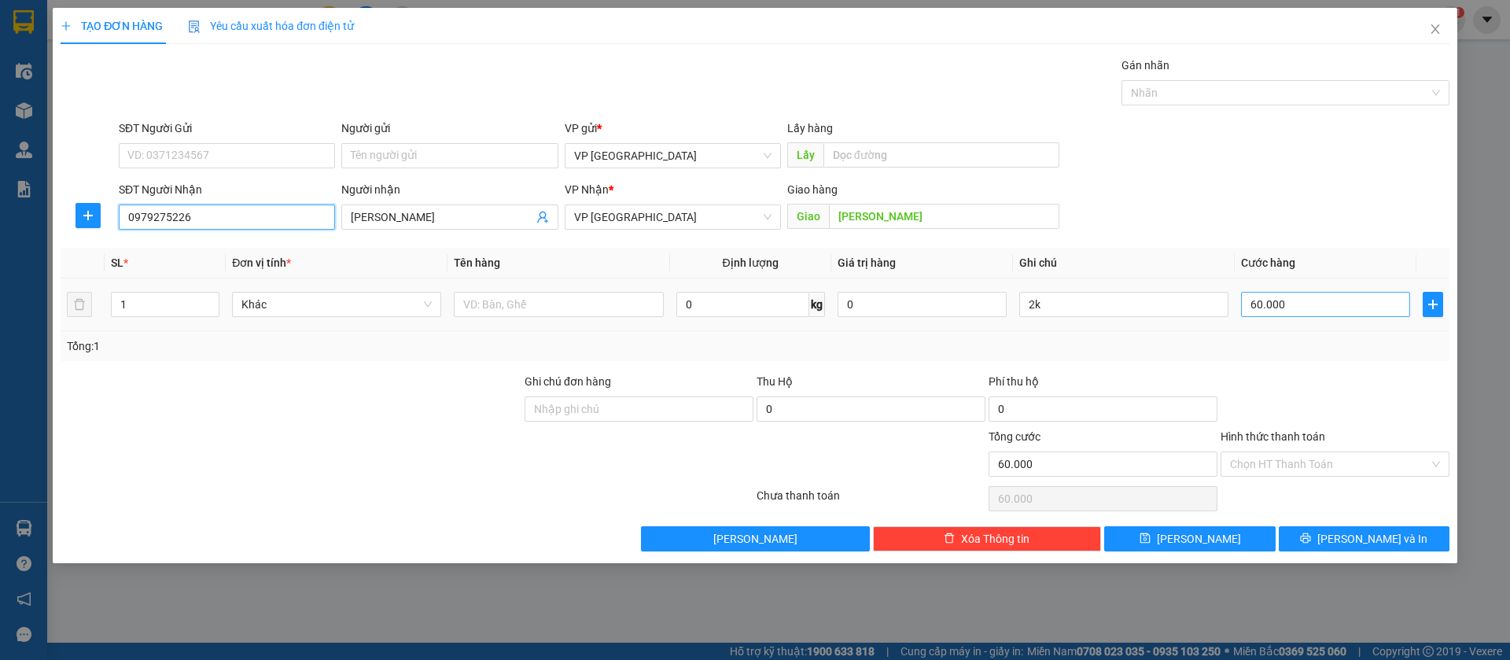
type input "0979275226"
click at [1306, 308] on input "60.000" at bounding box center [1325, 304] width 169 height 25
type input "3"
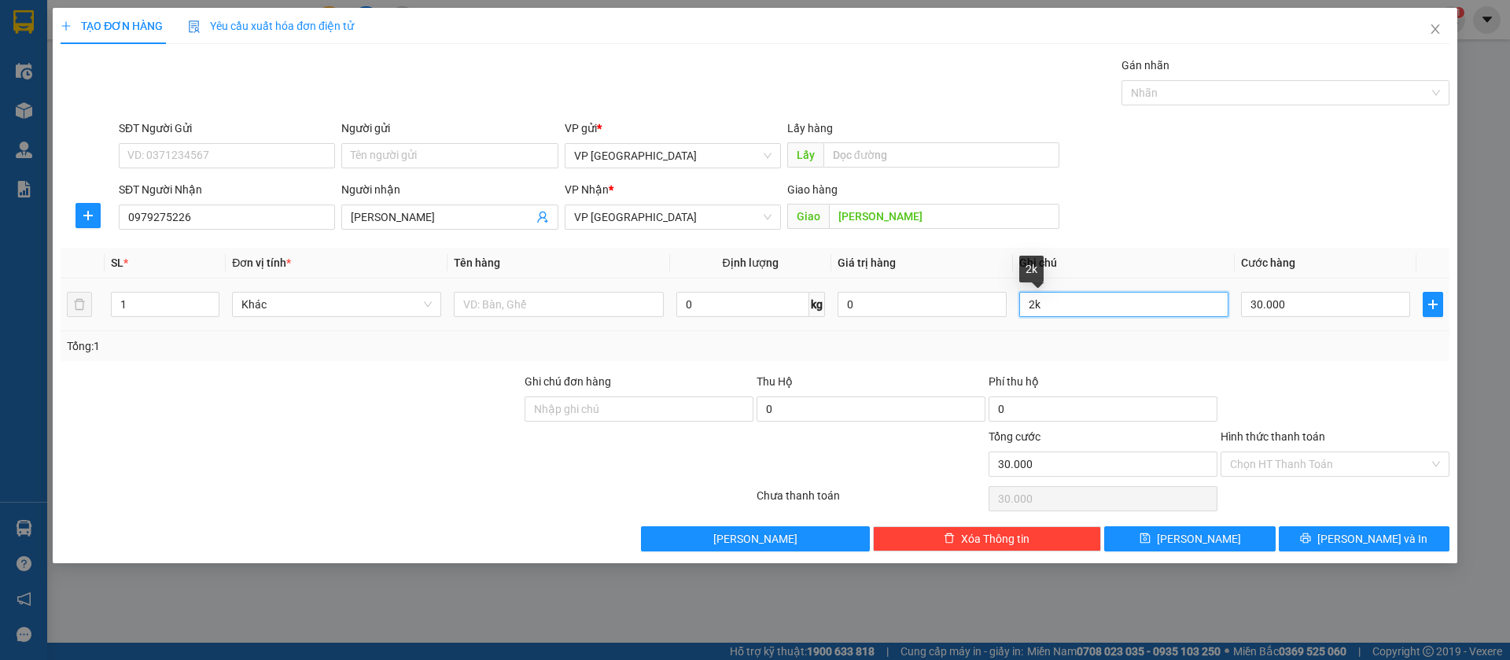
click at [1188, 305] on input "2k" at bounding box center [1123, 304] width 209 height 25
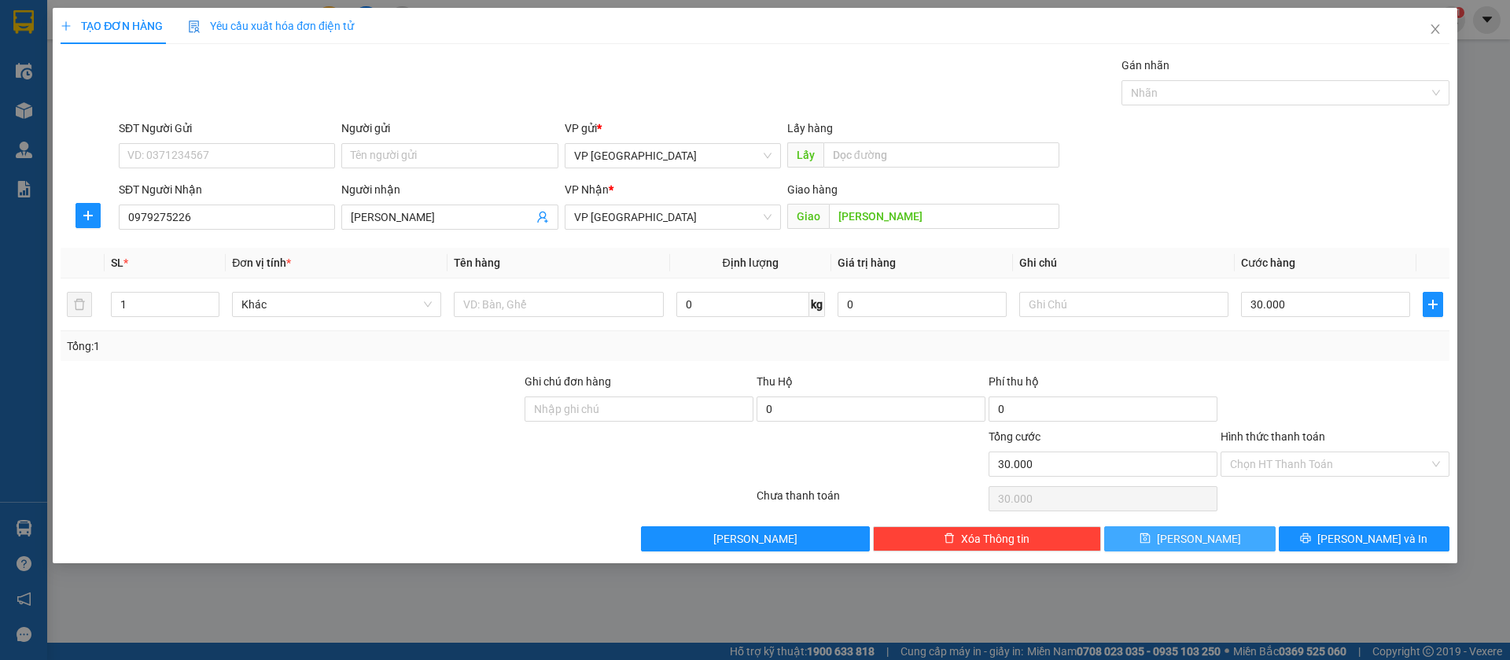
click at [1208, 538] on button "[PERSON_NAME]" at bounding box center [1189, 538] width 171 height 25
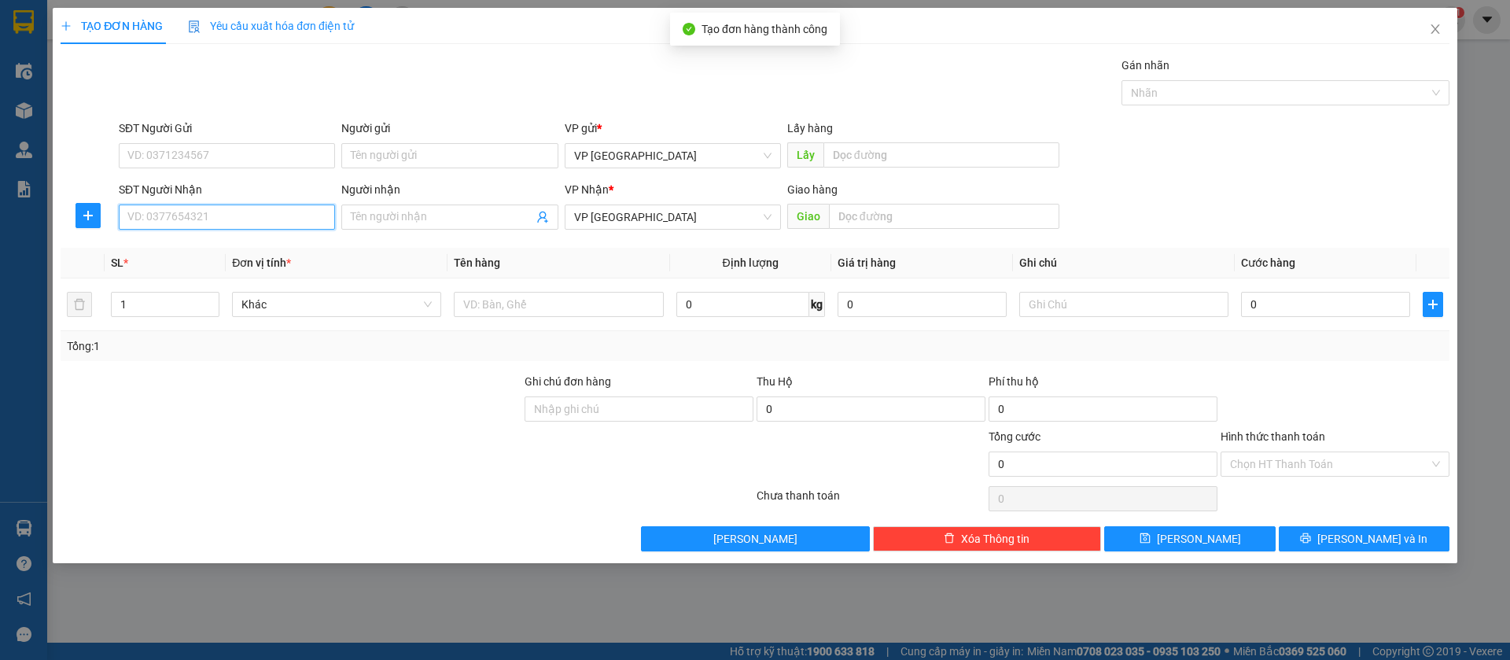
click at [252, 214] on input "SĐT Người Nhận" at bounding box center [227, 217] width 216 height 25
click at [256, 238] on div "0947115155 - Còi" at bounding box center [227, 248] width 216 height 25
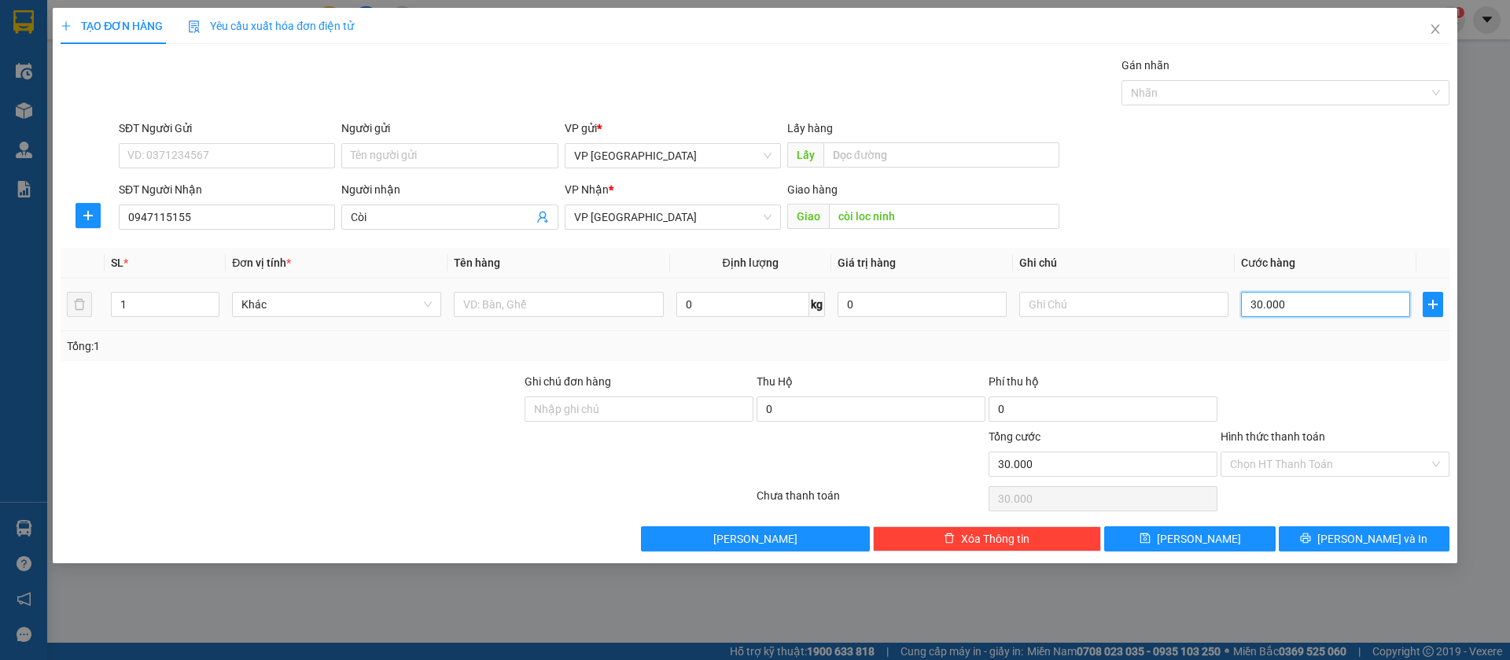
click at [1391, 297] on input "30.000" at bounding box center [1325, 304] width 169 height 25
click at [1193, 295] on input "text" at bounding box center [1123, 304] width 209 height 25
click at [1184, 304] on input "text" at bounding box center [1123, 304] width 209 height 25
click at [1187, 530] on button "[PERSON_NAME]" at bounding box center [1189, 538] width 171 height 25
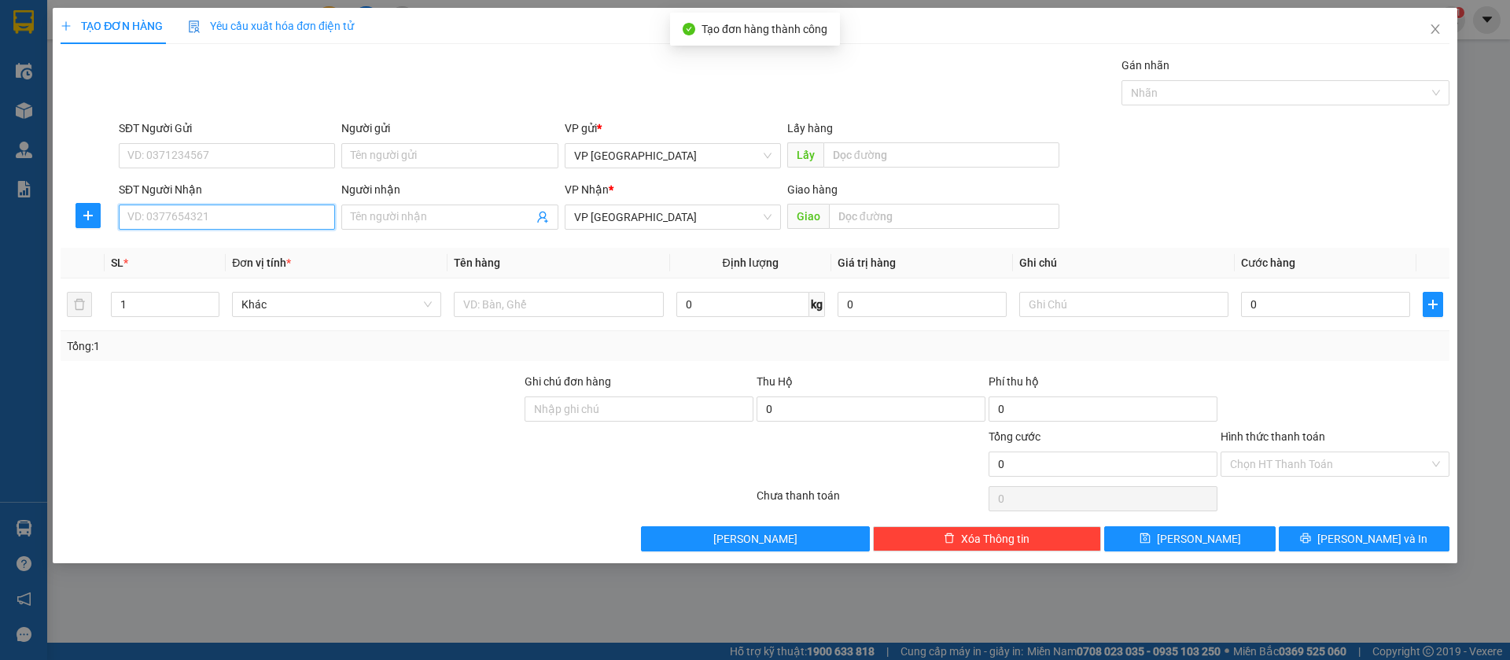
click at [295, 218] on input "SĐT Người Nhận" at bounding box center [227, 217] width 216 height 25
click at [305, 205] on input "SĐT Người Nhận" at bounding box center [227, 217] width 216 height 25
click at [1443, 18] on span "Close" at bounding box center [1436, 30] width 44 height 44
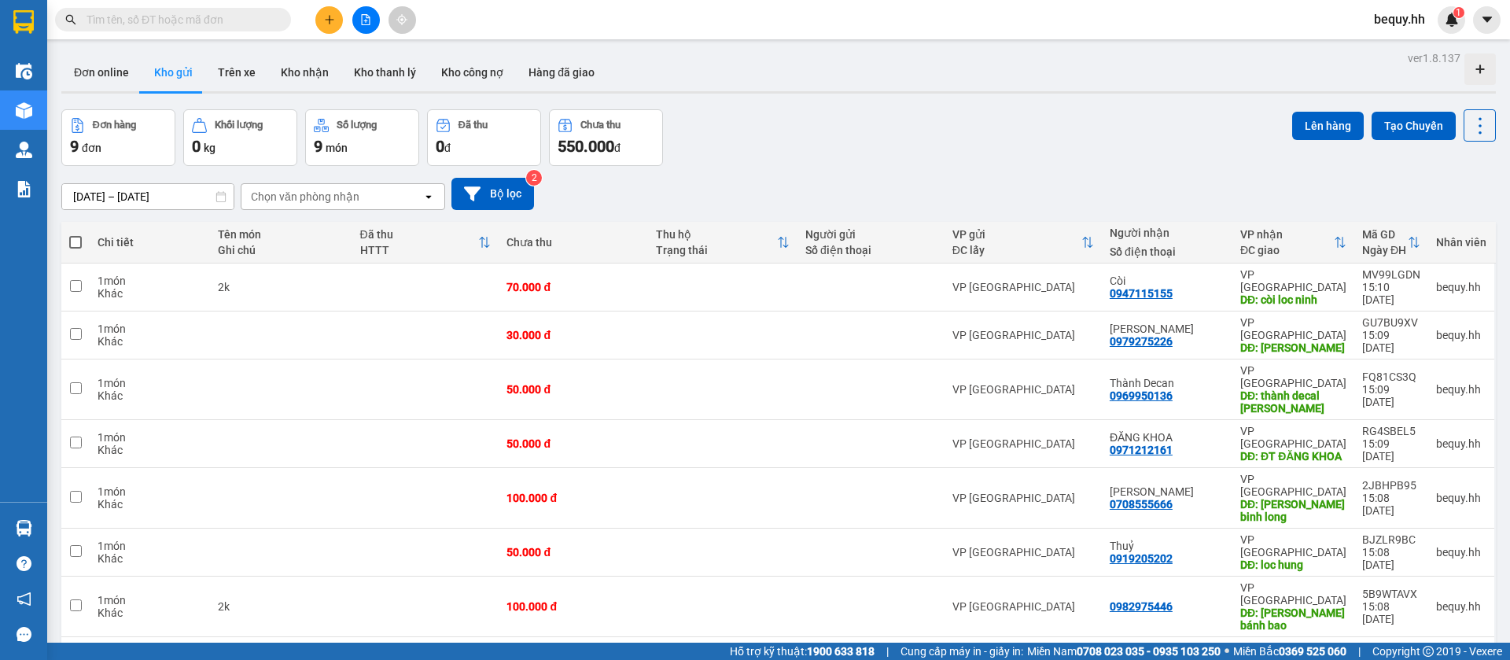
click at [78, 236] on span at bounding box center [75, 242] width 13 height 13
click at [76, 234] on input "checkbox" at bounding box center [76, 234] width 0 height 0
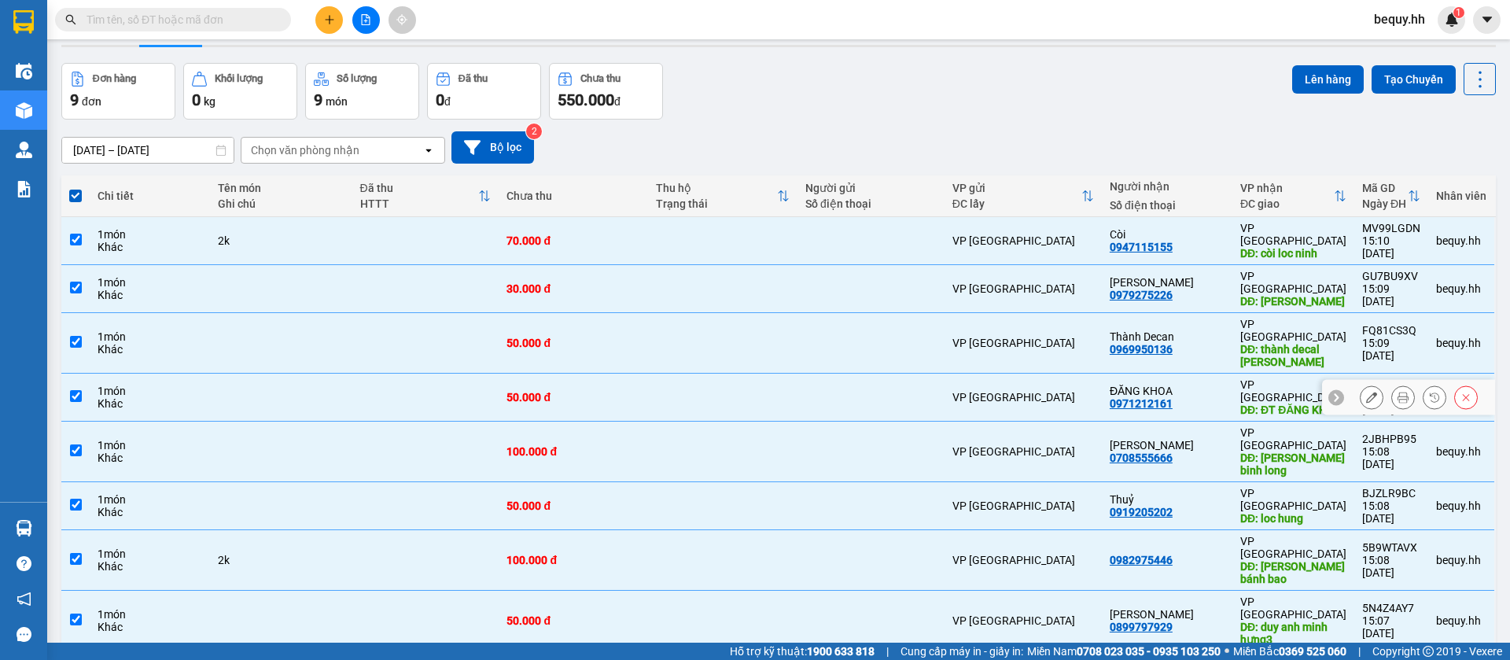
scroll to position [72, 0]
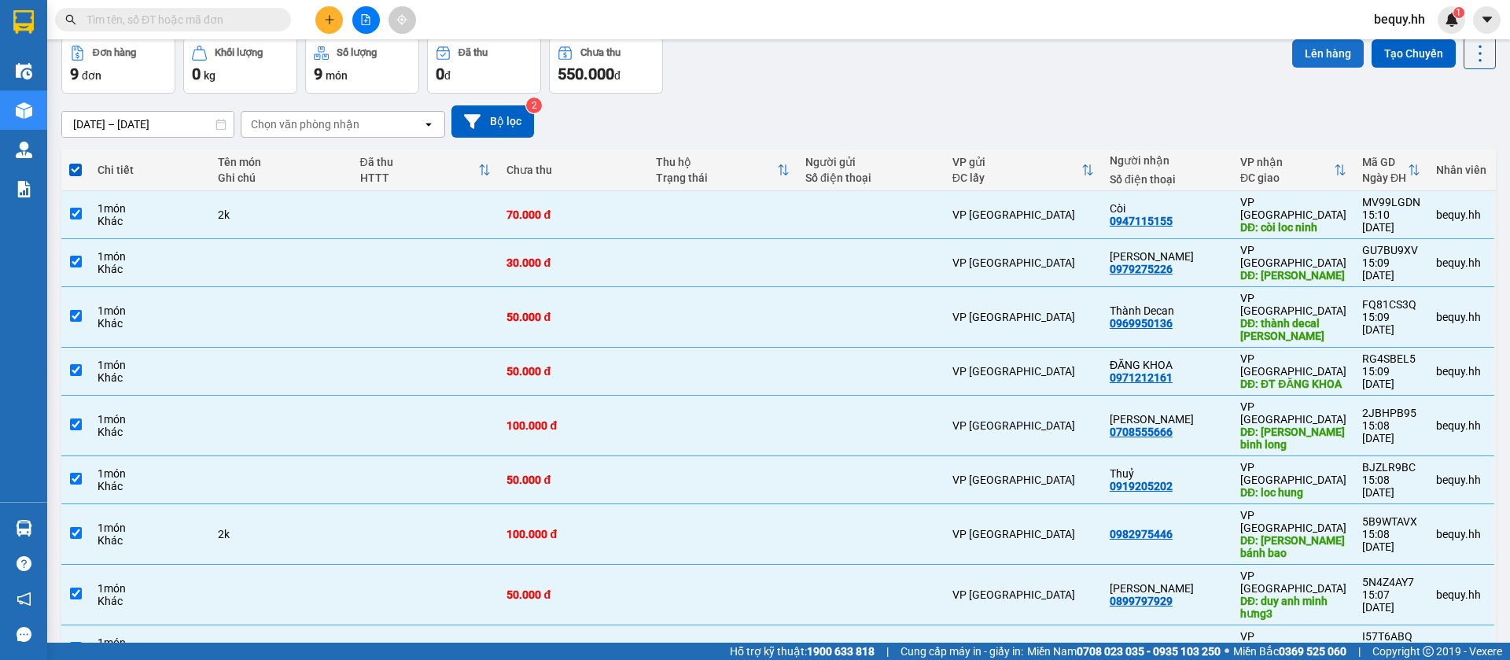
click at [1298, 51] on button "Lên hàng" at bounding box center [1328, 53] width 72 height 28
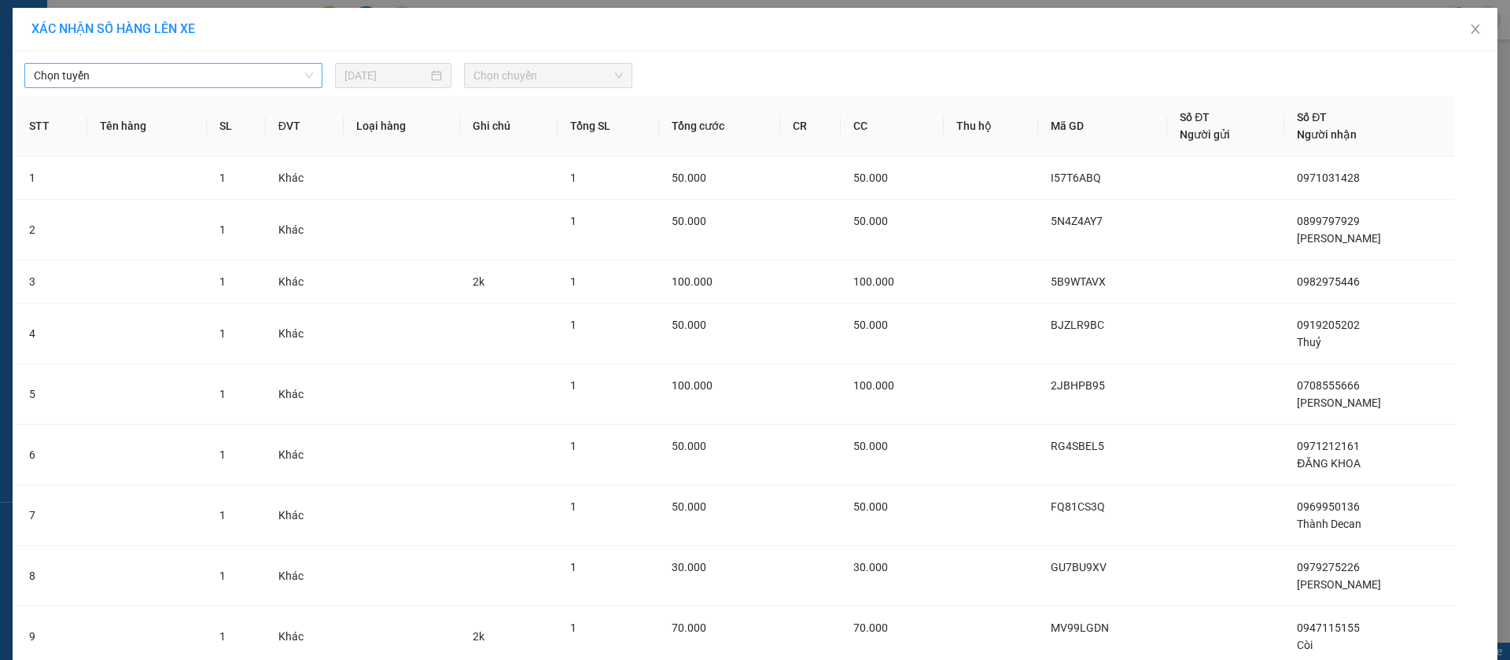
click at [244, 74] on span "Chọn tuyến" at bounding box center [173, 76] width 279 height 24
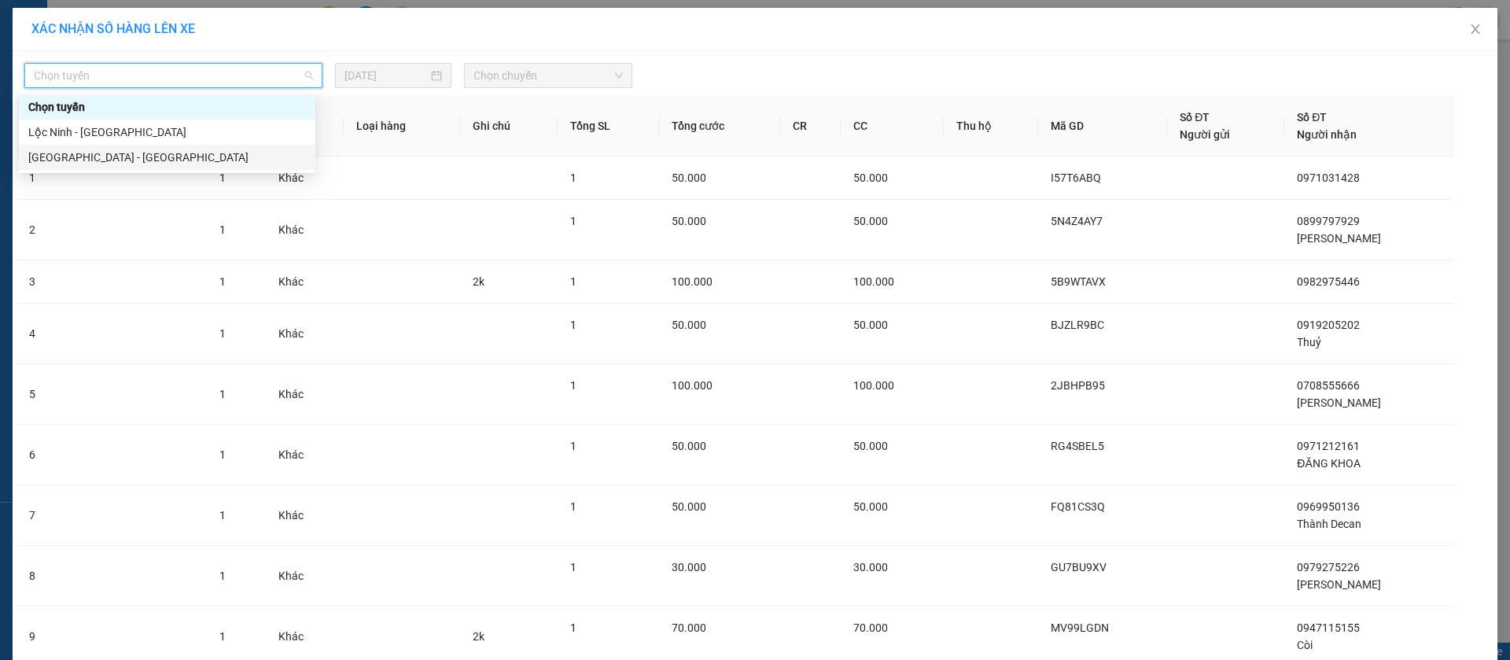
click at [197, 154] on div "[GEOGRAPHIC_DATA] - [GEOGRAPHIC_DATA]" at bounding box center [167, 157] width 278 height 17
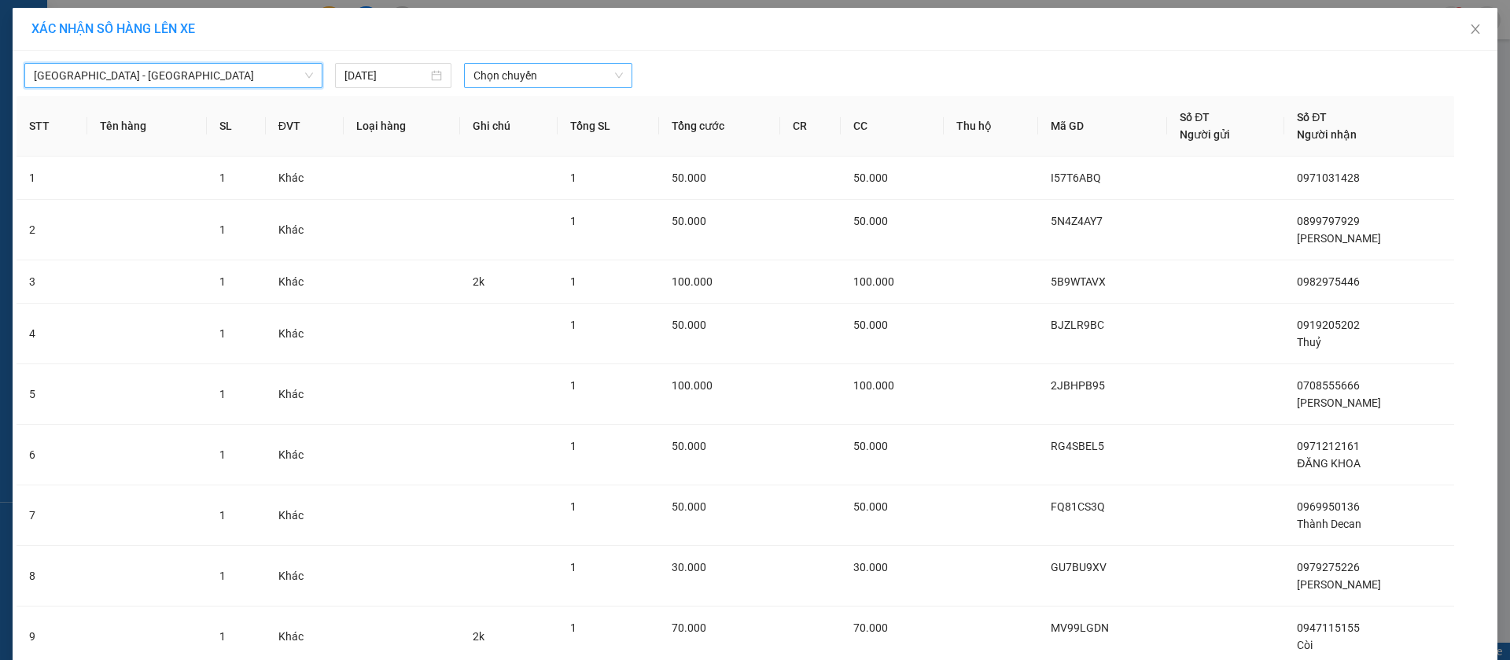
click at [554, 72] on span "Chọn chuyến" at bounding box center [548, 76] width 149 height 24
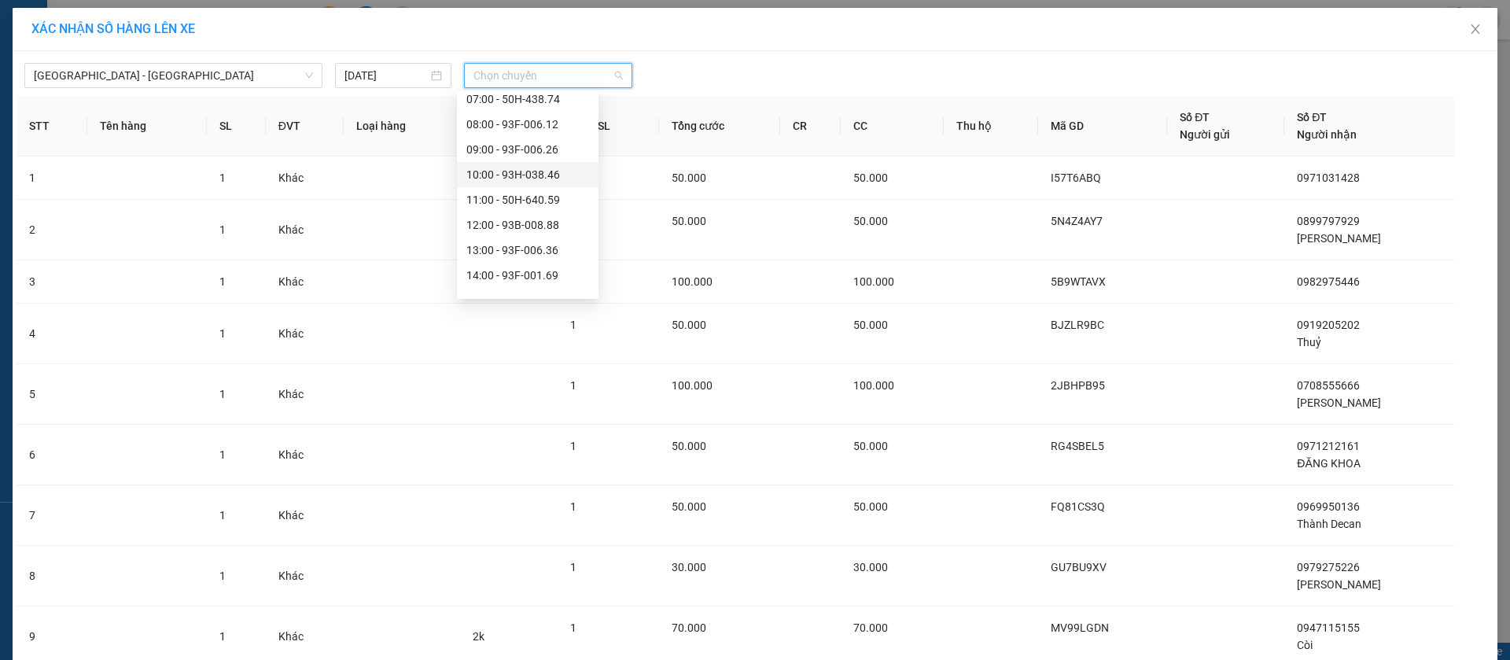
scroll to position [118, 0]
click at [540, 242] on div "14:00 - 93F-001.69" at bounding box center [527, 240] width 123 height 17
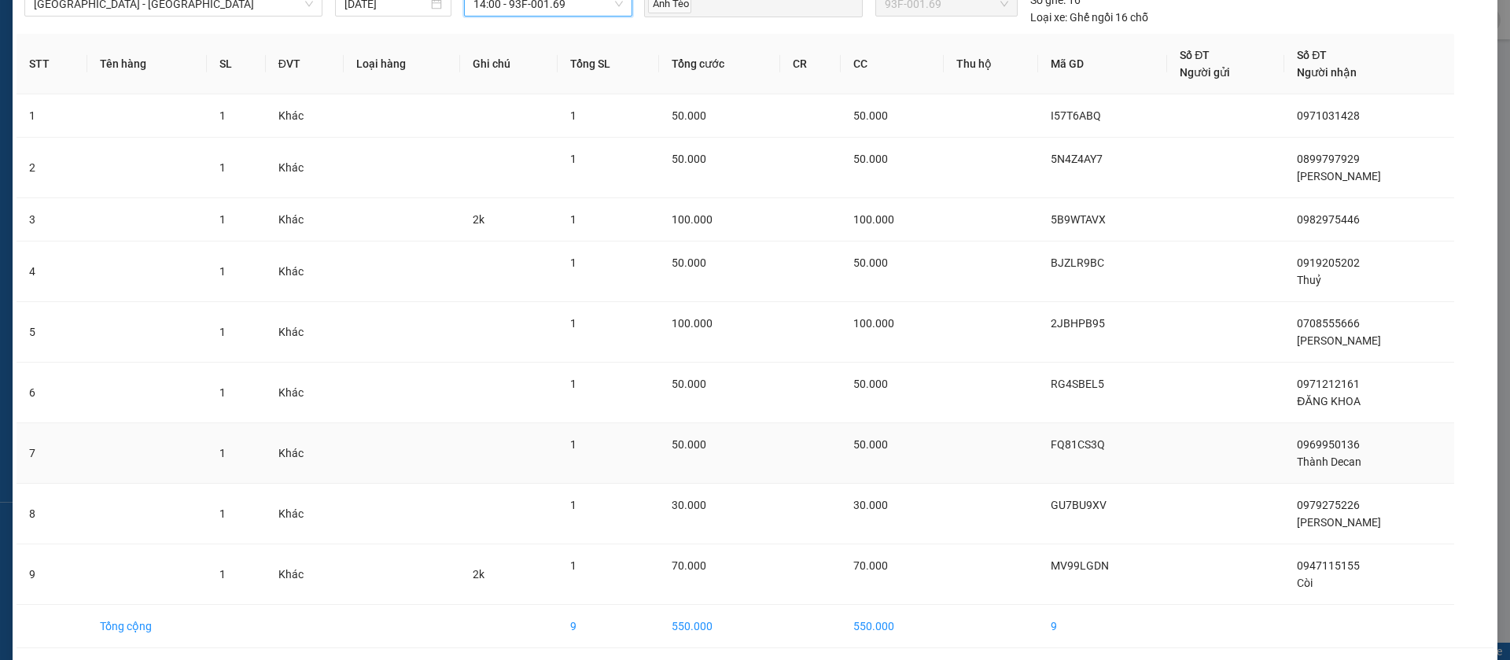
scroll to position [131, 0]
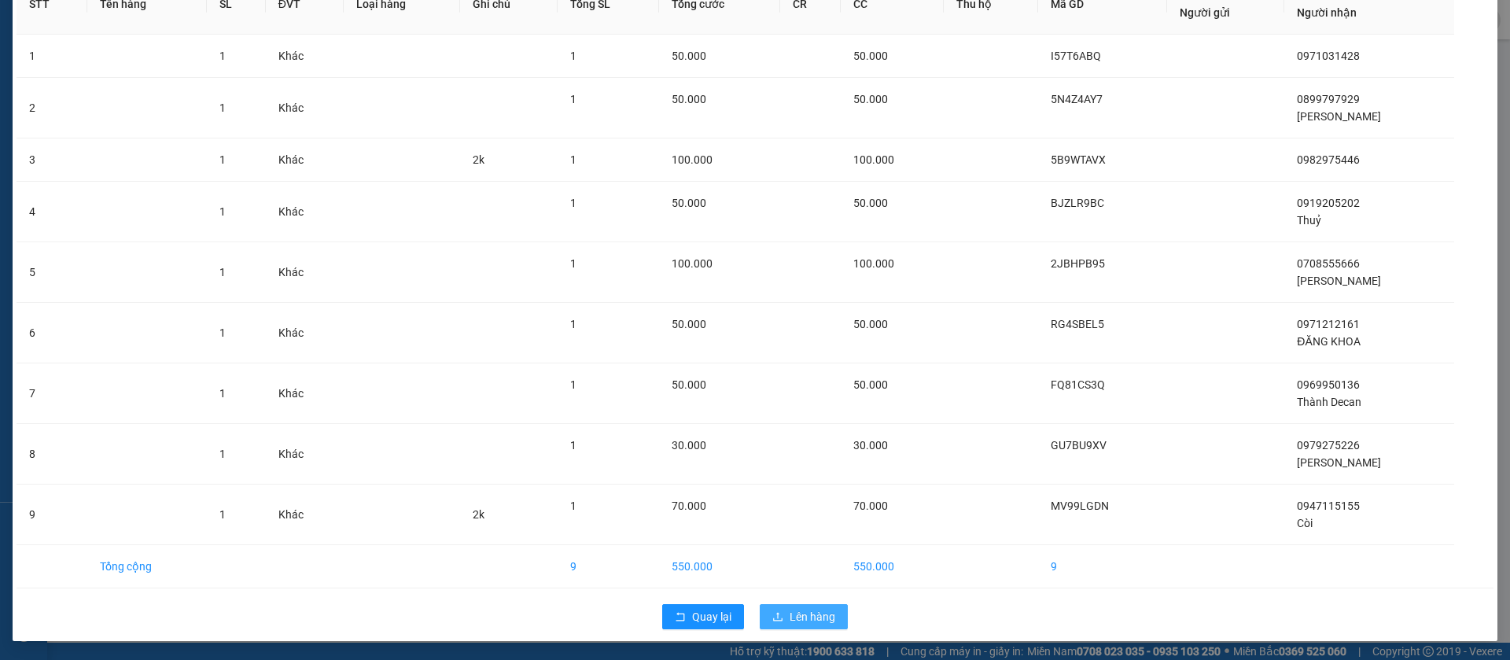
click at [825, 617] on span "Lên hàng" at bounding box center [813, 616] width 46 height 17
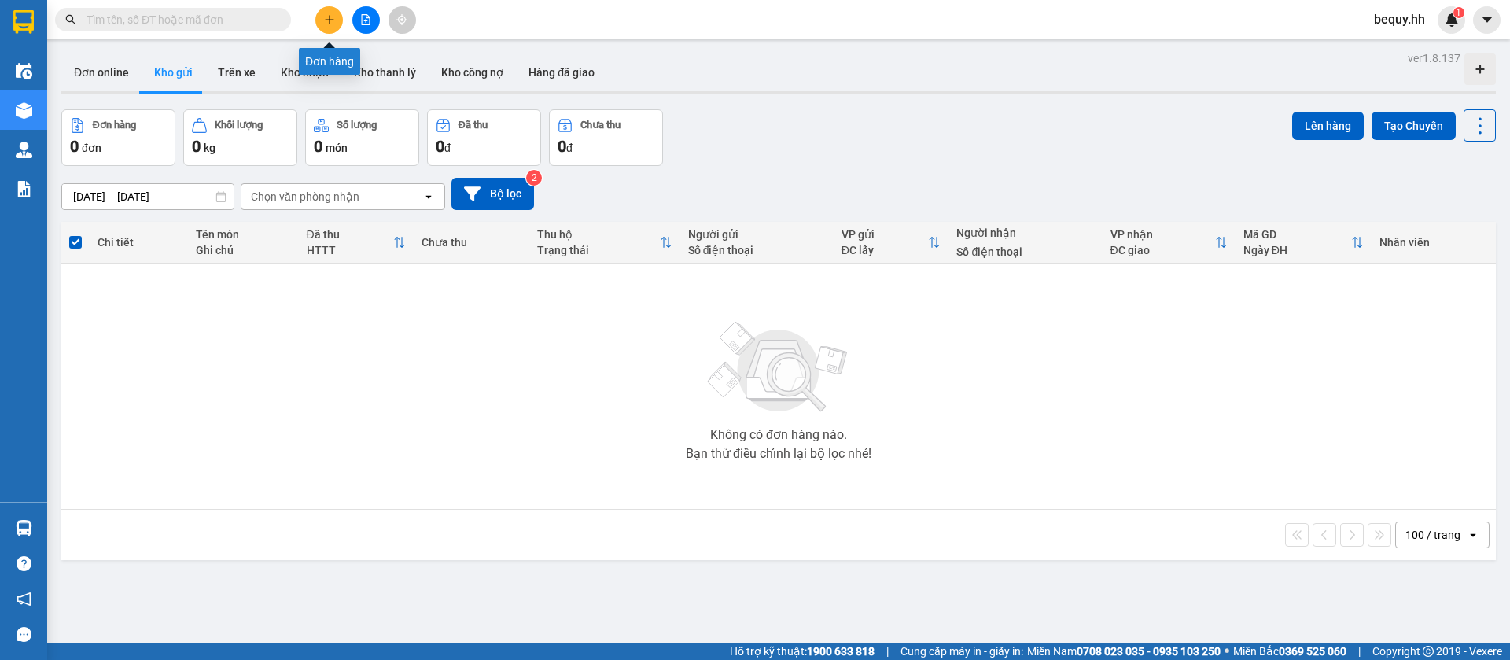
click at [331, 11] on button at bounding box center [329, 20] width 28 height 28
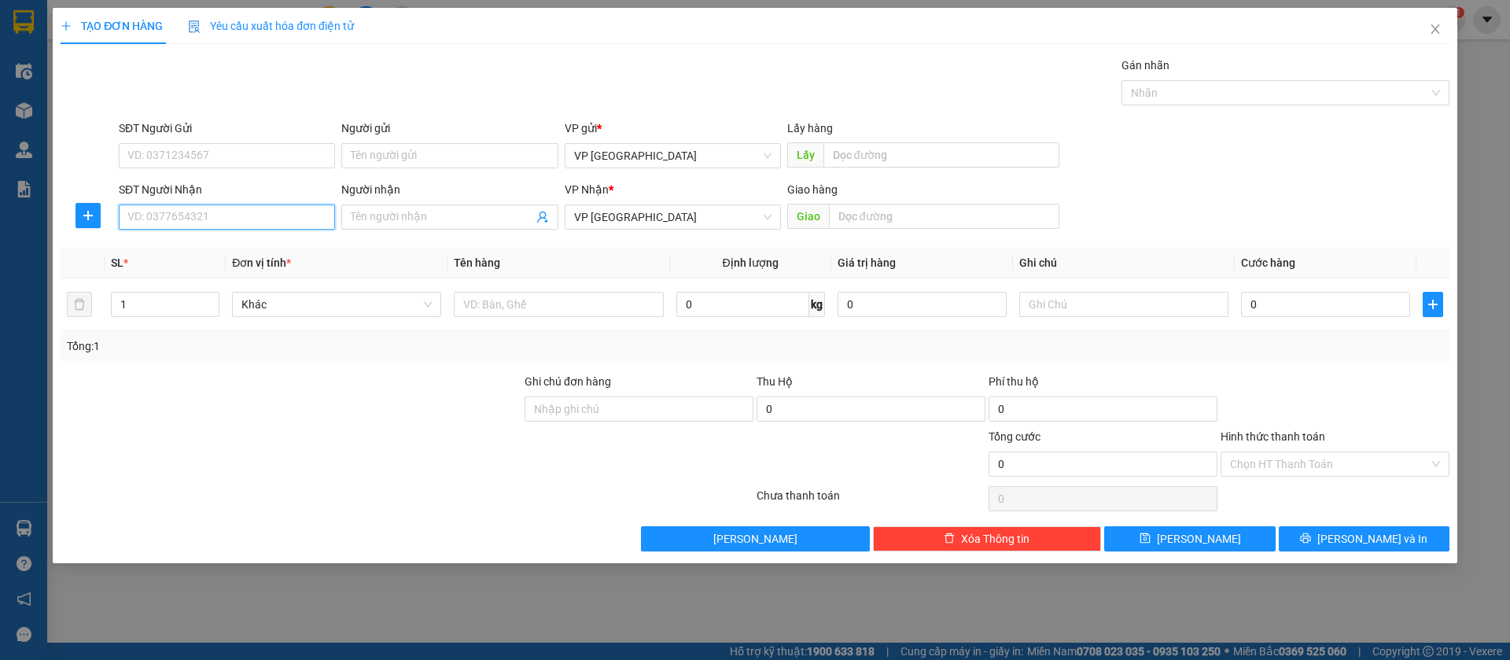
click at [306, 215] on input "SĐT Người Nhận" at bounding box center [227, 217] width 216 height 25
click at [308, 245] on div "0333315254 - [GEOGRAPHIC_DATA]" at bounding box center [226, 248] width 197 height 17
click at [1247, 537] on button "[PERSON_NAME]" at bounding box center [1189, 538] width 171 height 25
click at [308, 217] on input "SĐT Người Nhận" at bounding box center [227, 217] width 216 height 25
click at [293, 246] on div "0901540461 - [PERSON_NAME]" at bounding box center [226, 248] width 197 height 17
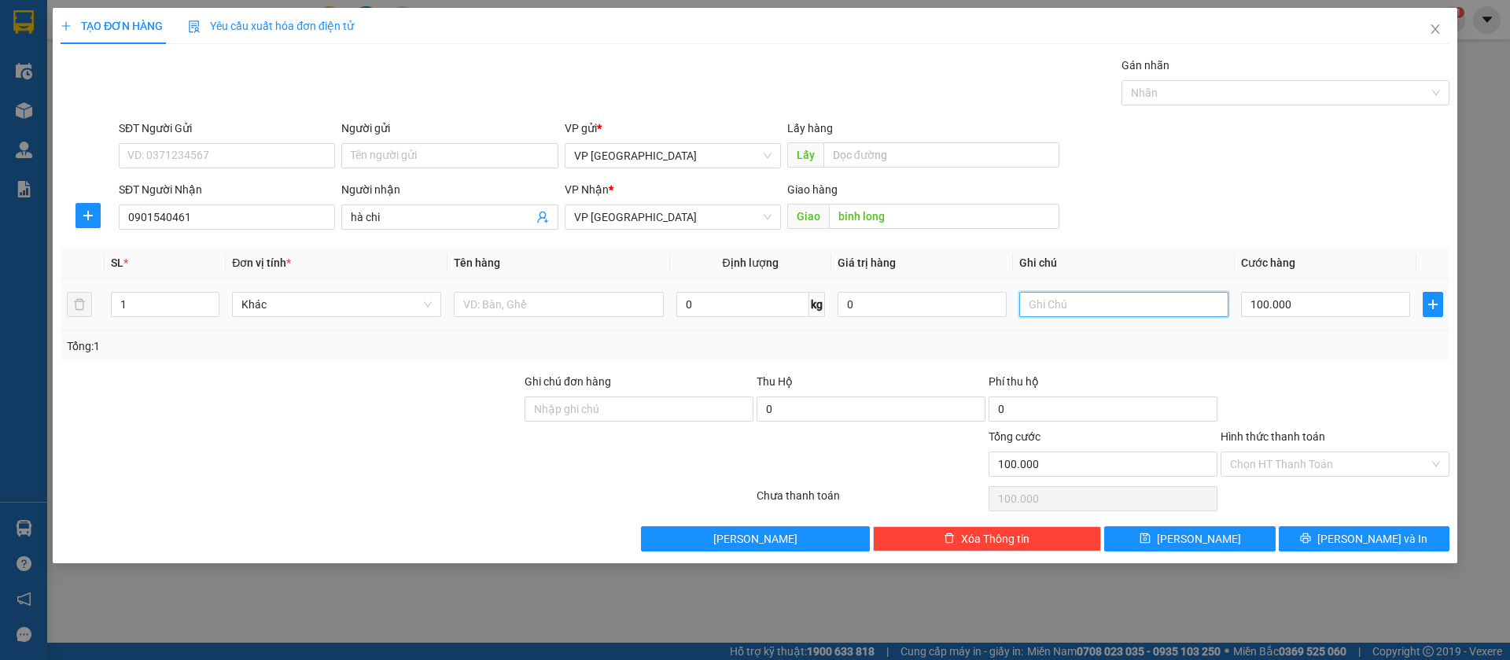
click at [1137, 301] on input "text" at bounding box center [1123, 304] width 209 height 25
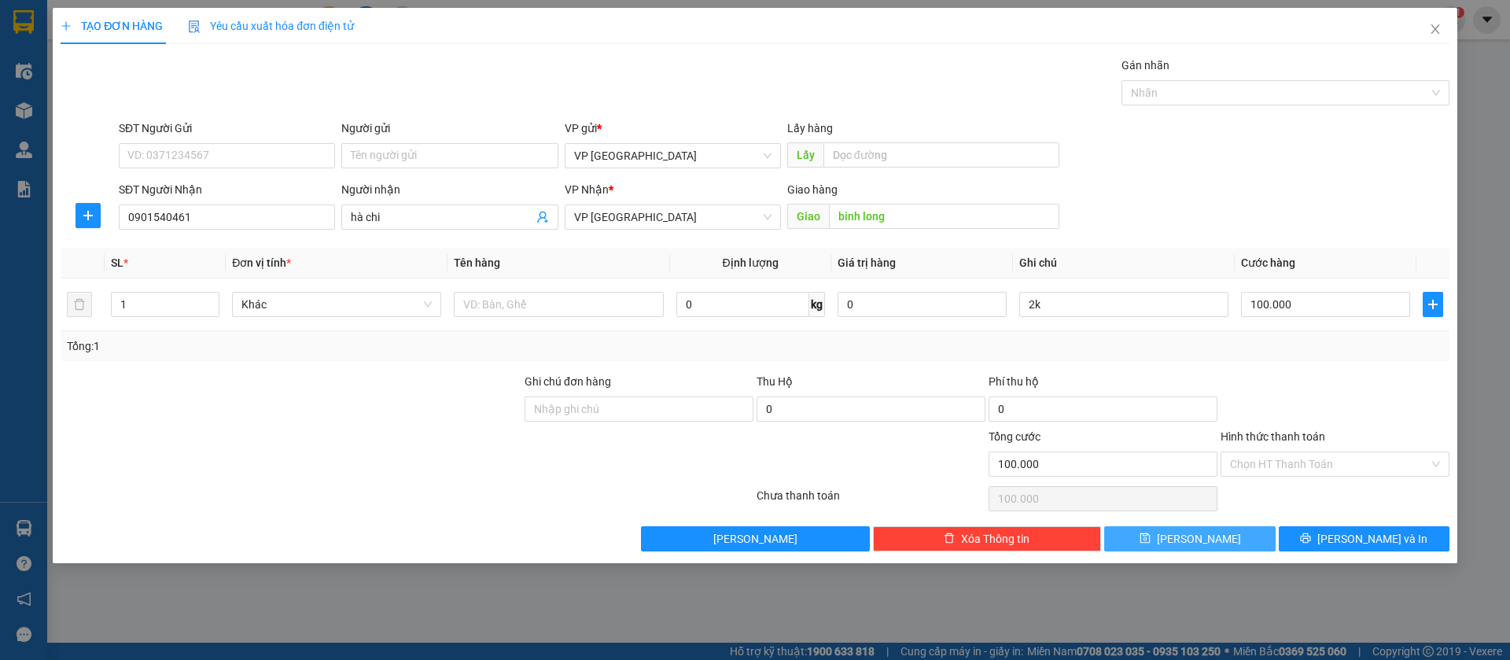
click at [1148, 546] on button "[PERSON_NAME]" at bounding box center [1189, 538] width 171 height 25
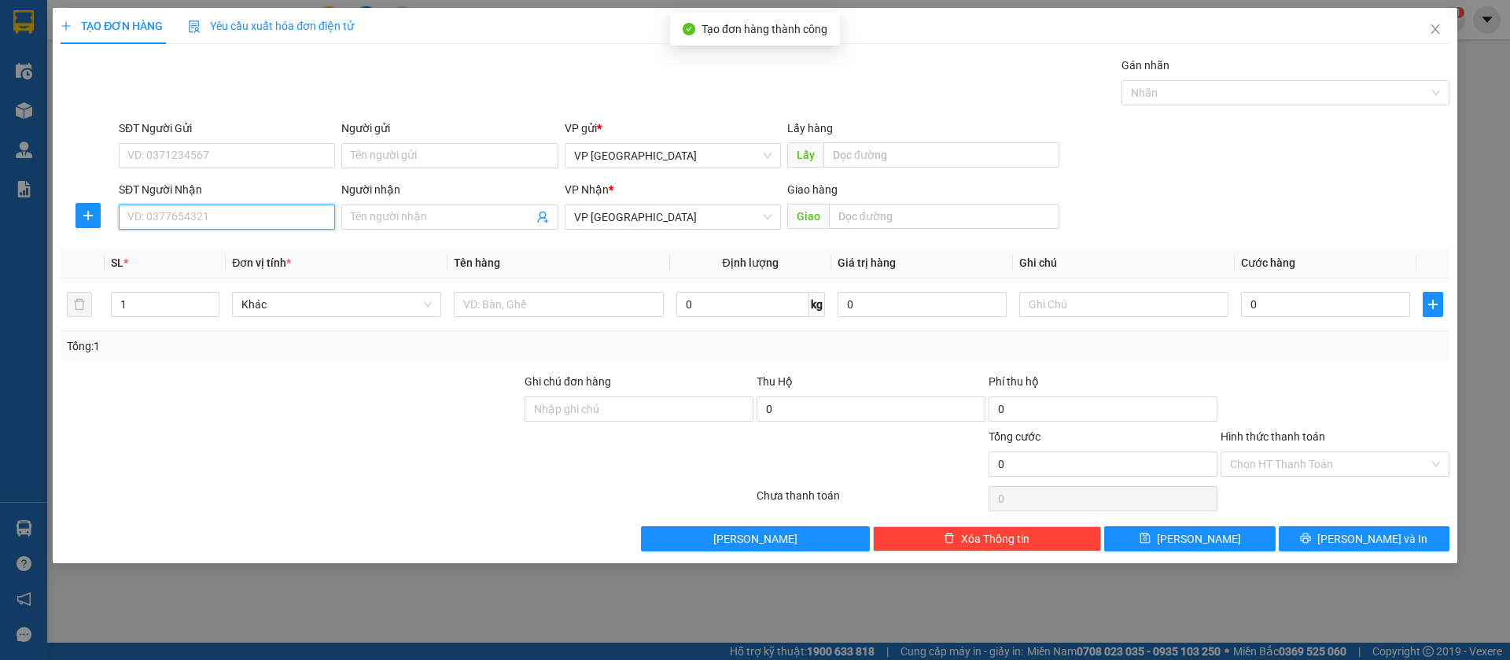
click at [303, 209] on input "SĐT Người Nhận" at bounding box center [227, 217] width 216 height 25
click at [303, 210] on input "SĐT Người Nhận" at bounding box center [227, 217] width 216 height 25
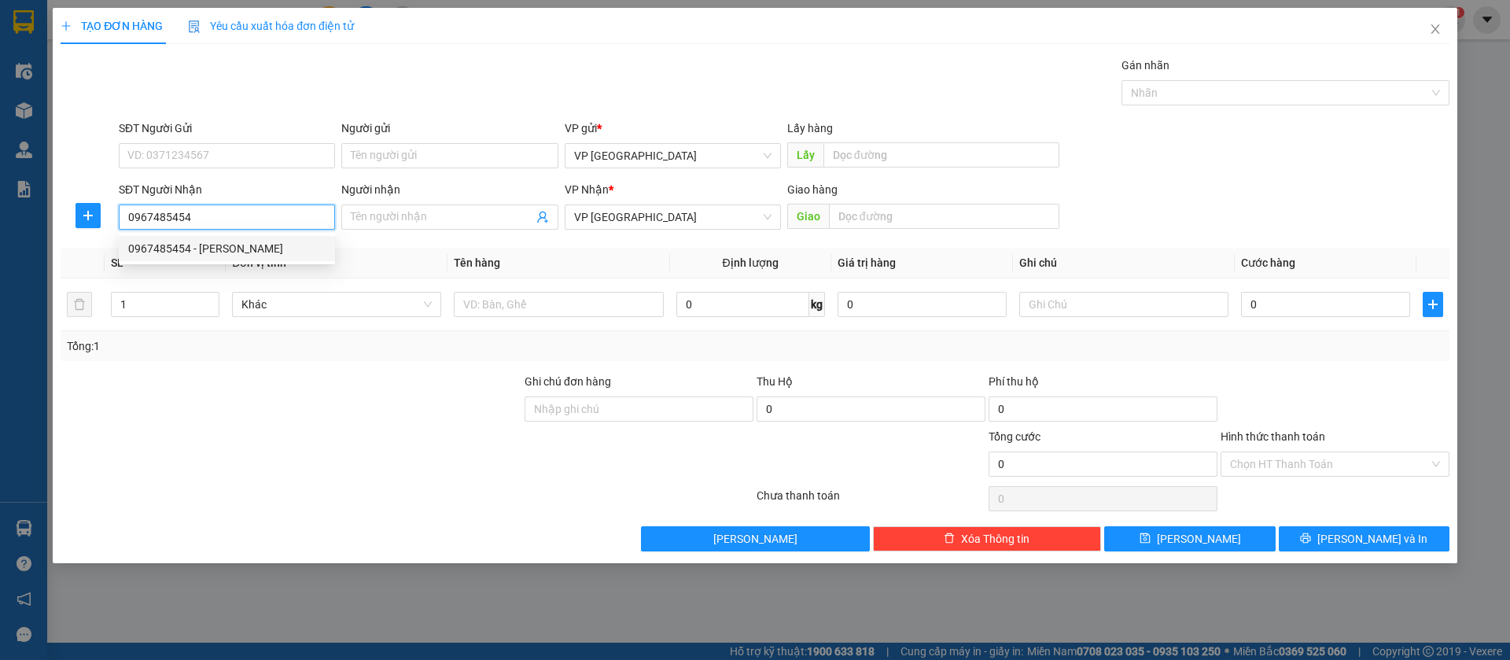
click at [285, 245] on div "0967485454 - [PERSON_NAME]" at bounding box center [226, 248] width 197 height 17
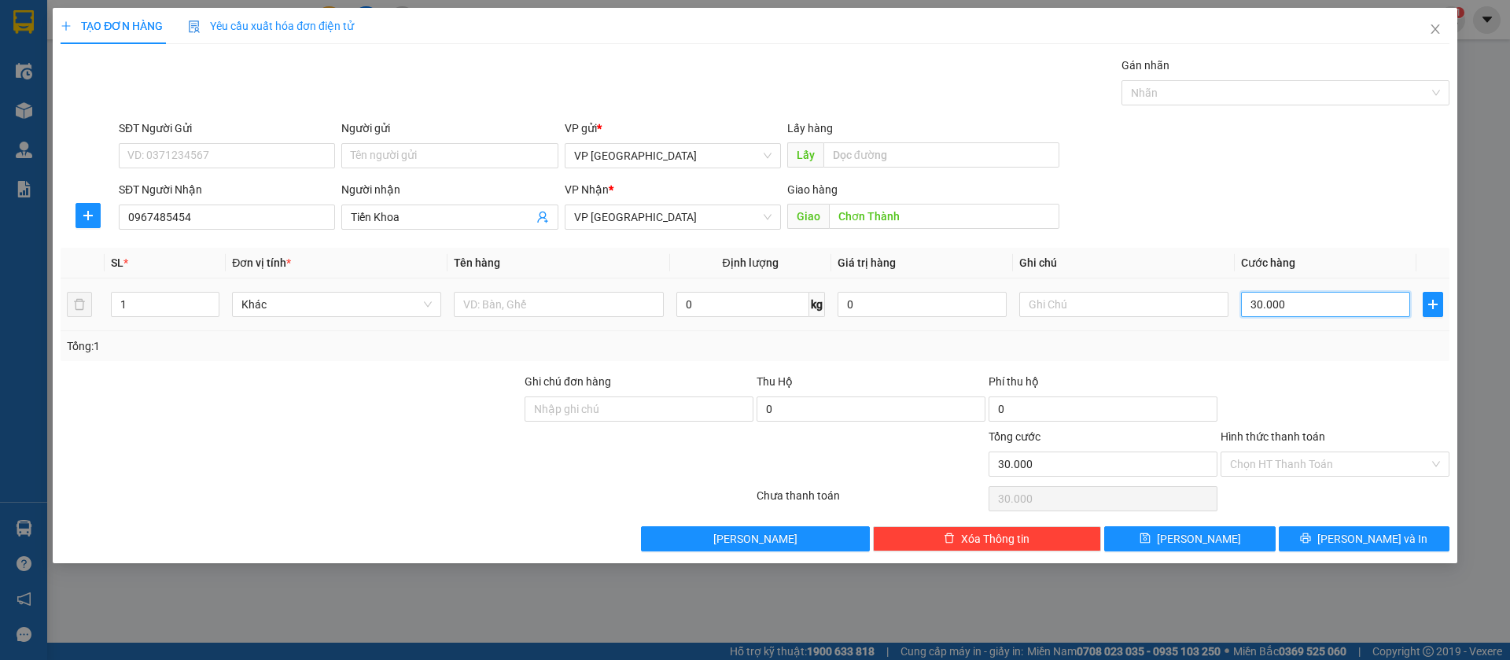
click at [1330, 304] on input "30.000" at bounding box center [1325, 304] width 169 height 25
click at [1237, 544] on button "[PERSON_NAME]" at bounding box center [1189, 538] width 171 height 25
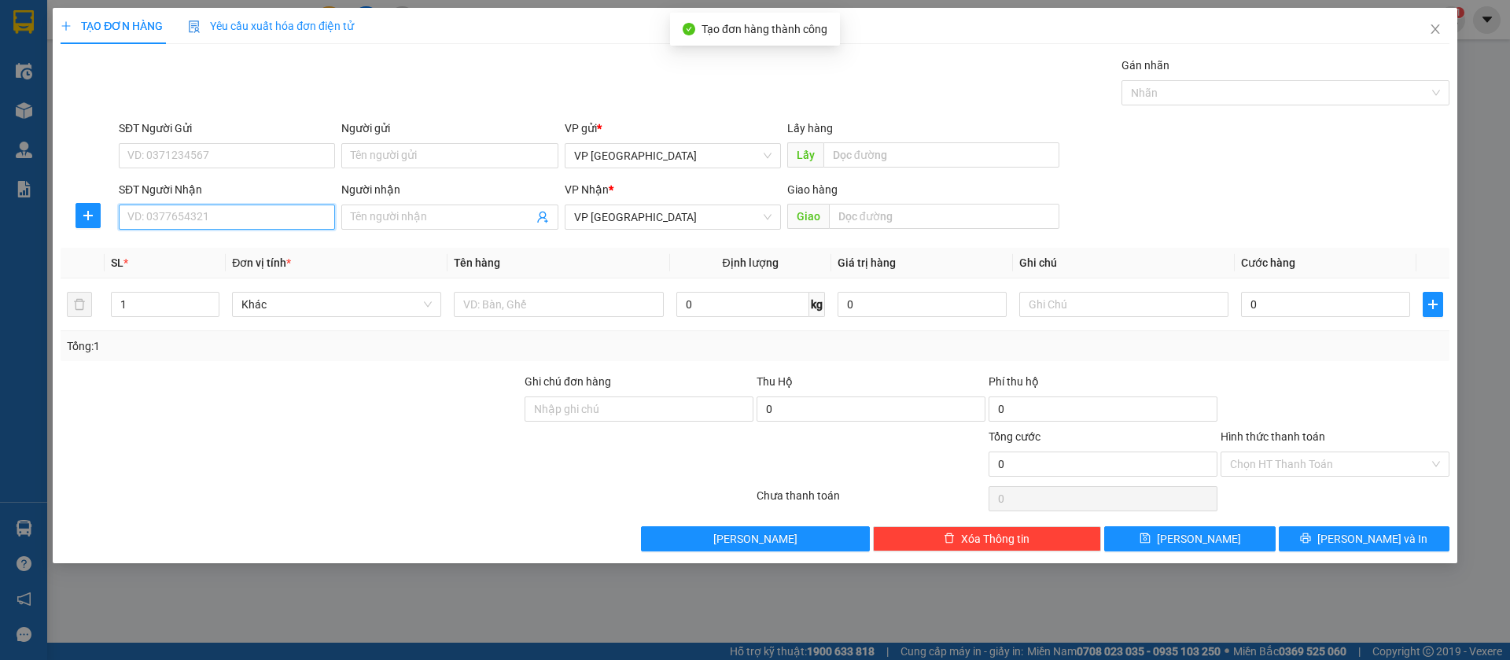
click at [253, 212] on input "SĐT Người Nhận" at bounding box center [227, 217] width 216 height 25
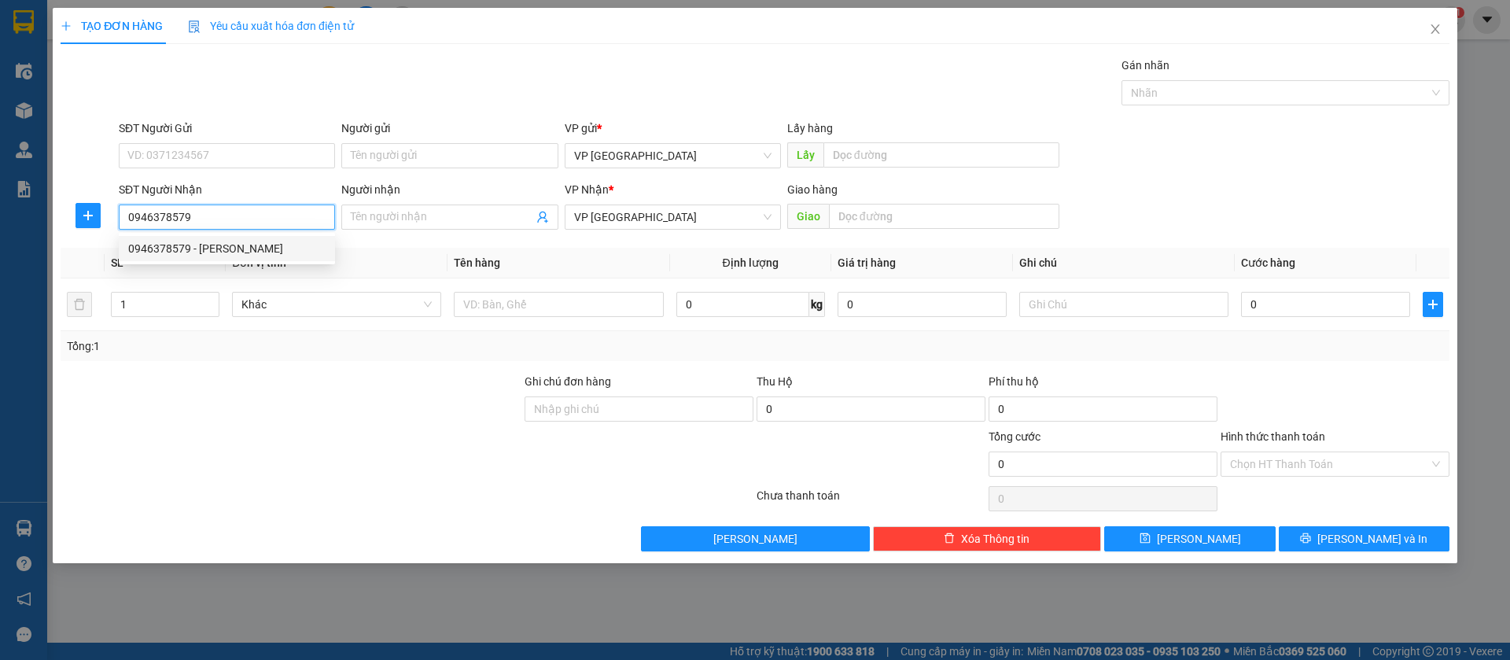
click at [253, 242] on div "0946378579 - [PERSON_NAME]" at bounding box center [226, 248] width 197 height 17
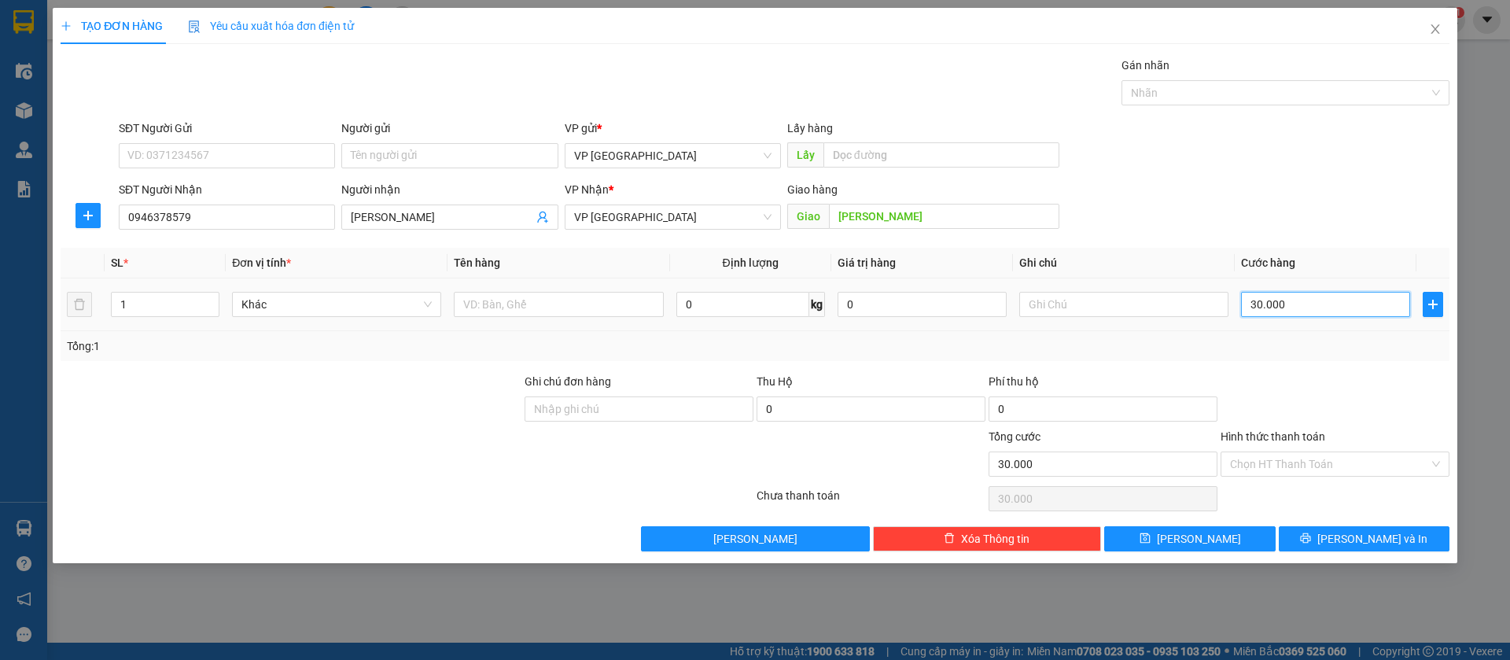
click at [1279, 303] on input "30.000" at bounding box center [1325, 304] width 169 height 25
click at [1237, 542] on button "[PERSON_NAME]" at bounding box center [1189, 538] width 171 height 25
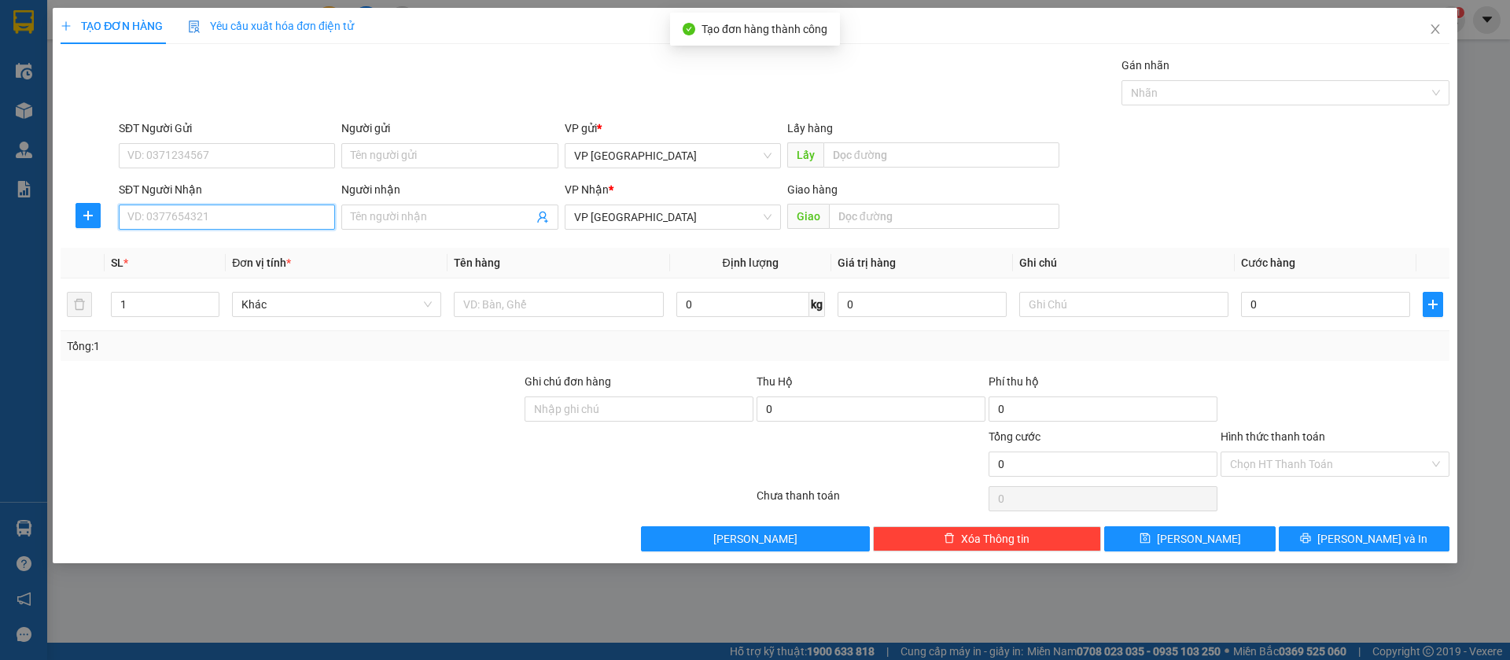
click at [300, 216] on input "SĐT Người Nhận" at bounding box center [227, 217] width 216 height 25
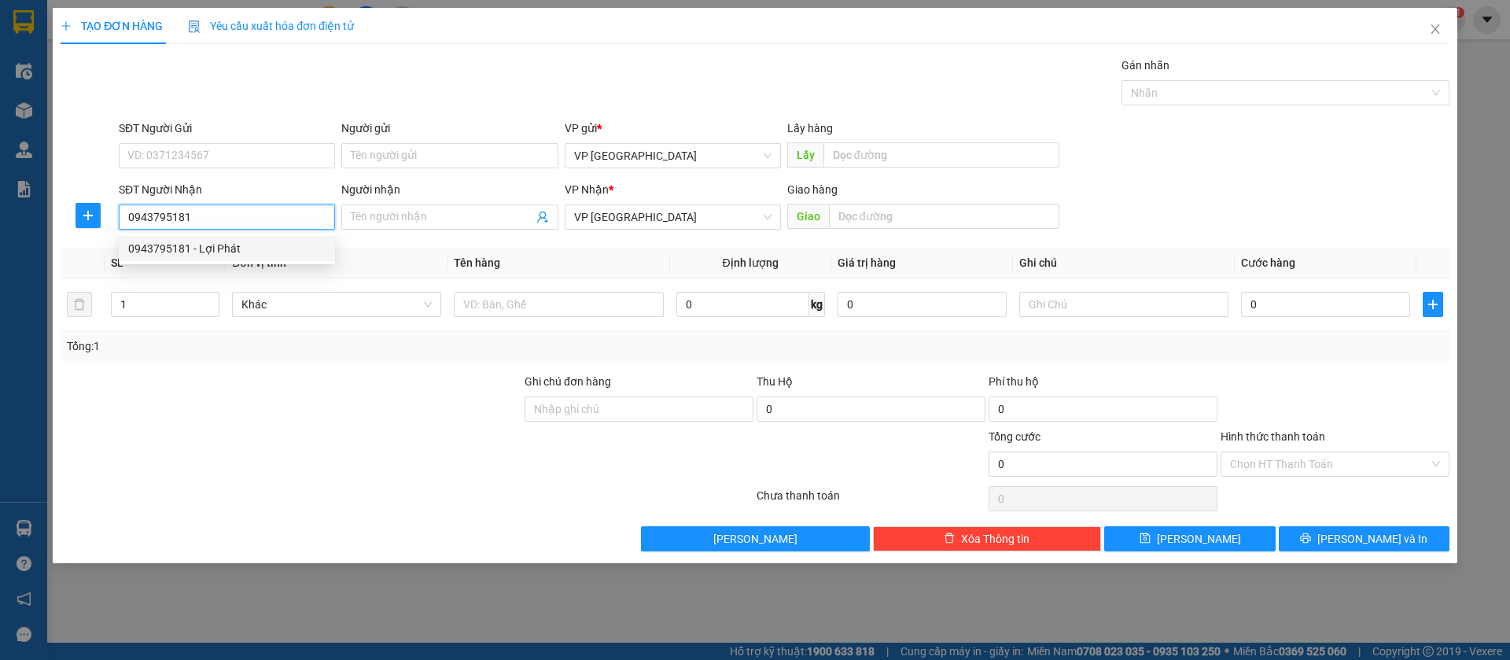
click at [289, 249] on div "0943795181 - Lợi Phát" at bounding box center [226, 248] width 197 height 17
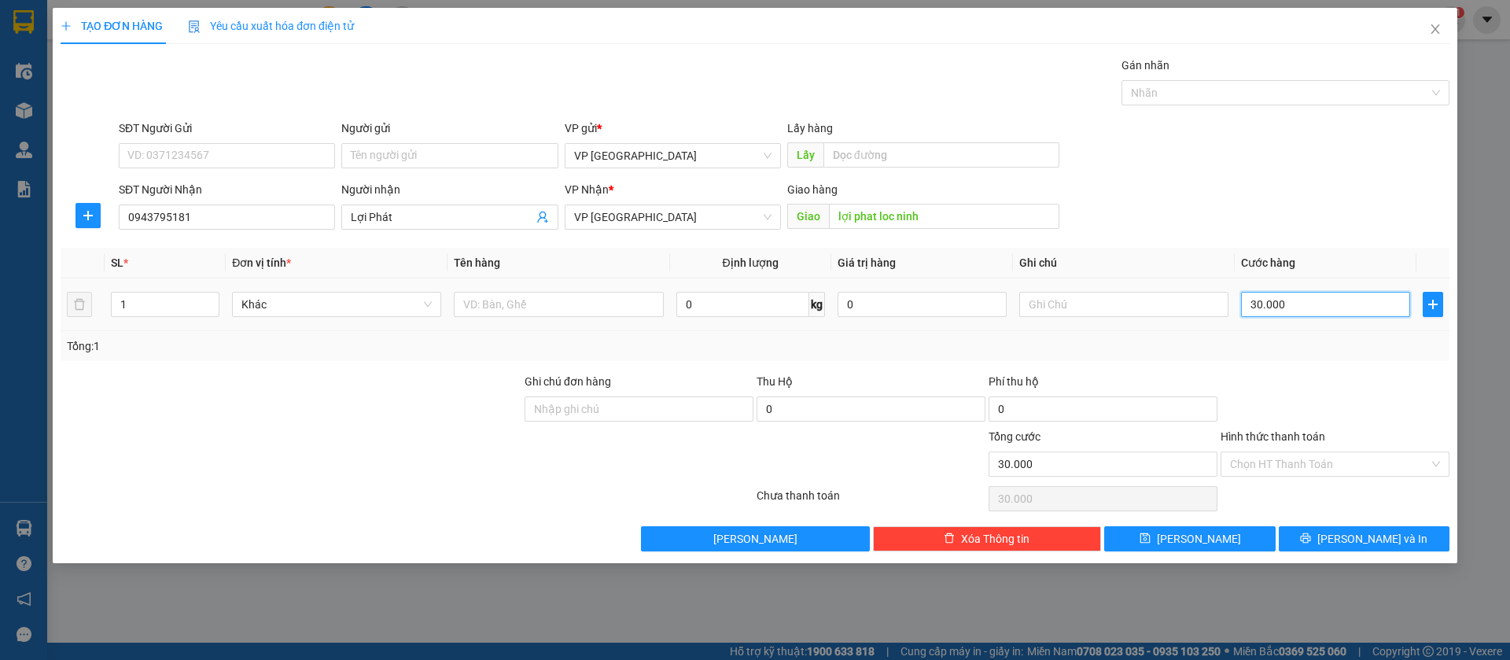
click at [1362, 299] on input "30.000" at bounding box center [1325, 304] width 169 height 25
click at [1267, 529] on button "[PERSON_NAME]" at bounding box center [1189, 538] width 171 height 25
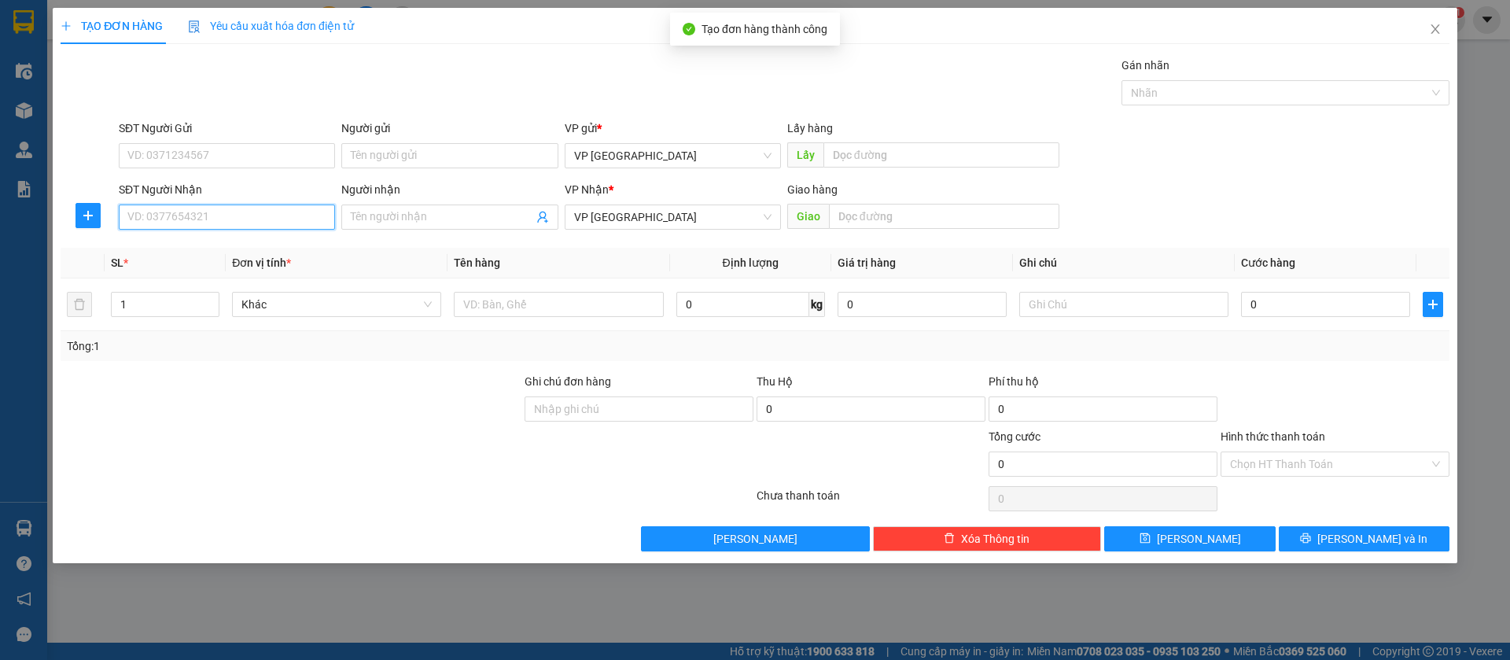
click at [189, 218] on input "SĐT Người Nhận" at bounding box center [227, 217] width 216 height 25
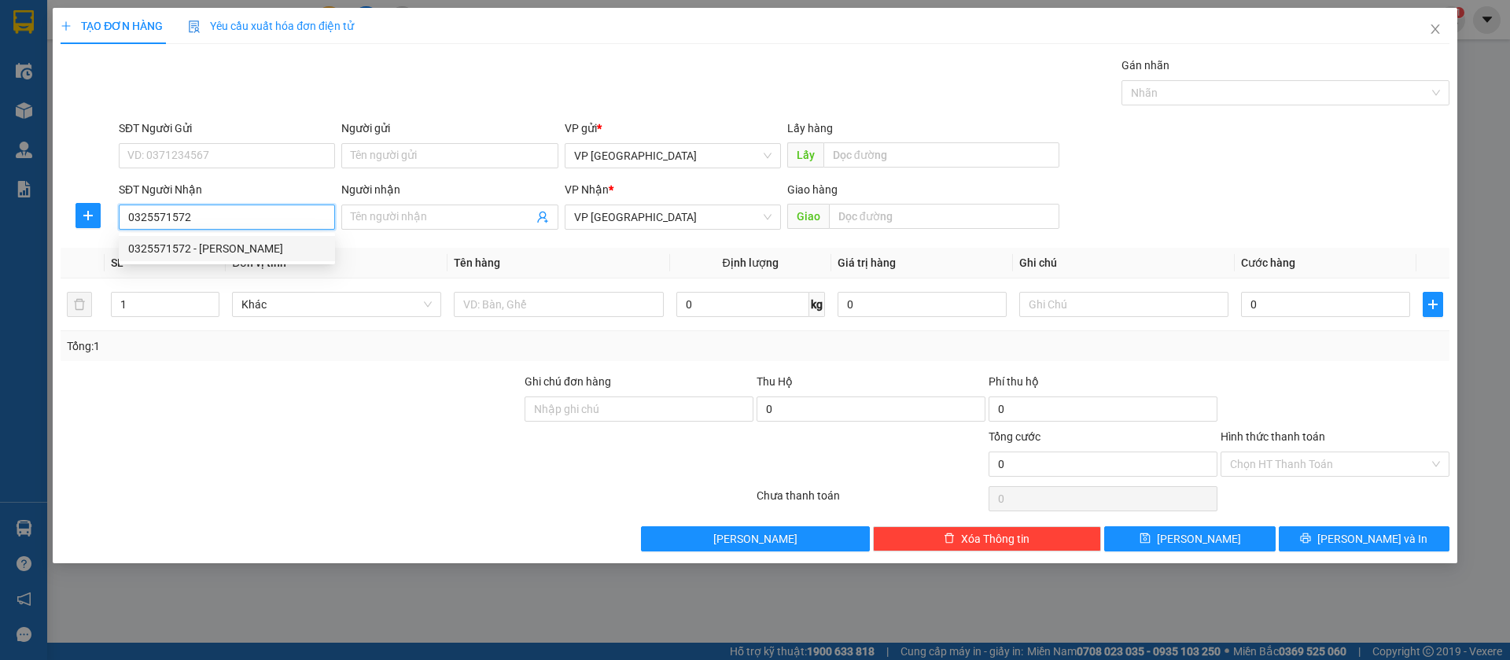
click at [223, 250] on div "0325571572 - [PERSON_NAME]" at bounding box center [226, 248] width 197 height 17
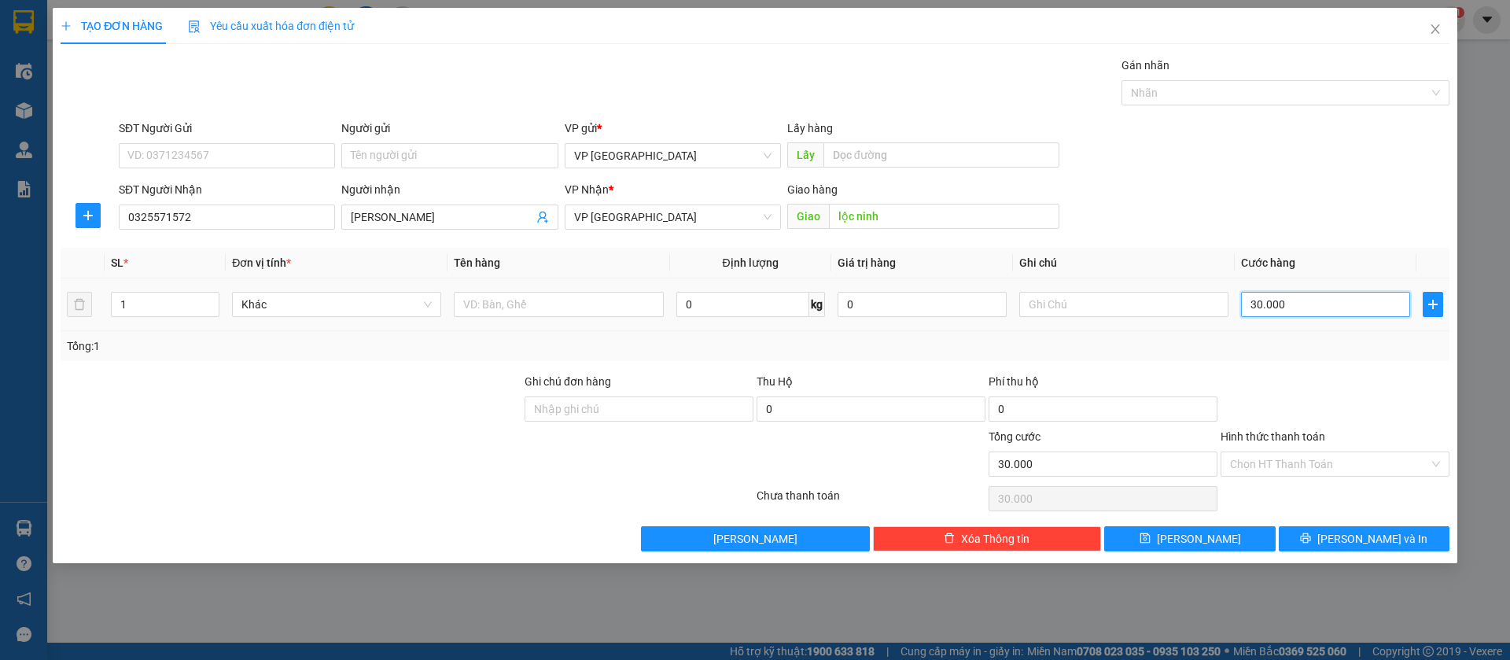
click at [1383, 304] on input "30.000" at bounding box center [1325, 304] width 169 height 25
click at [1218, 536] on button "[PERSON_NAME]" at bounding box center [1189, 538] width 171 height 25
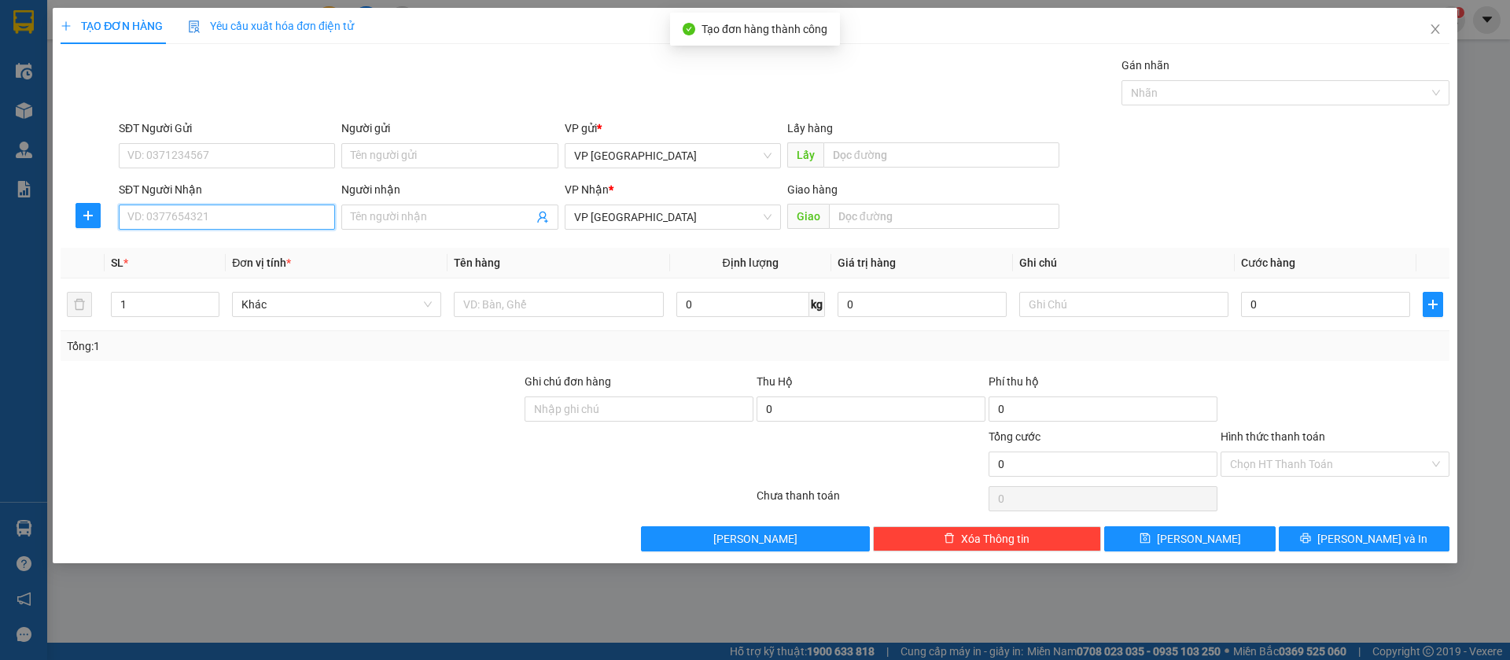
click at [290, 214] on input "SĐT Người Nhận" at bounding box center [227, 217] width 216 height 25
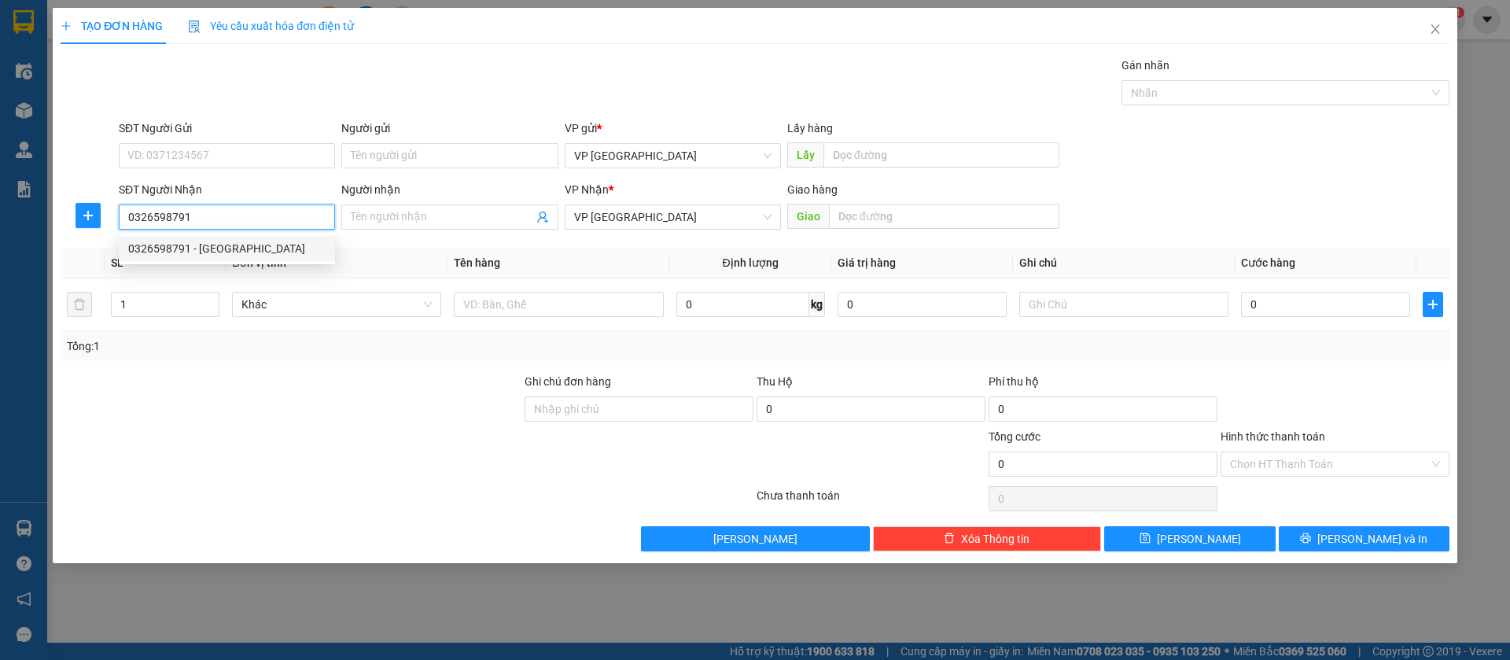
click at [293, 249] on div "0326598791 - [GEOGRAPHIC_DATA]" at bounding box center [226, 248] width 197 height 17
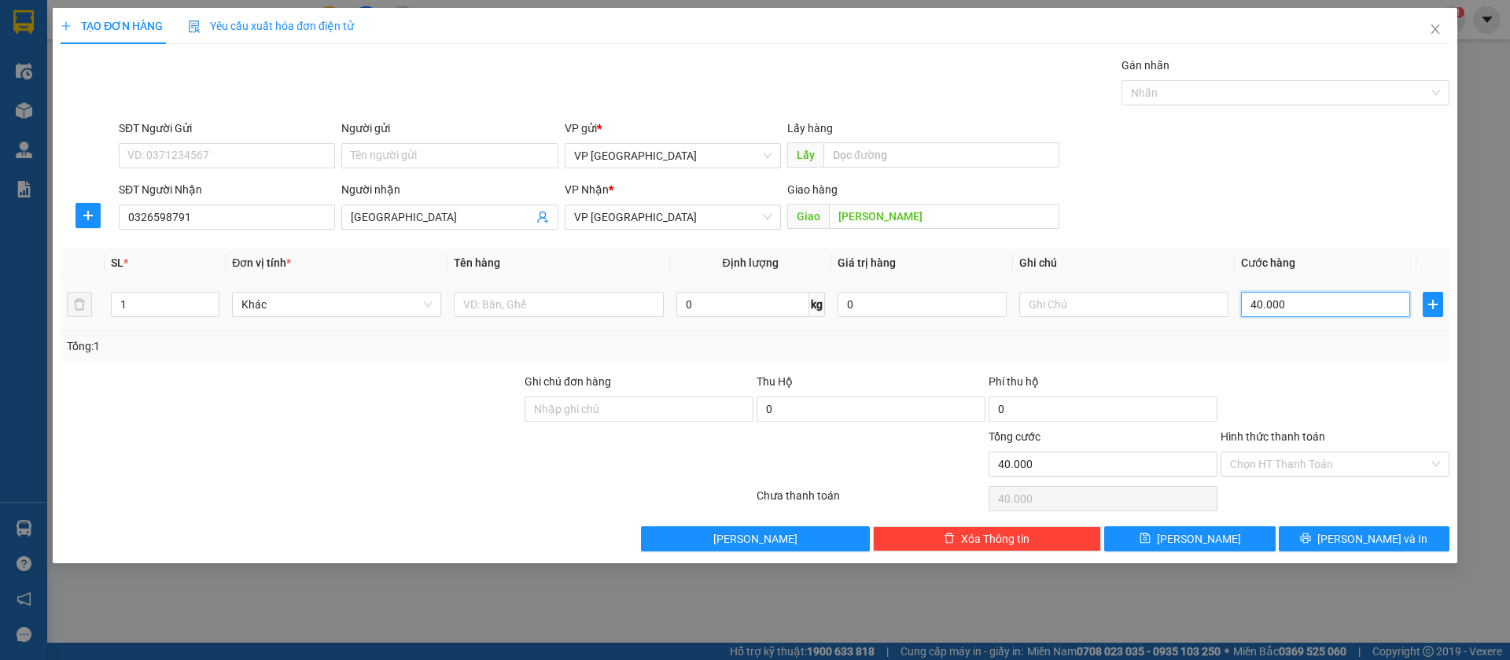
click at [1348, 300] on input "40.000" at bounding box center [1325, 304] width 169 height 25
click at [1252, 531] on button "[PERSON_NAME]" at bounding box center [1189, 538] width 171 height 25
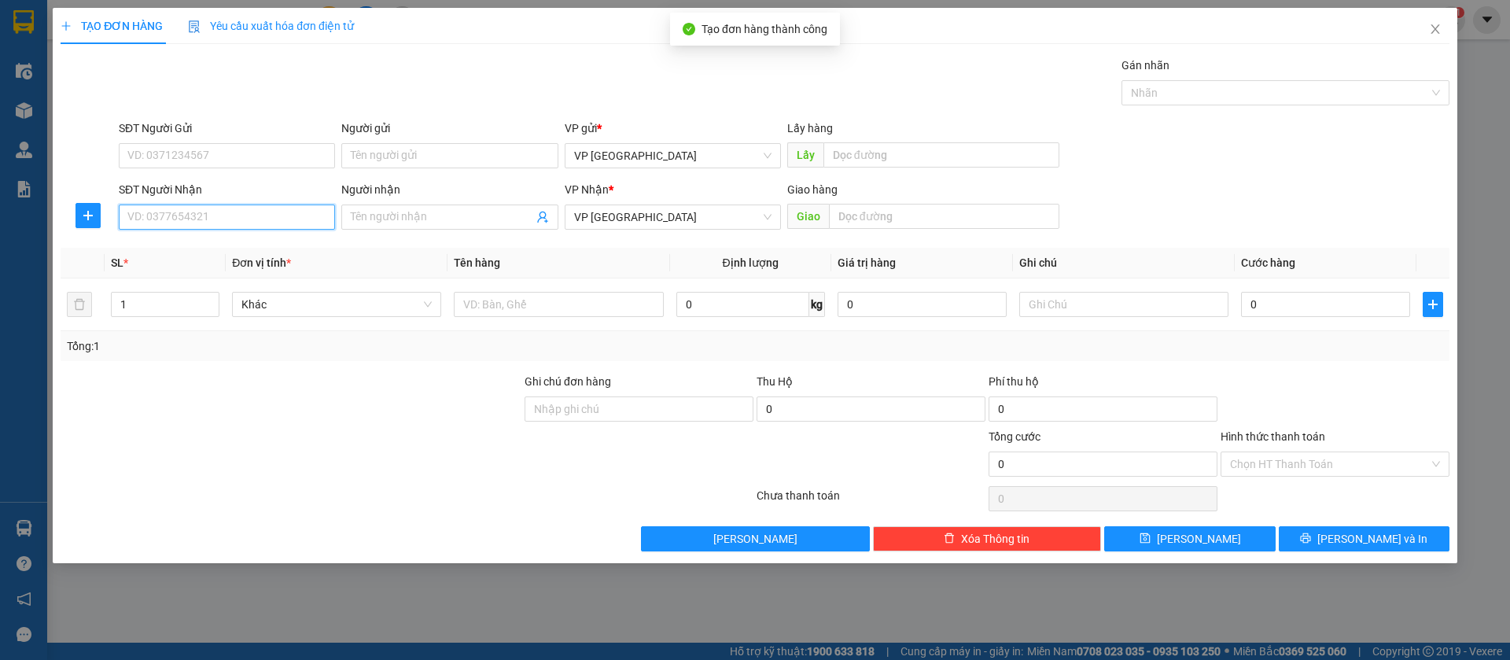
click at [285, 220] on input "SĐT Người Nhận" at bounding box center [227, 217] width 216 height 25
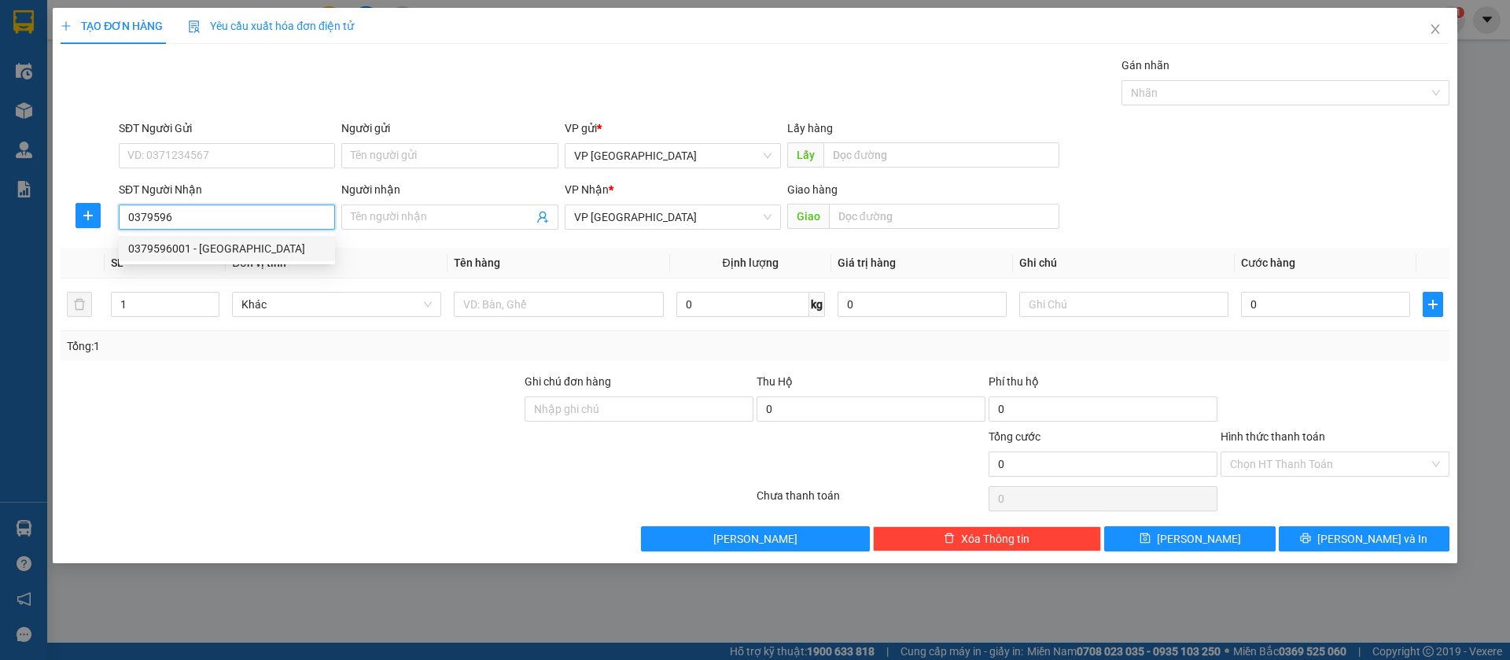
click at [277, 248] on div "0379596001 - [GEOGRAPHIC_DATA]" at bounding box center [226, 248] width 197 height 17
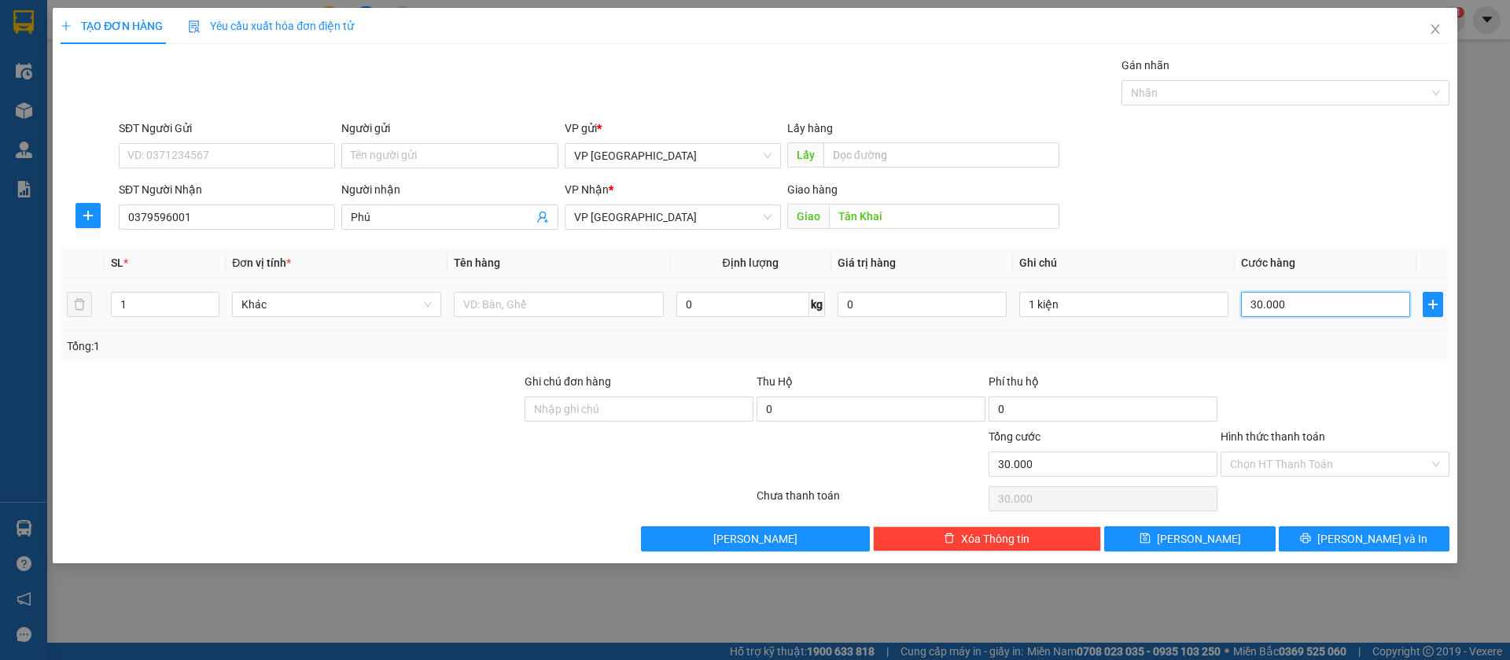
click at [1336, 301] on input "30.000" at bounding box center [1325, 304] width 169 height 25
click at [1240, 540] on button "[PERSON_NAME]" at bounding box center [1189, 538] width 171 height 25
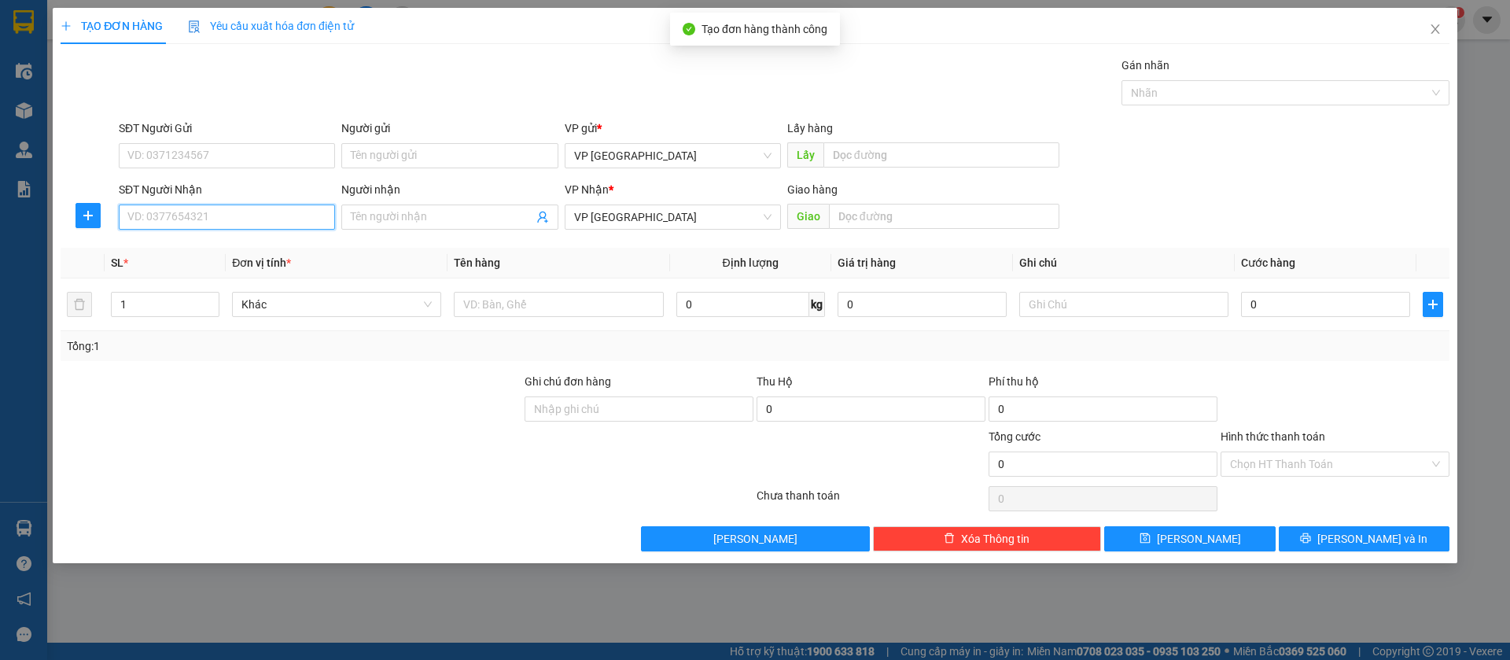
click at [311, 208] on input "SĐT Người Nhận" at bounding box center [227, 217] width 216 height 25
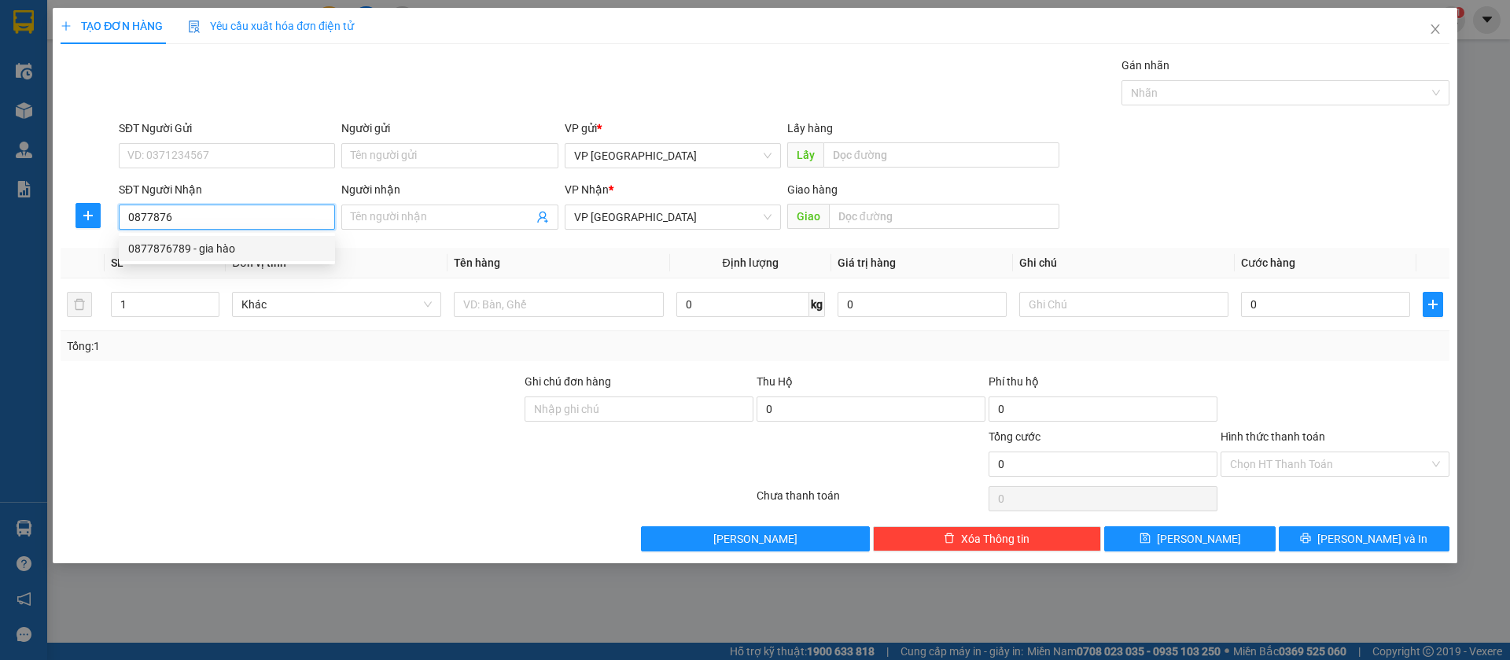
click at [298, 241] on div "0877876789 - gia hào" at bounding box center [226, 248] width 197 height 17
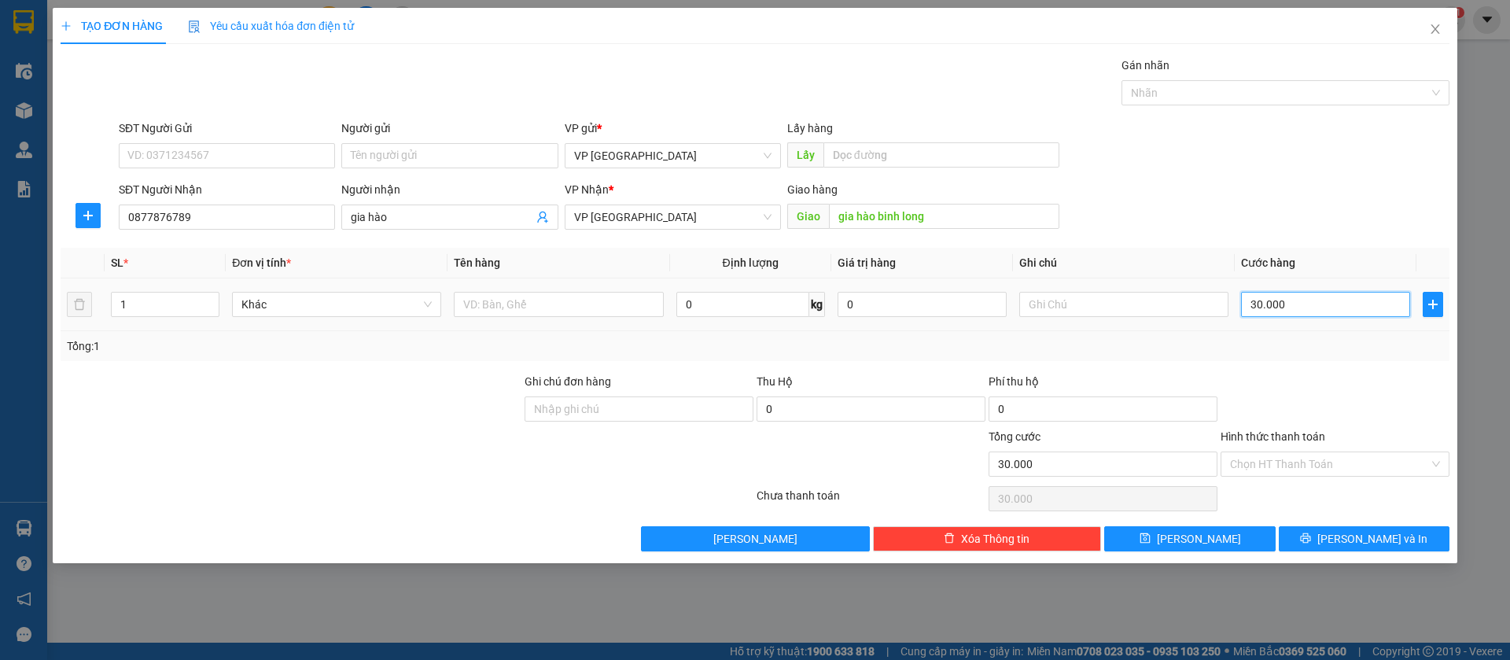
click at [1311, 308] on input "30.000" at bounding box center [1325, 304] width 169 height 25
click at [1248, 532] on button "[PERSON_NAME]" at bounding box center [1189, 538] width 171 height 25
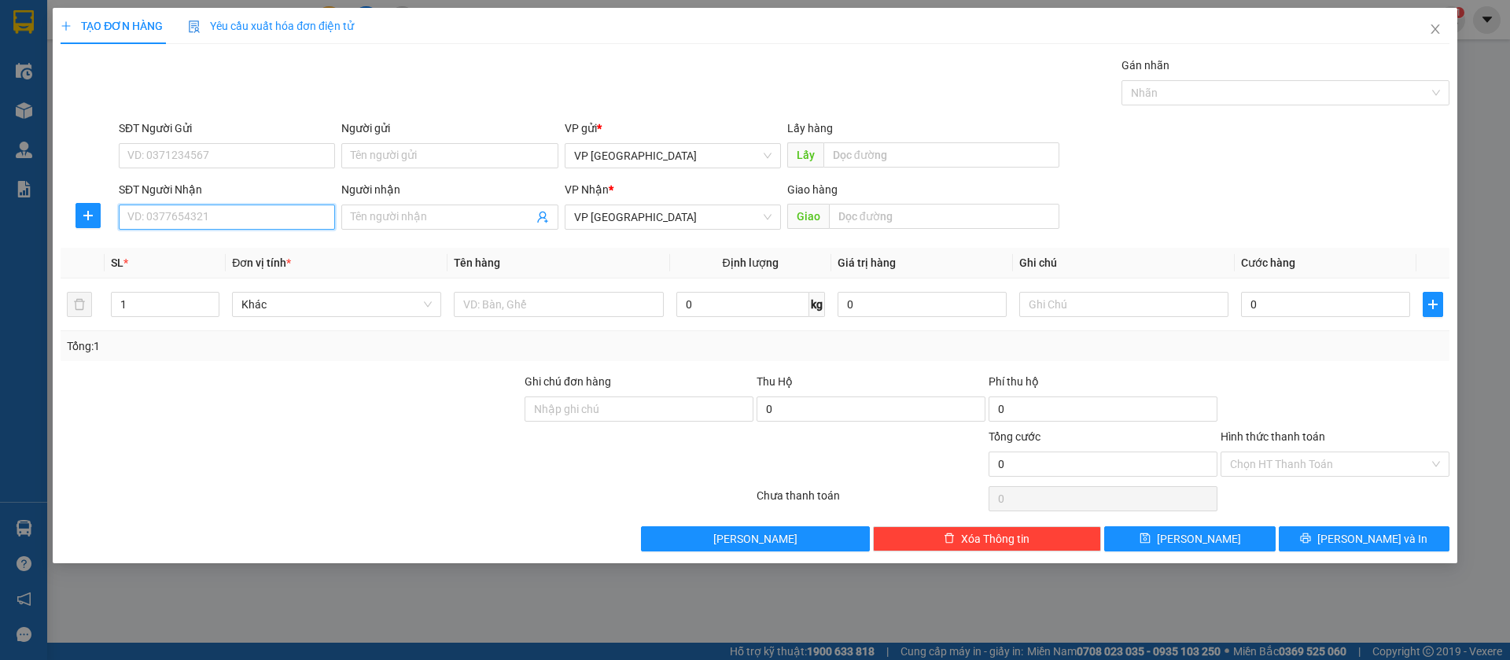
click at [254, 213] on input "SĐT Người Nhận" at bounding box center [227, 217] width 216 height 25
click at [259, 245] on div "0708555666 - [PERSON_NAME]" at bounding box center [226, 248] width 197 height 17
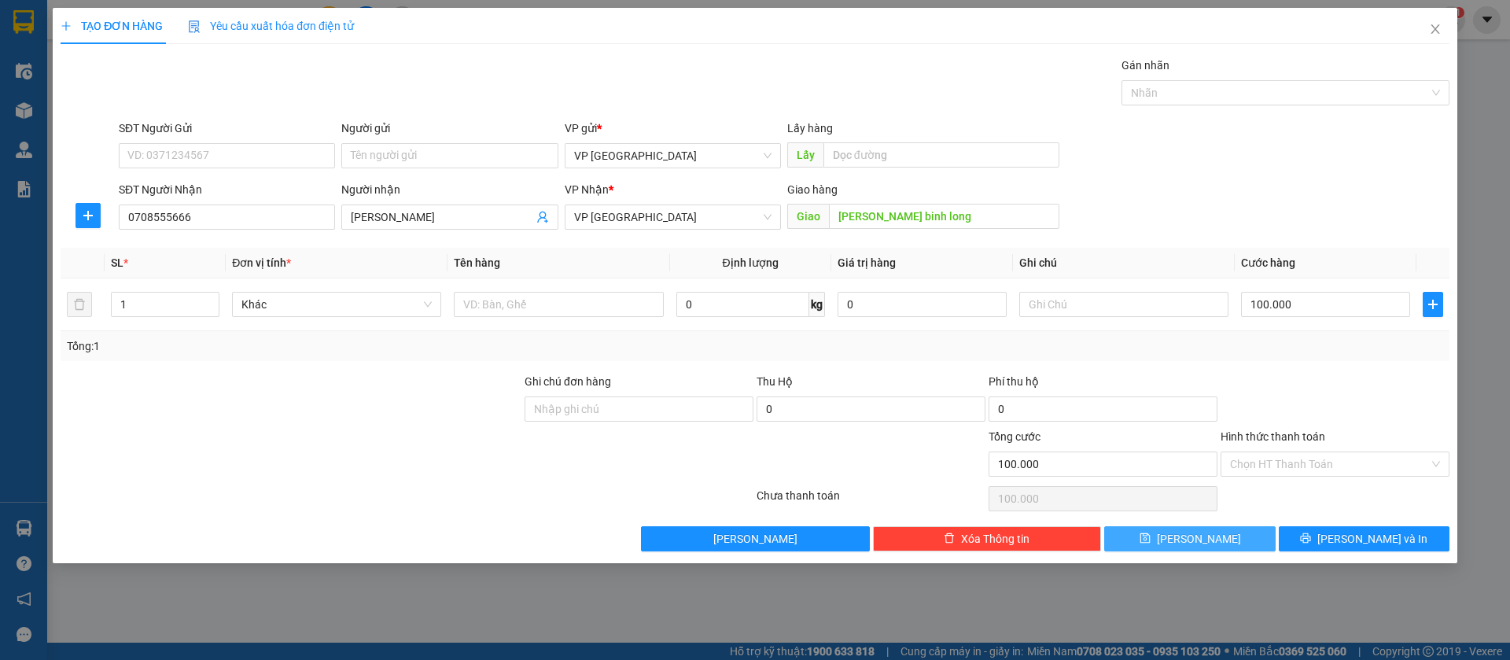
click at [1220, 539] on button "[PERSON_NAME]" at bounding box center [1189, 538] width 171 height 25
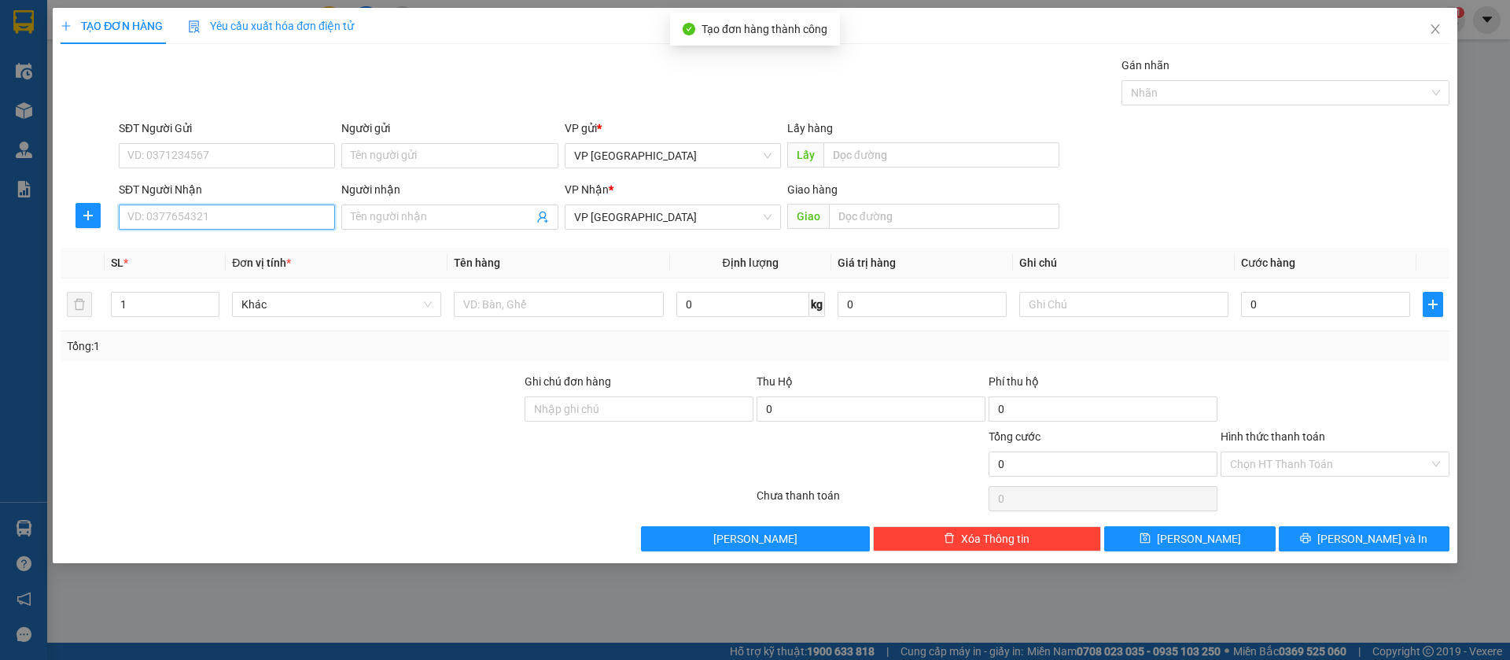
click at [270, 212] on input "SĐT Người Nhận" at bounding box center [227, 217] width 216 height 25
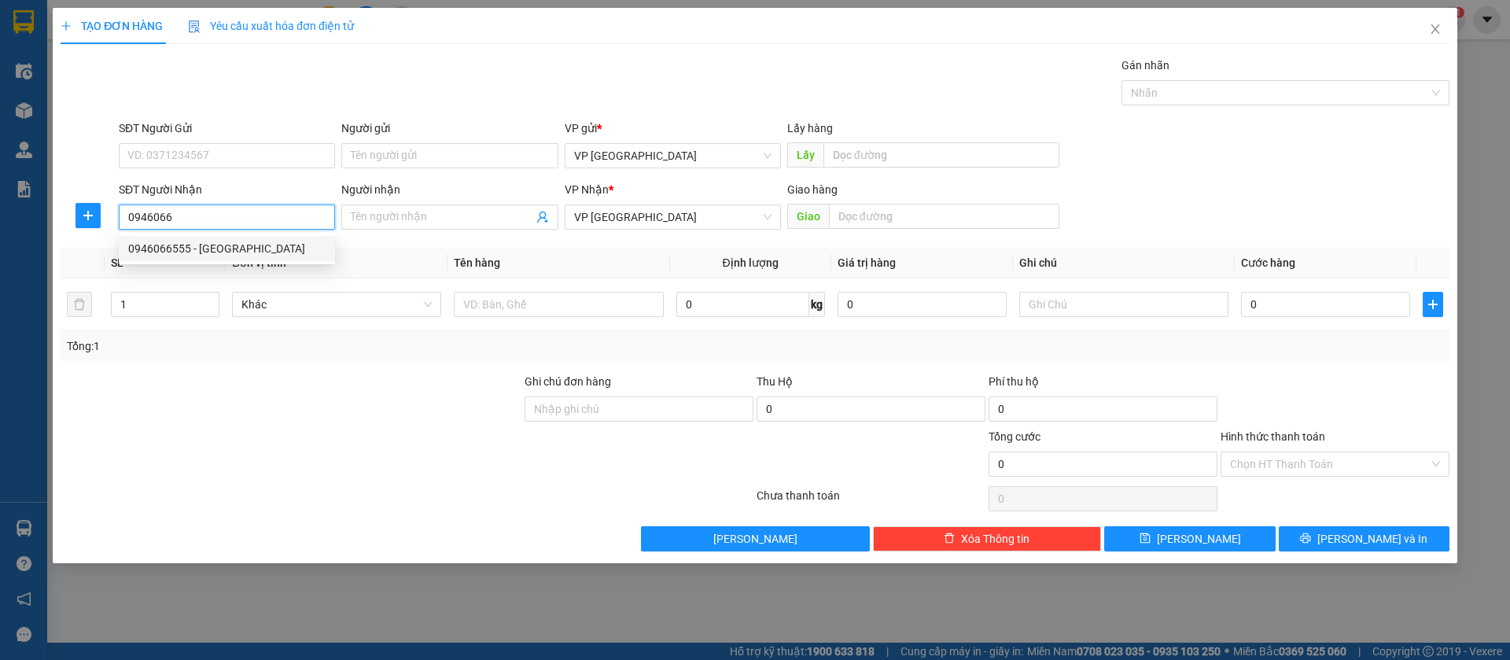
click at [271, 241] on div "0946066555 - [GEOGRAPHIC_DATA]" at bounding box center [226, 248] width 197 height 17
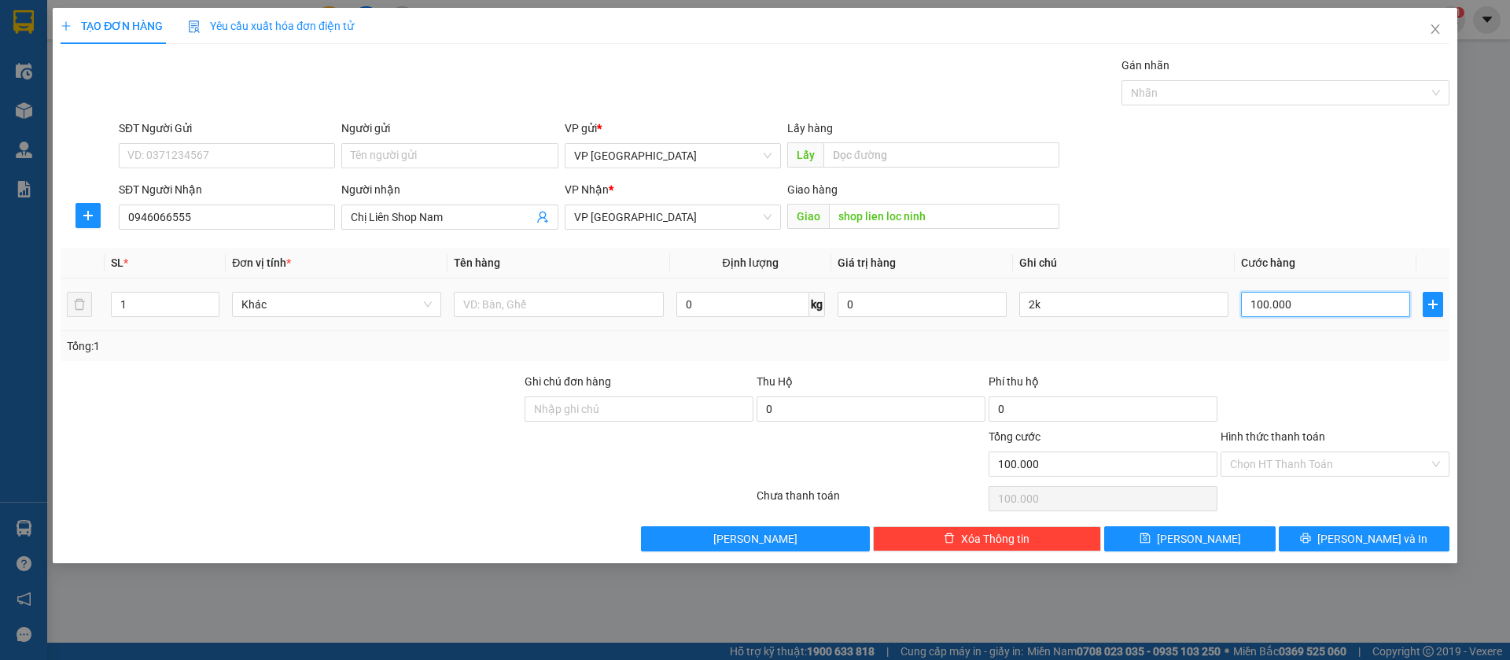
click at [1302, 308] on input "100.000" at bounding box center [1325, 304] width 169 height 25
click at [1208, 303] on input "2k" at bounding box center [1123, 304] width 209 height 25
click at [1218, 541] on button "[PERSON_NAME]" at bounding box center [1189, 538] width 171 height 25
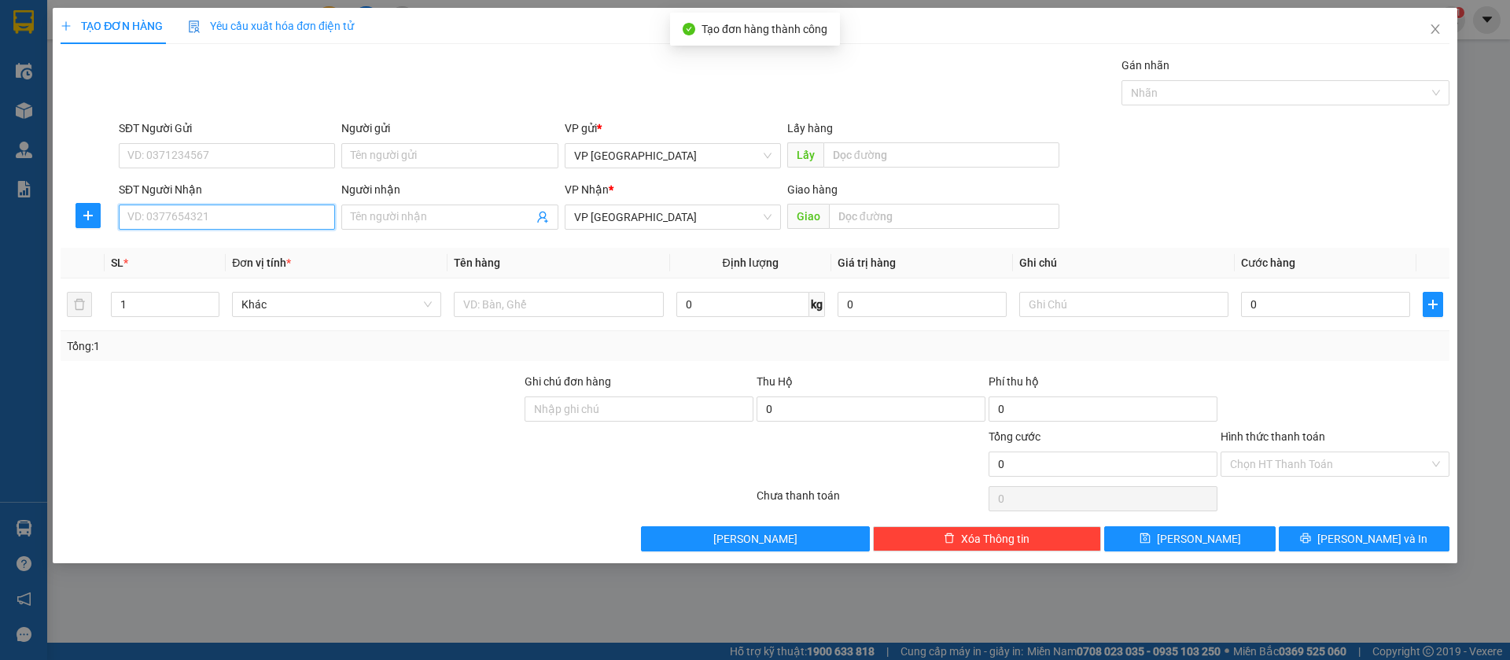
click at [308, 217] on input "SĐT Người Nhận" at bounding box center [227, 217] width 216 height 25
click at [277, 250] on div "0886171819 - [PERSON_NAME]" at bounding box center [226, 248] width 197 height 17
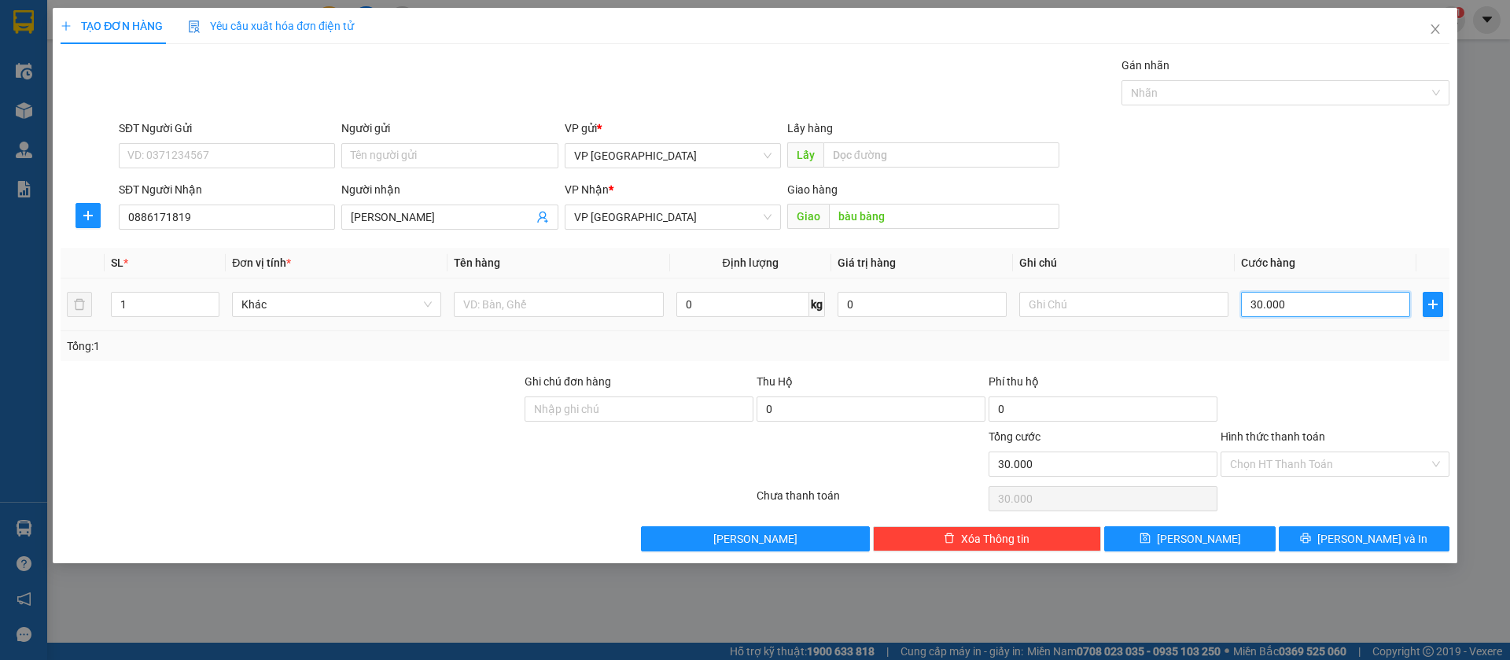
click at [1331, 309] on input "30.000" at bounding box center [1325, 304] width 169 height 25
click at [1251, 529] on button "[PERSON_NAME]" at bounding box center [1189, 538] width 171 height 25
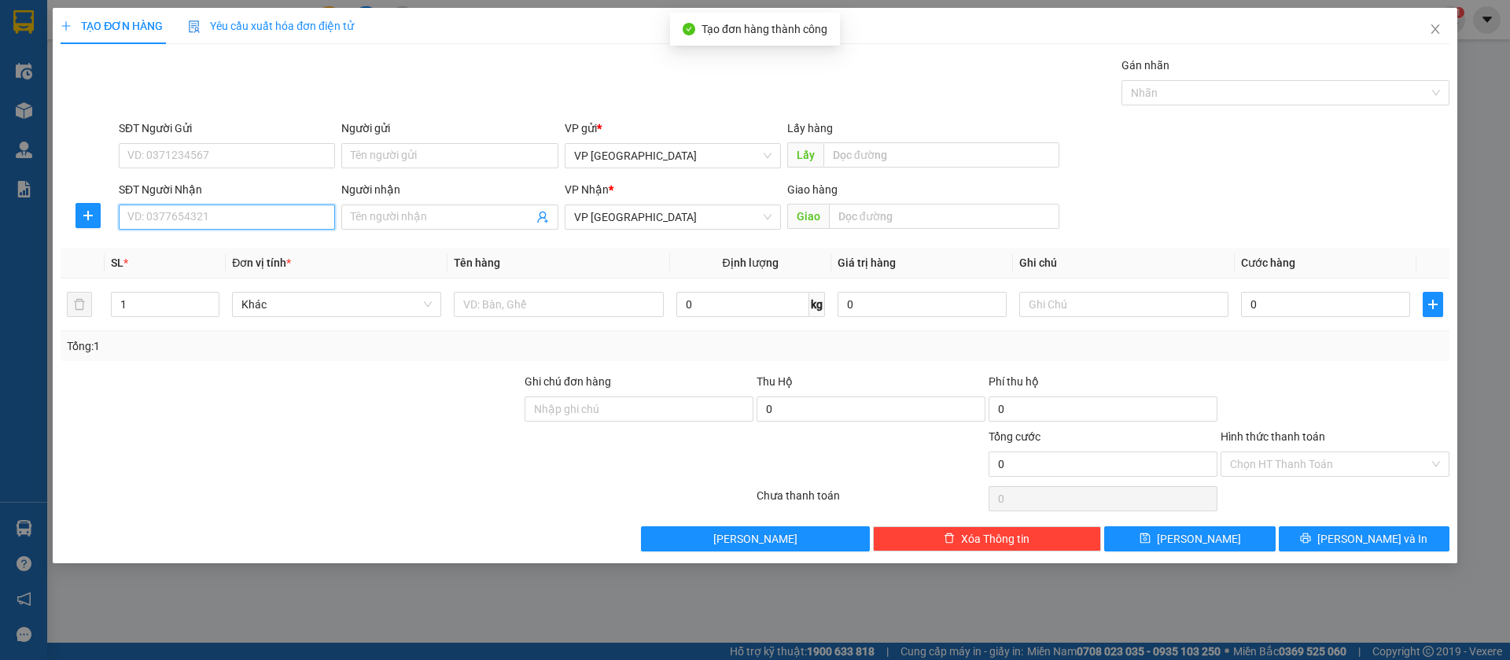
click at [319, 211] on input "SĐT Người Nhận" at bounding box center [227, 217] width 216 height 25
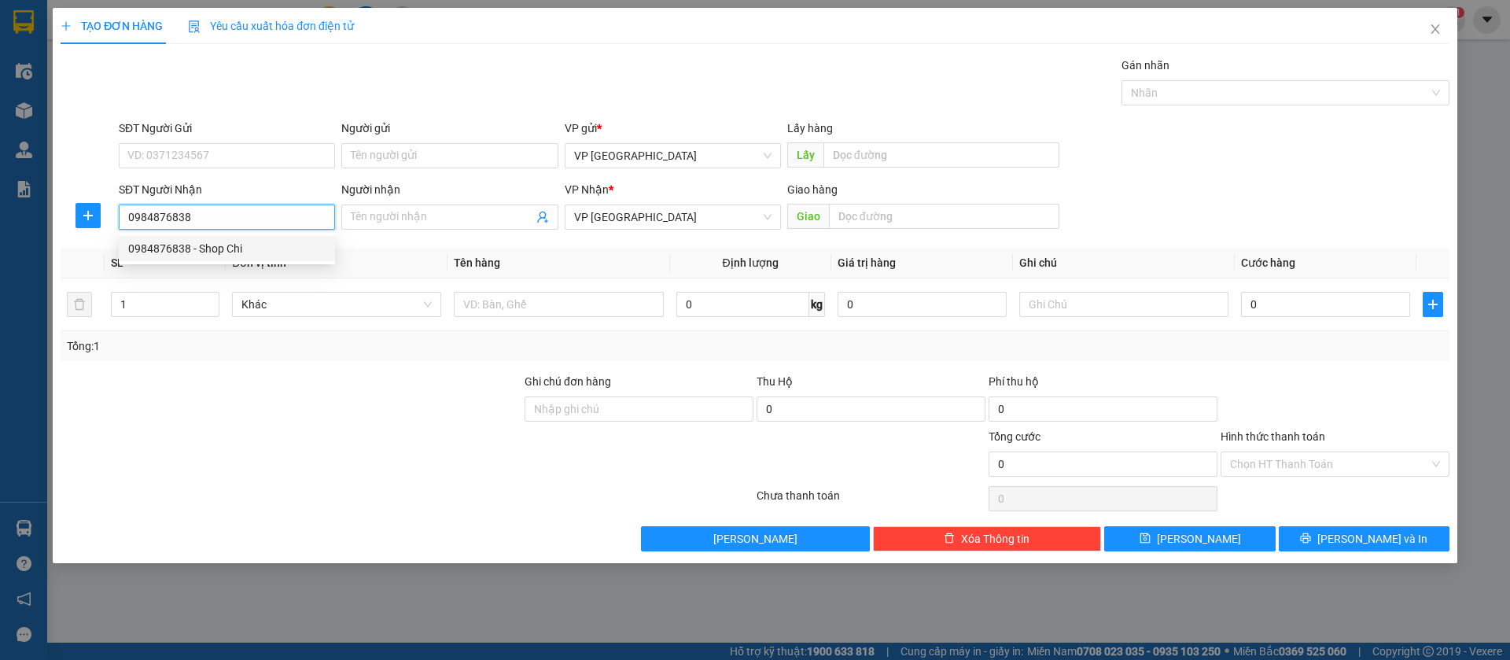
click at [311, 240] on div "0984876838 - Shop Chi" at bounding box center [226, 248] width 197 height 17
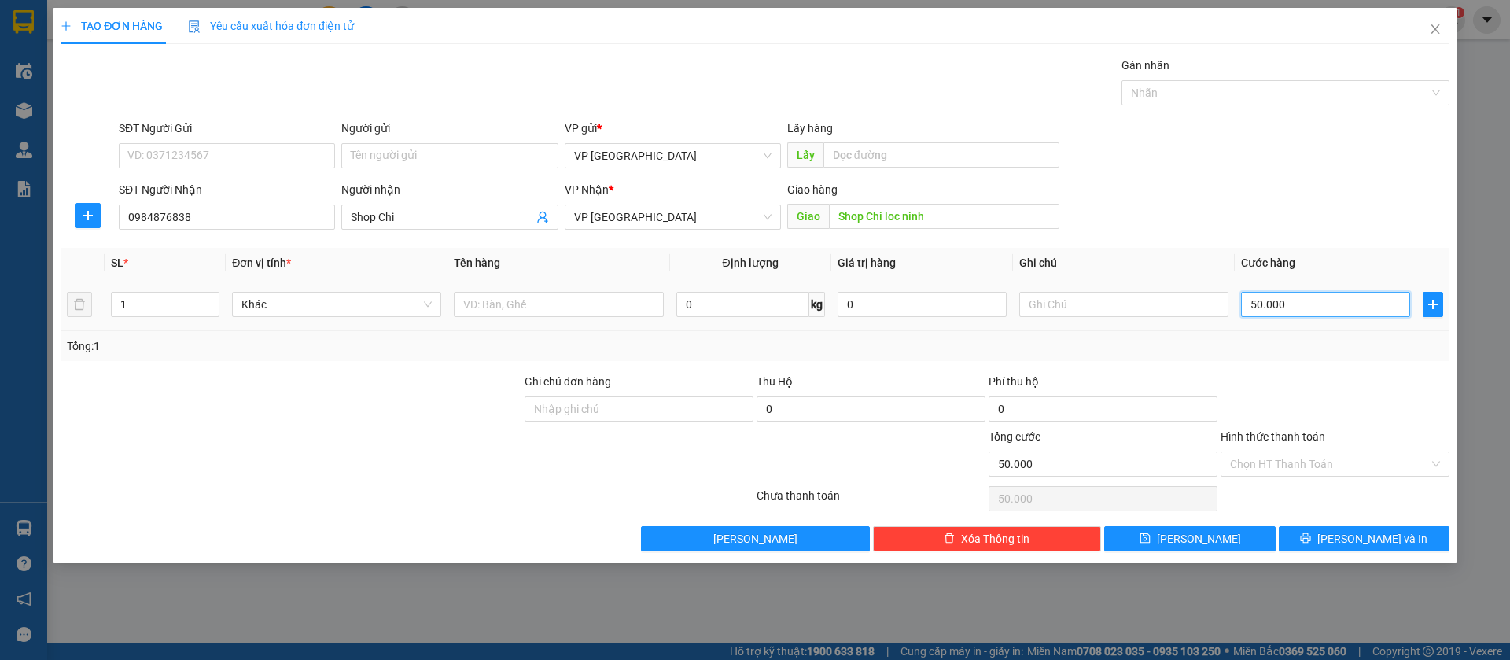
click at [1319, 307] on input "50.000" at bounding box center [1325, 304] width 169 height 25
click at [1235, 540] on button "[PERSON_NAME]" at bounding box center [1189, 538] width 171 height 25
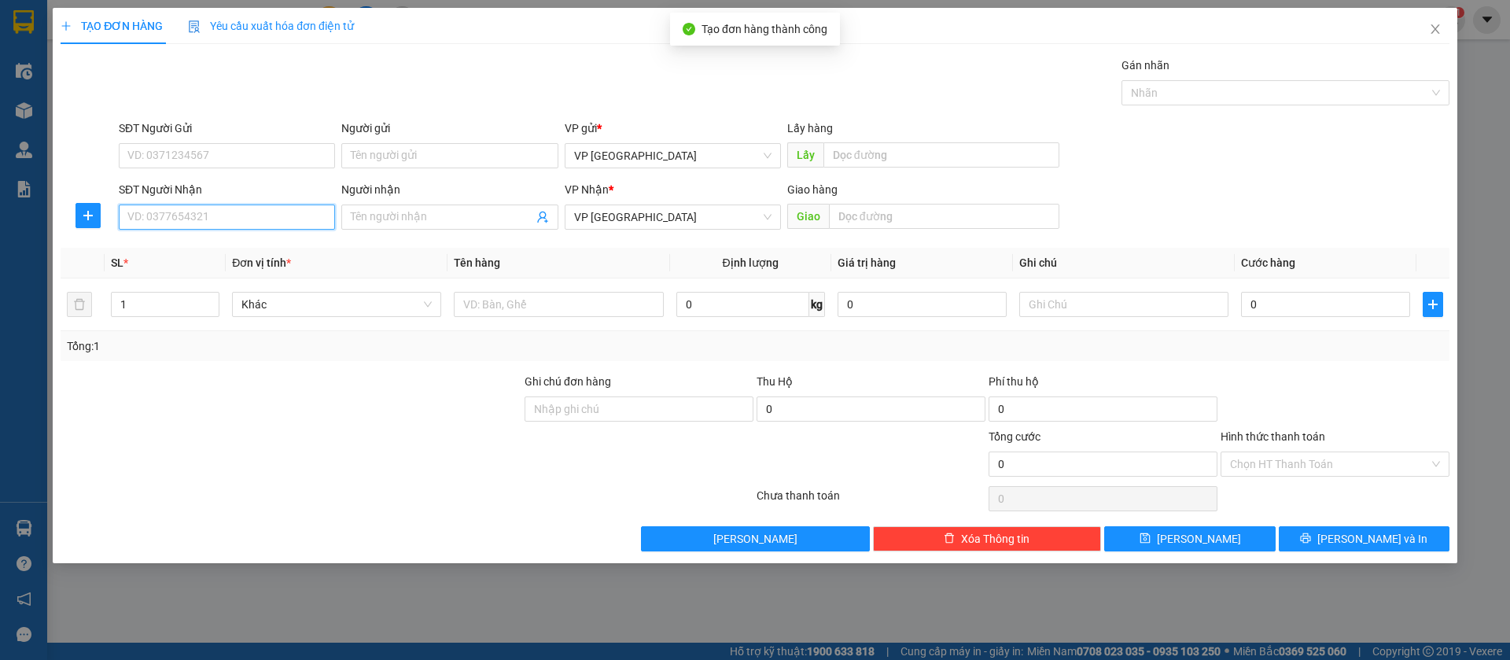
click at [323, 211] on input "SĐT Người Nhận" at bounding box center [227, 217] width 216 height 25
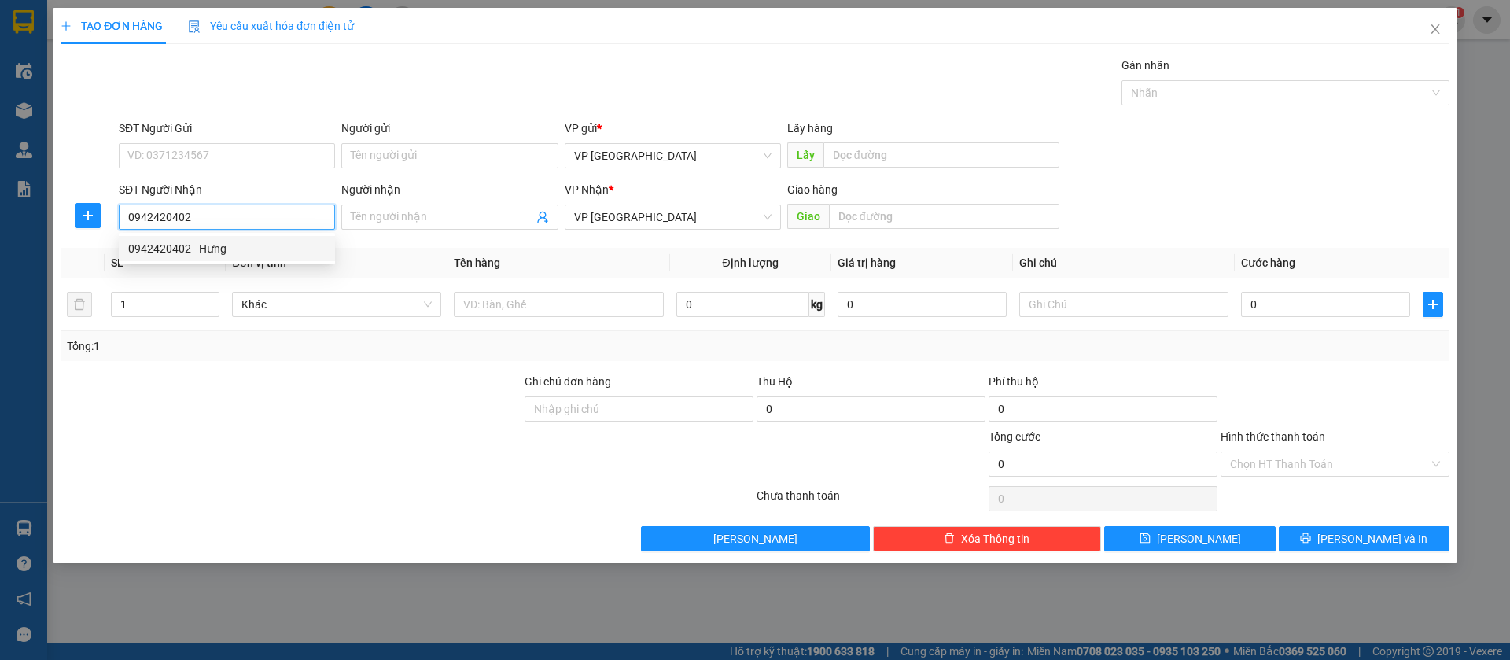
click at [286, 249] on div "0942420402 - Hưng" at bounding box center [226, 248] width 197 height 17
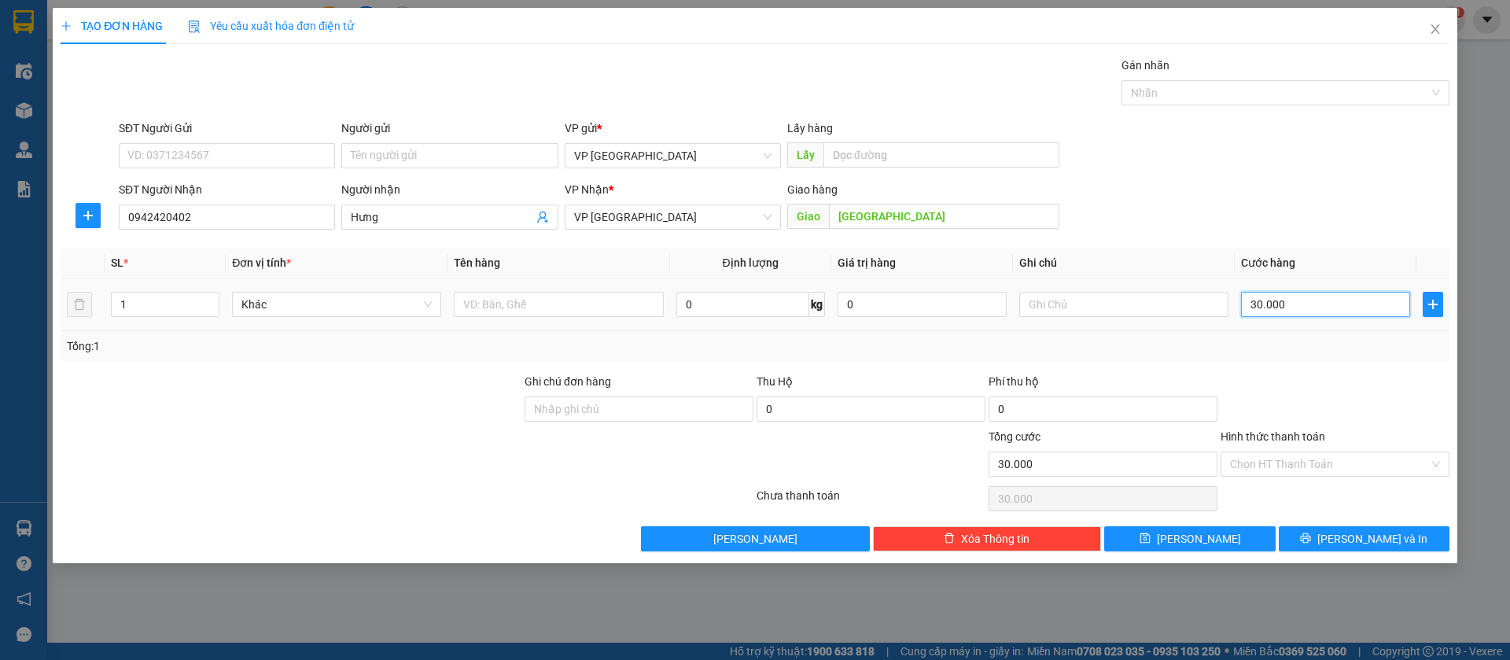
click at [1390, 300] on input "30.000" at bounding box center [1325, 304] width 169 height 25
click at [1254, 527] on button "[PERSON_NAME]" at bounding box center [1189, 538] width 171 height 25
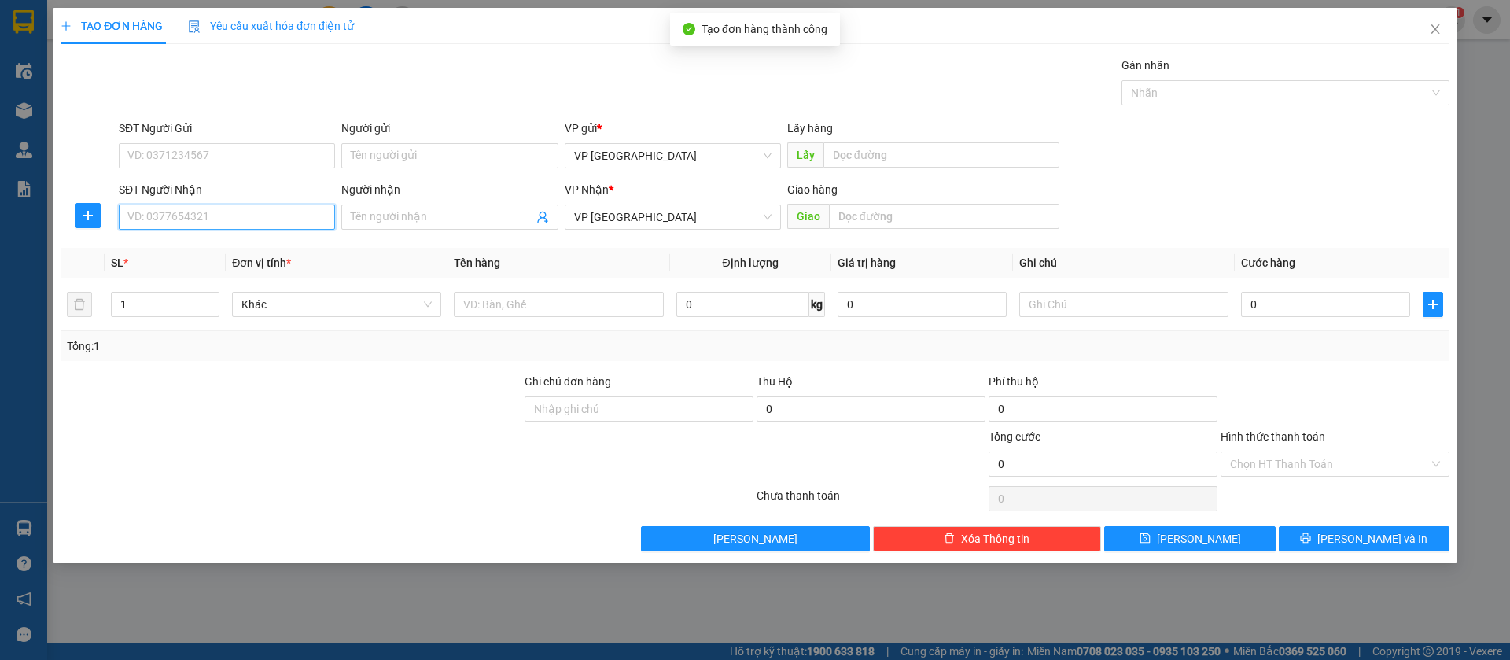
click at [307, 205] on input "SĐT Người Nhận" at bounding box center [227, 217] width 216 height 25
click at [1435, 22] on span "Close" at bounding box center [1436, 30] width 44 height 44
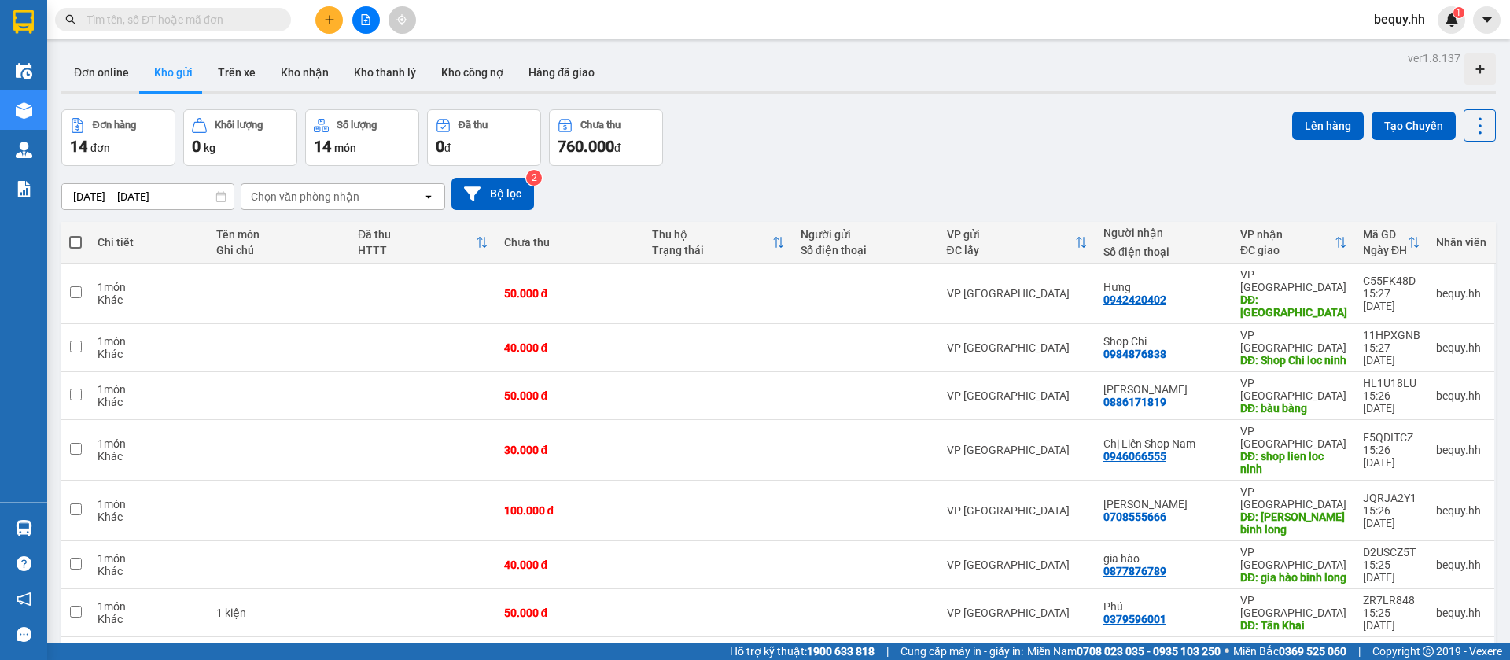
click at [80, 244] on span at bounding box center [75, 242] width 13 height 13
click at [76, 234] on input "checkbox" at bounding box center [76, 234] width 0 height 0
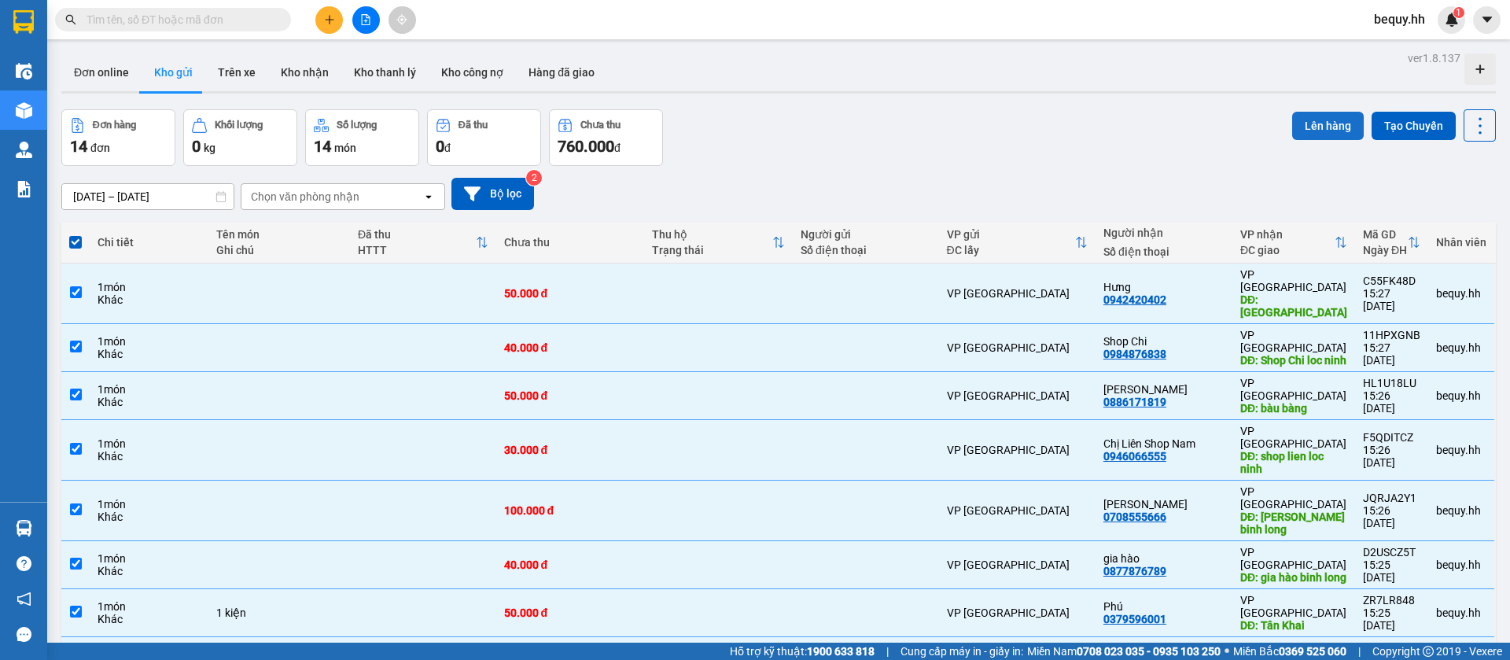
click at [1307, 119] on button "Lên hàng" at bounding box center [1328, 126] width 72 height 28
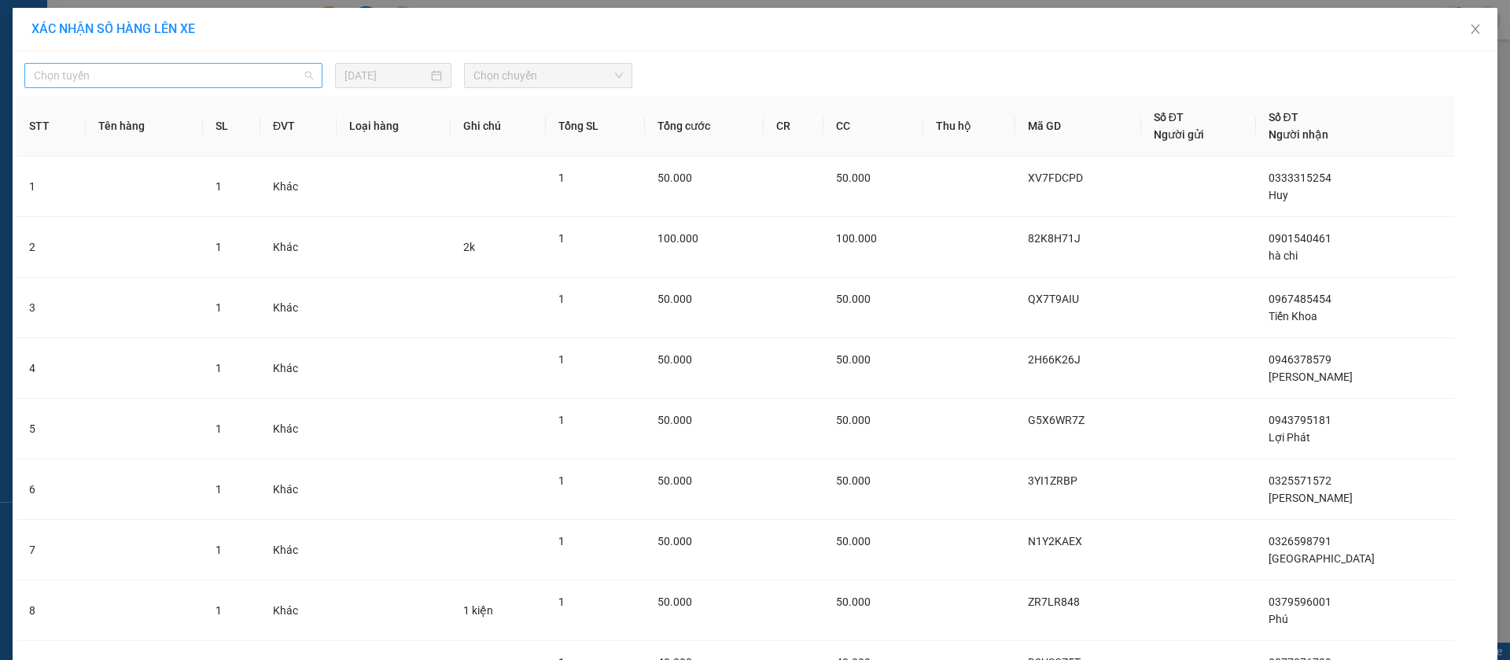
click at [250, 65] on span "Chọn tuyến" at bounding box center [173, 76] width 279 height 24
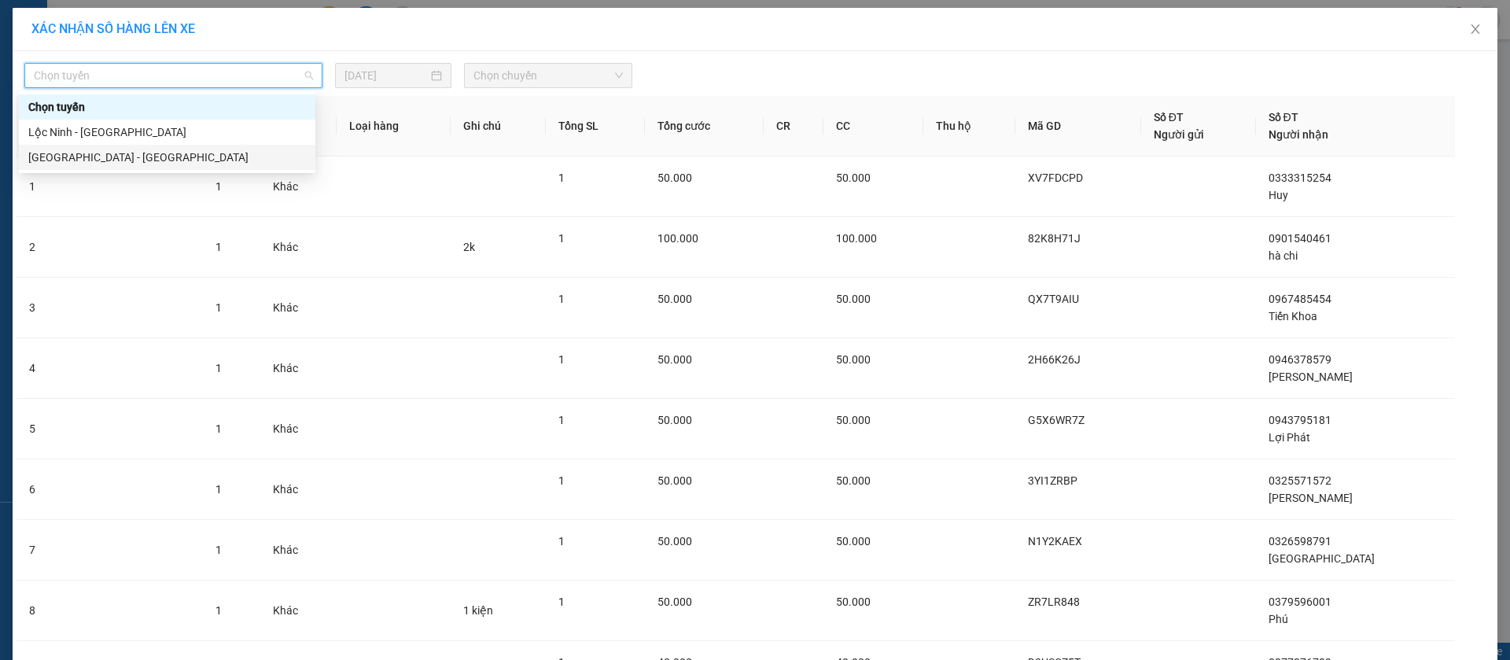
click at [179, 157] on div "[GEOGRAPHIC_DATA] - [GEOGRAPHIC_DATA]" at bounding box center [167, 157] width 278 height 17
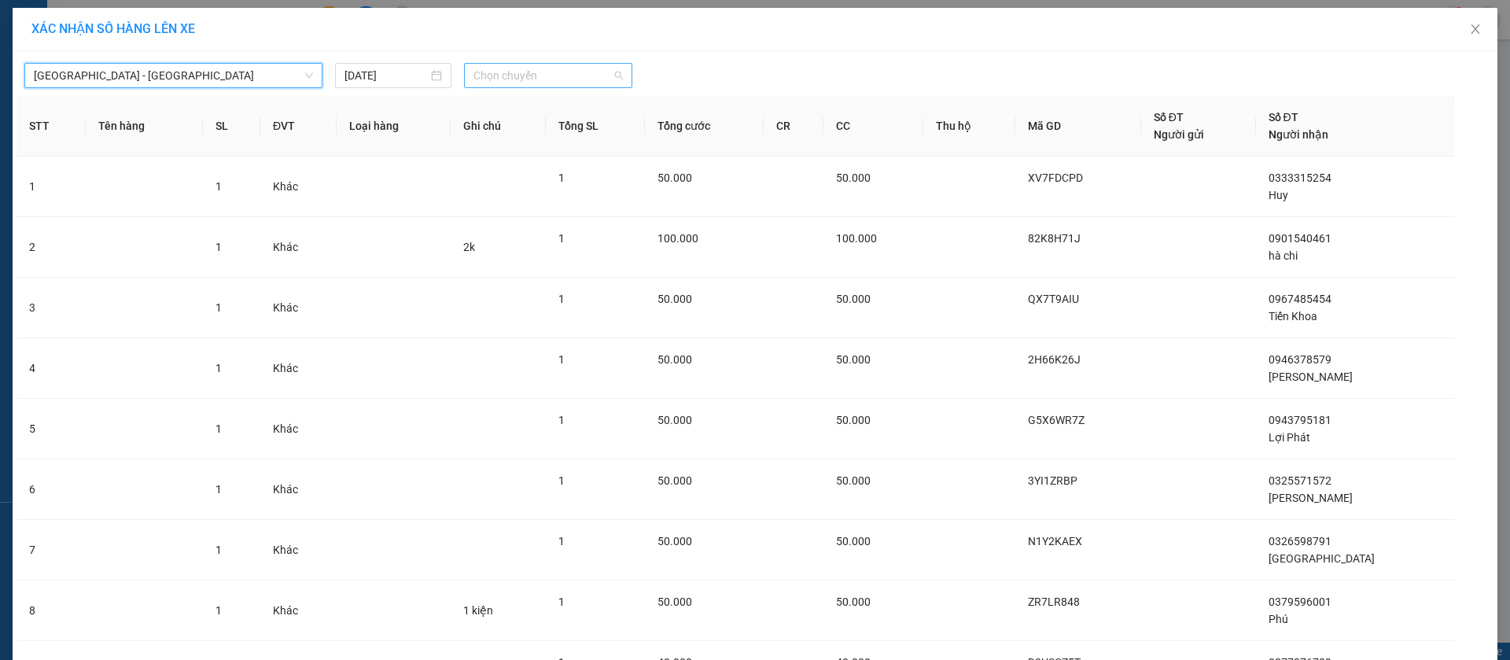
click at [559, 74] on span "Chọn chuyến" at bounding box center [548, 76] width 149 height 24
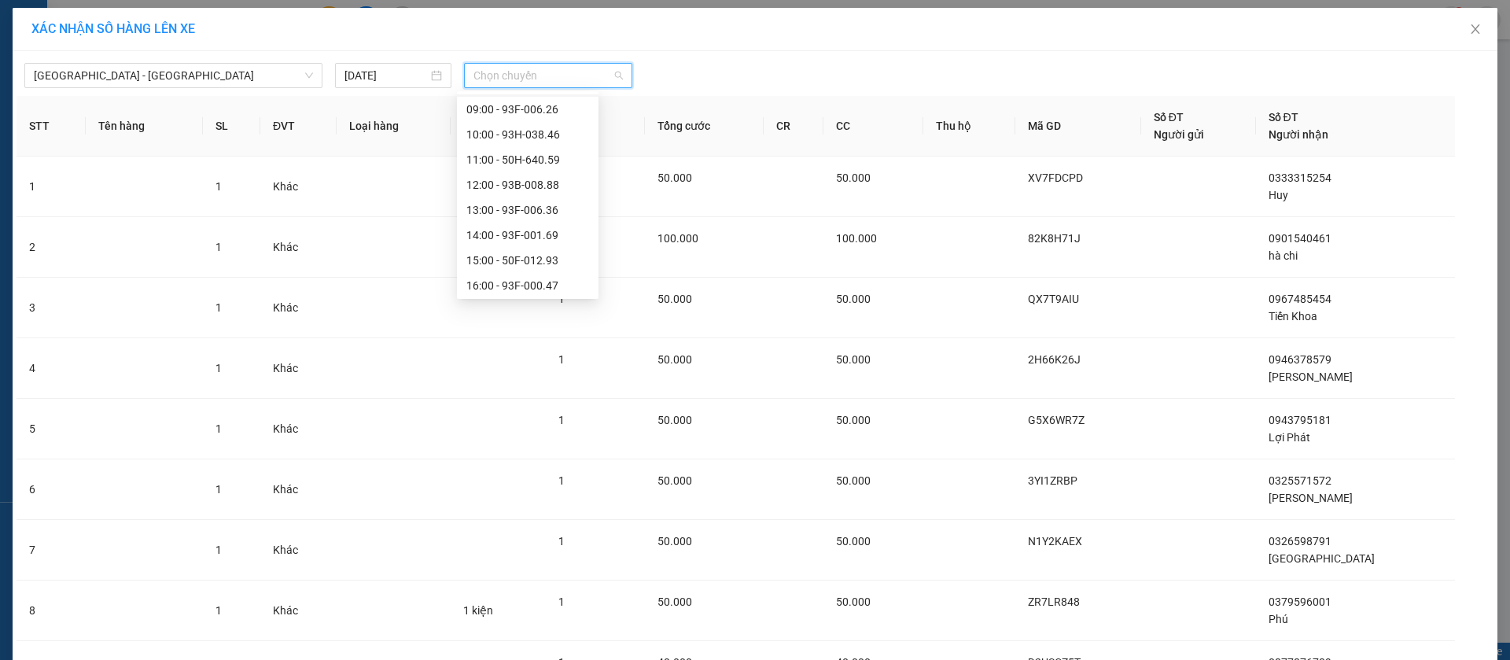
scroll to position [236, 0]
click at [558, 142] on div "15:00 - 50F-012.93" at bounding box center [527, 147] width 123 height 17
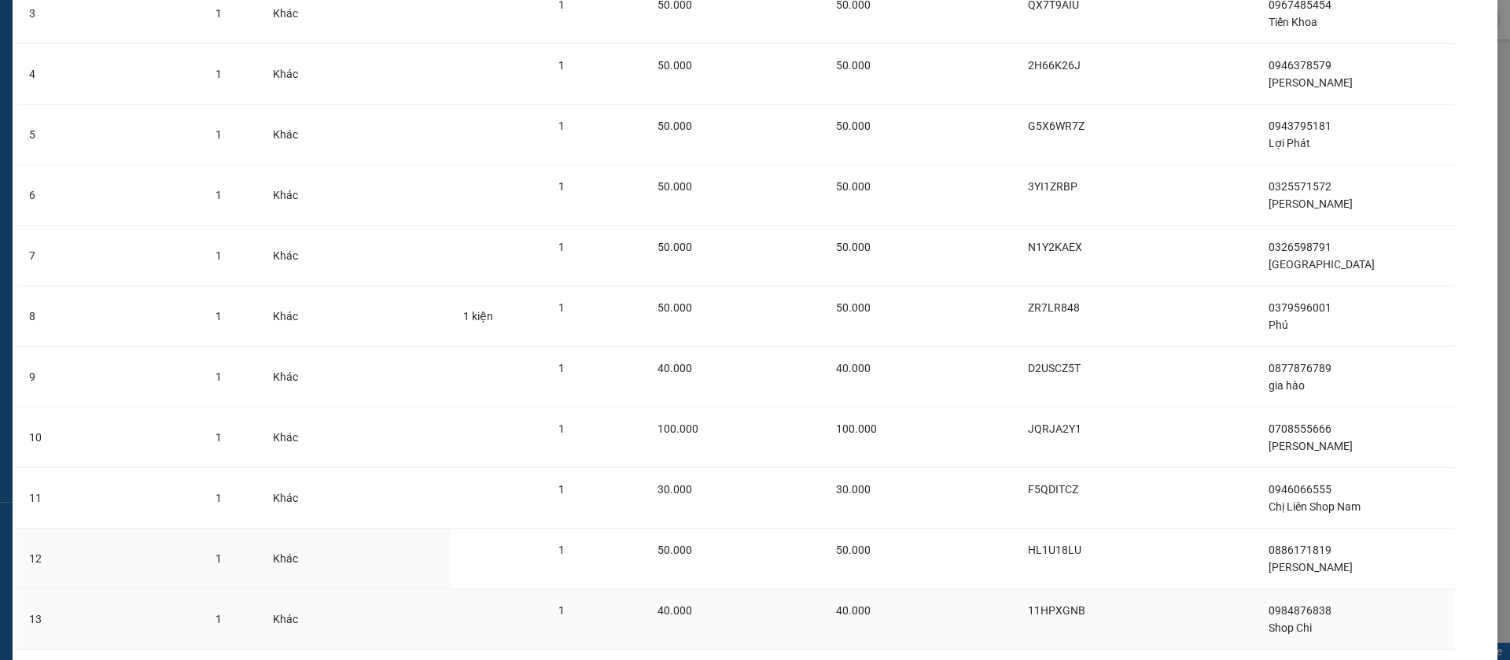
scroll to position [469, 0]
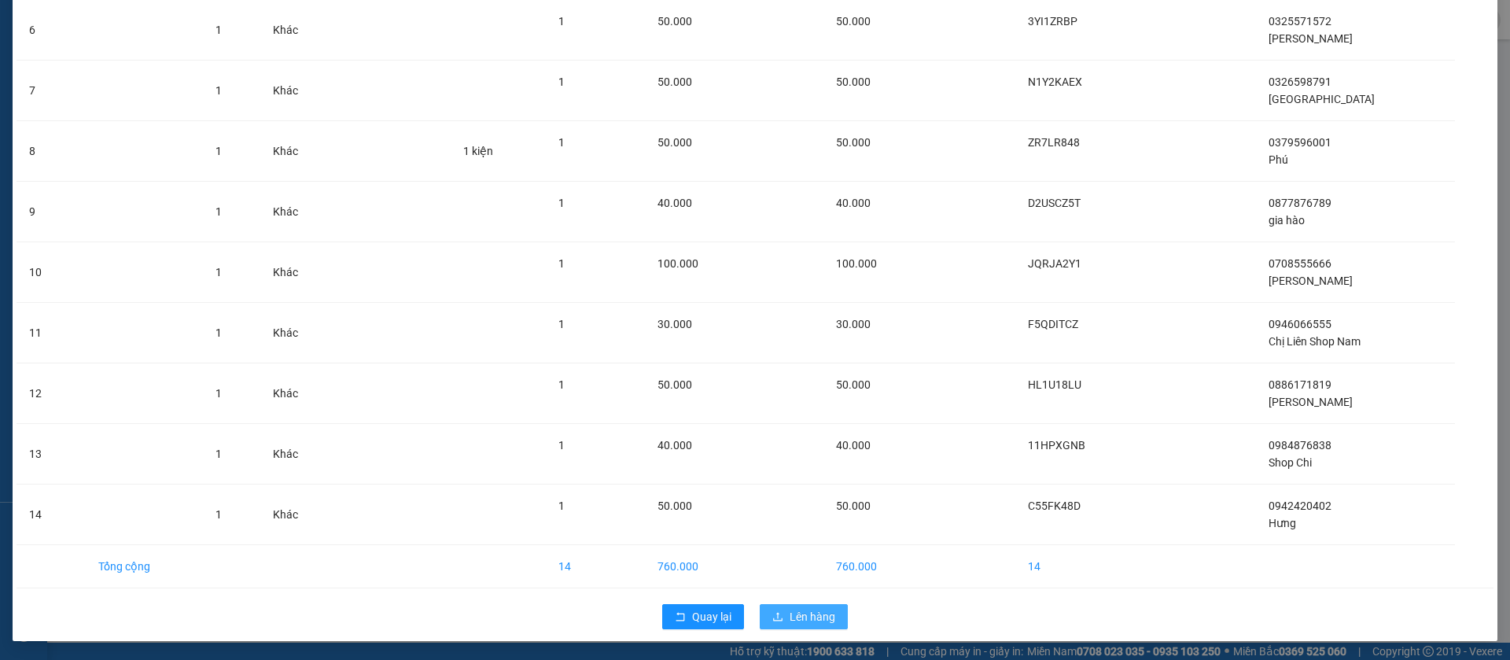
click at [803, 617] on span "Lên hàng" at bounding box center [813, 616] width 46 height 17
